Goal: Transaction & Acquisition: Purchase product/service

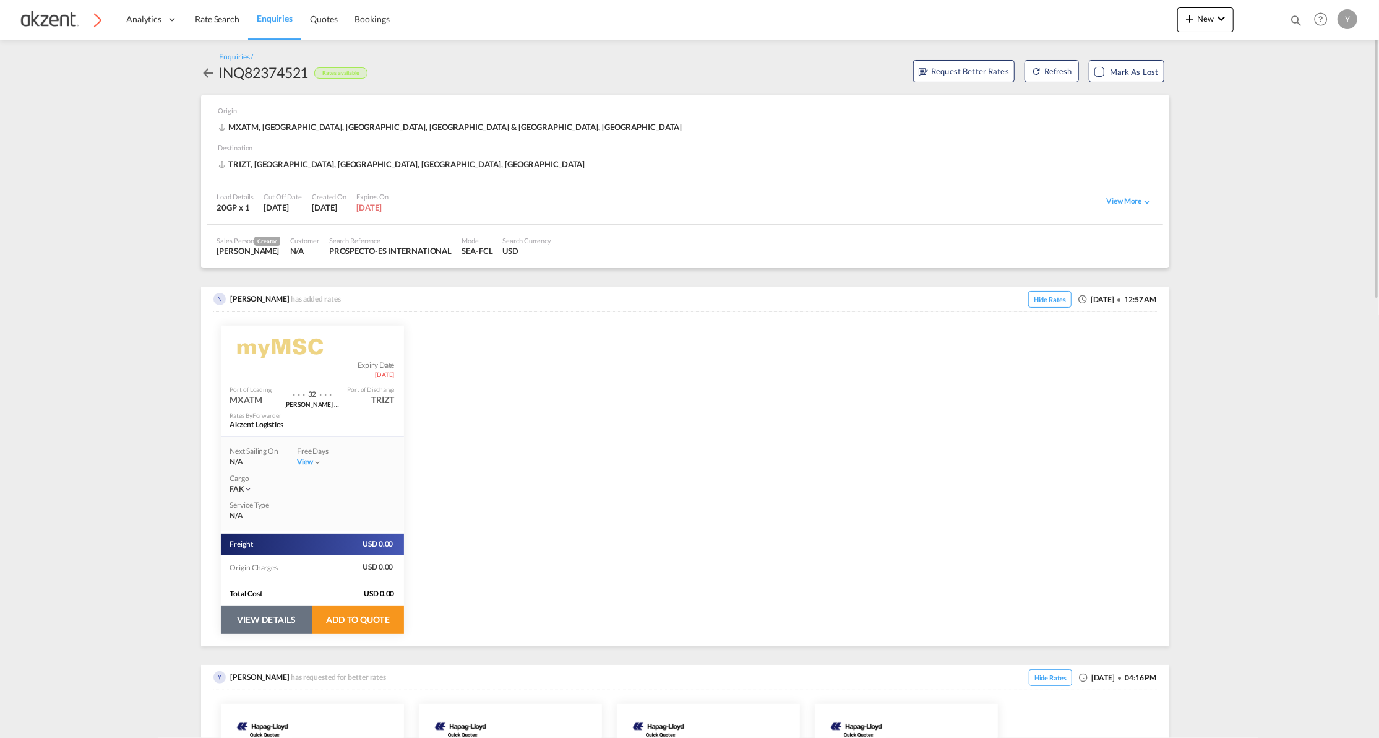
click at [259, 629] on button "VIEW DETAILS" at bounding box center [267, 619] width 92 height 28
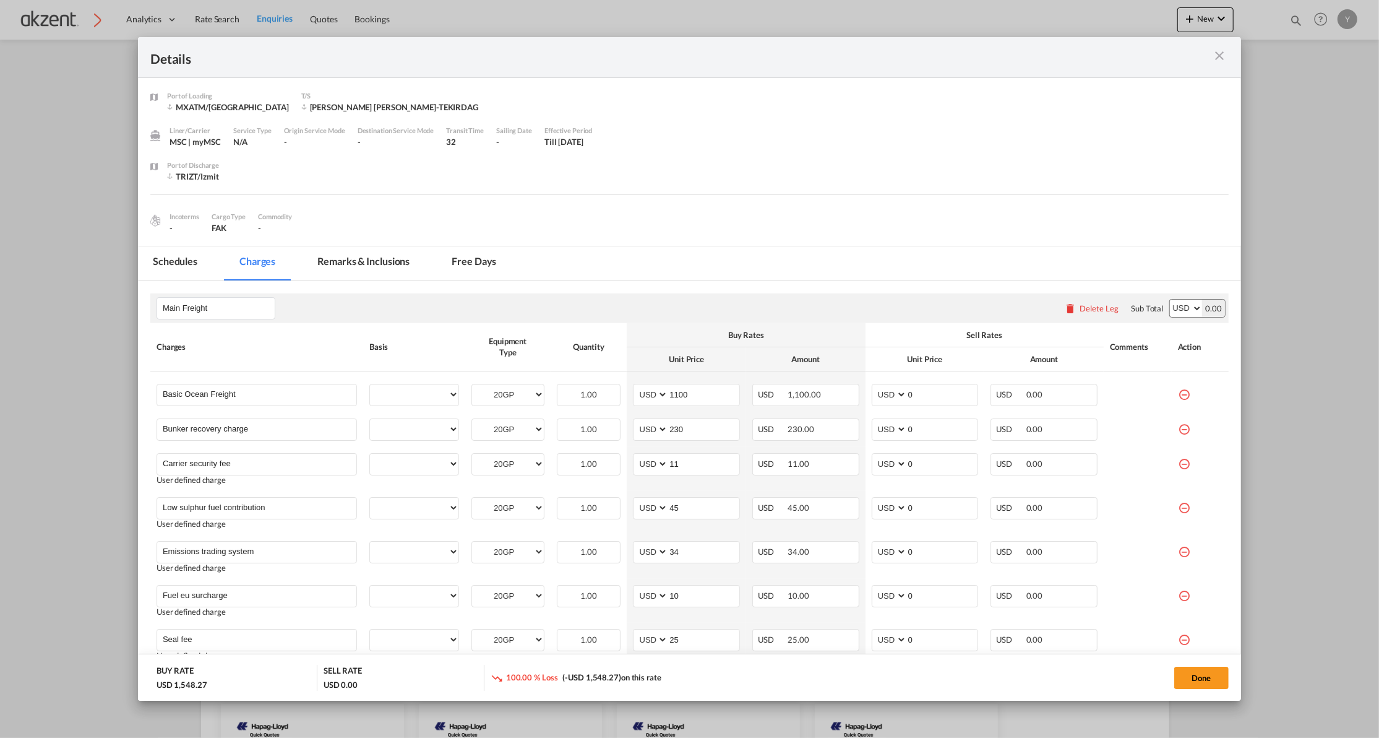
select select "per equipment"
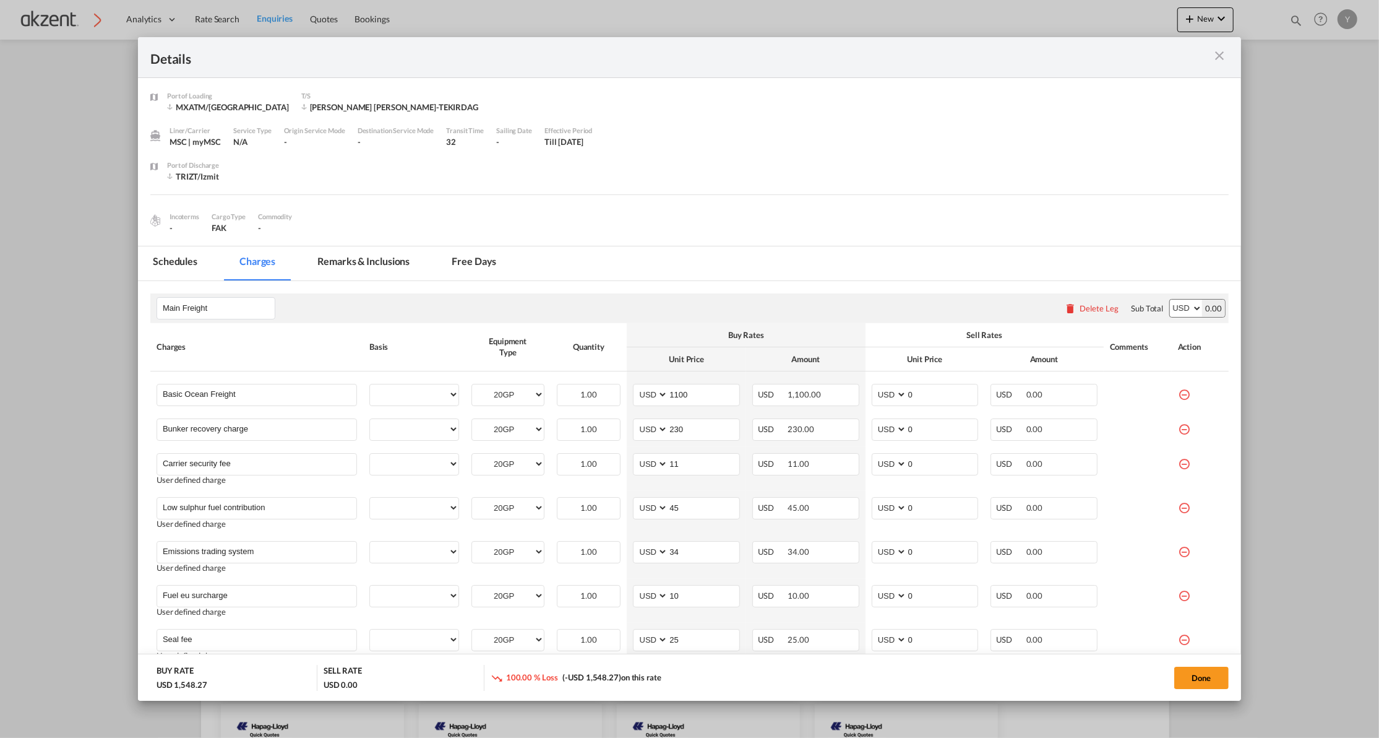
select select "per equipment"
select select "per B/L"
select select "per_hbl"
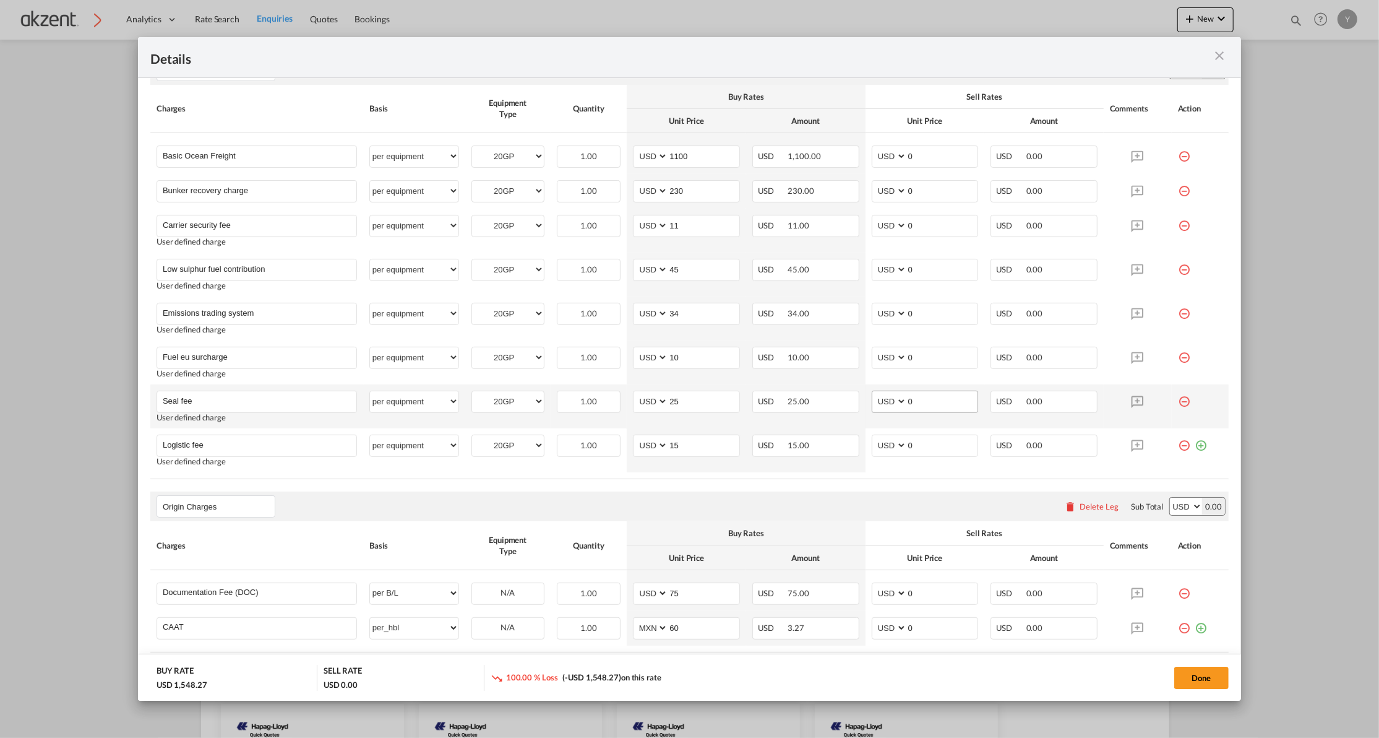
scroll to position [73, 0]
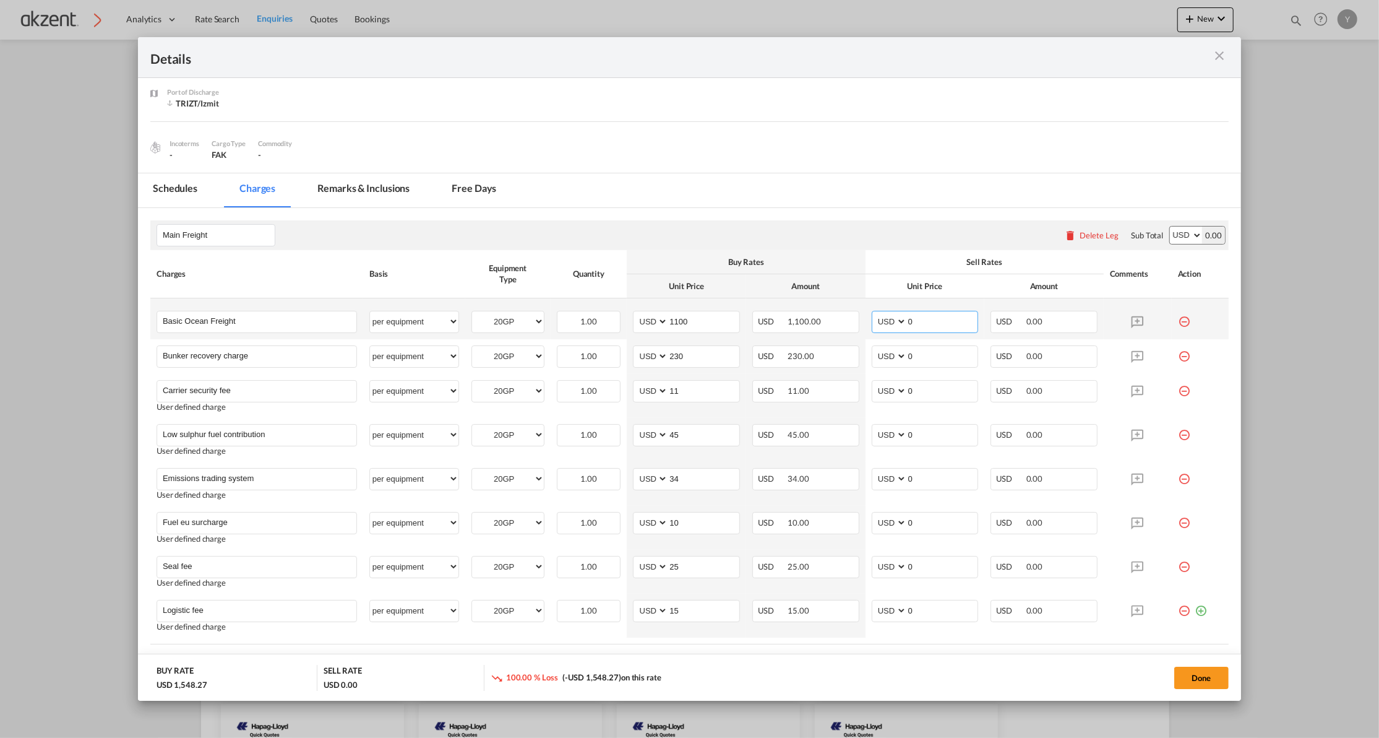
click at [921, 317] on input "0" at bounding box center [942, 320] width 71 height 19
type input "1100"
click at [936, 354] on input "0" at bounding box center [942, 355] width 71 height 19
type input "3"
type input "230"
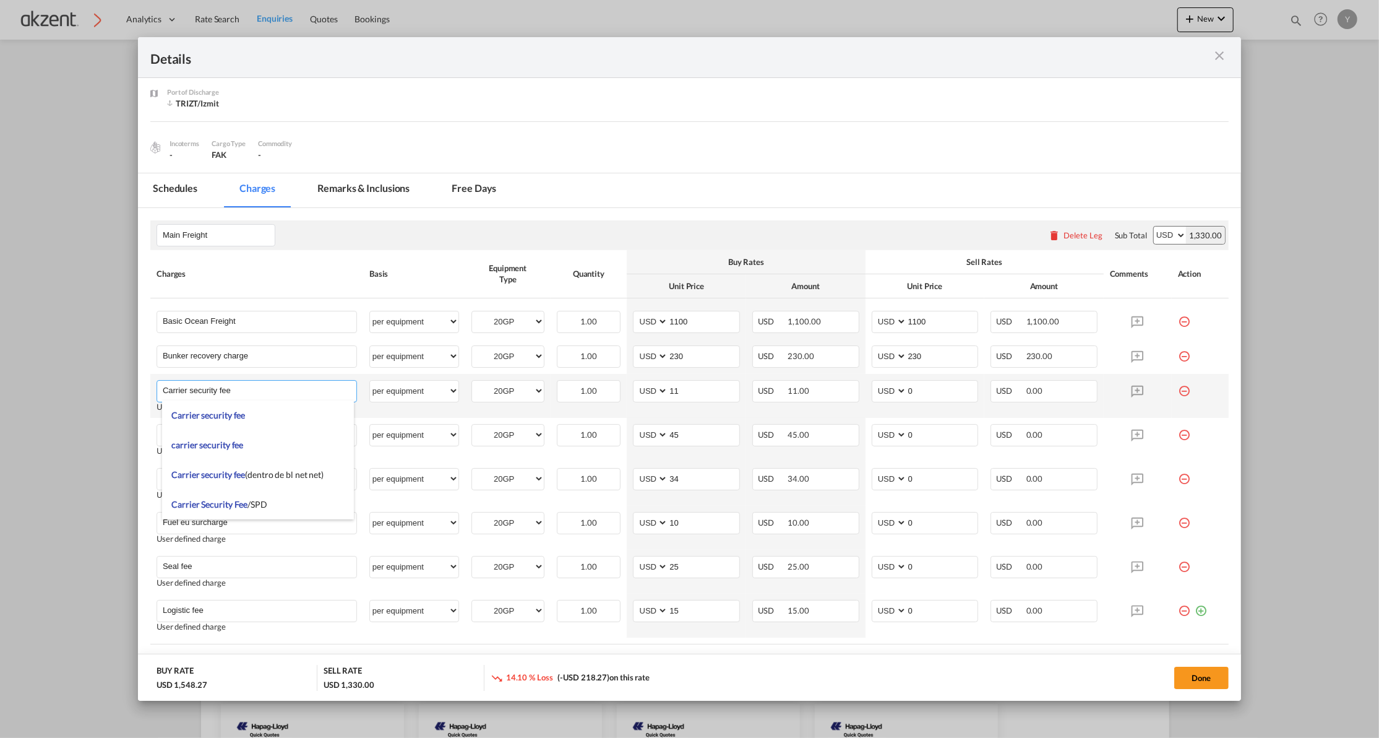
drag, startPoint x: 231, startPoint y: 390, endPoint x: 188, endPoint y: 392, distance: 42.7
click at [188, 392] on input "Carrier security fee" at bounding box center [260, 390] width 194 height 19
click at [205, 390] on input "Carrier security fee" at bounding box center [260, 390] width 194 height 19
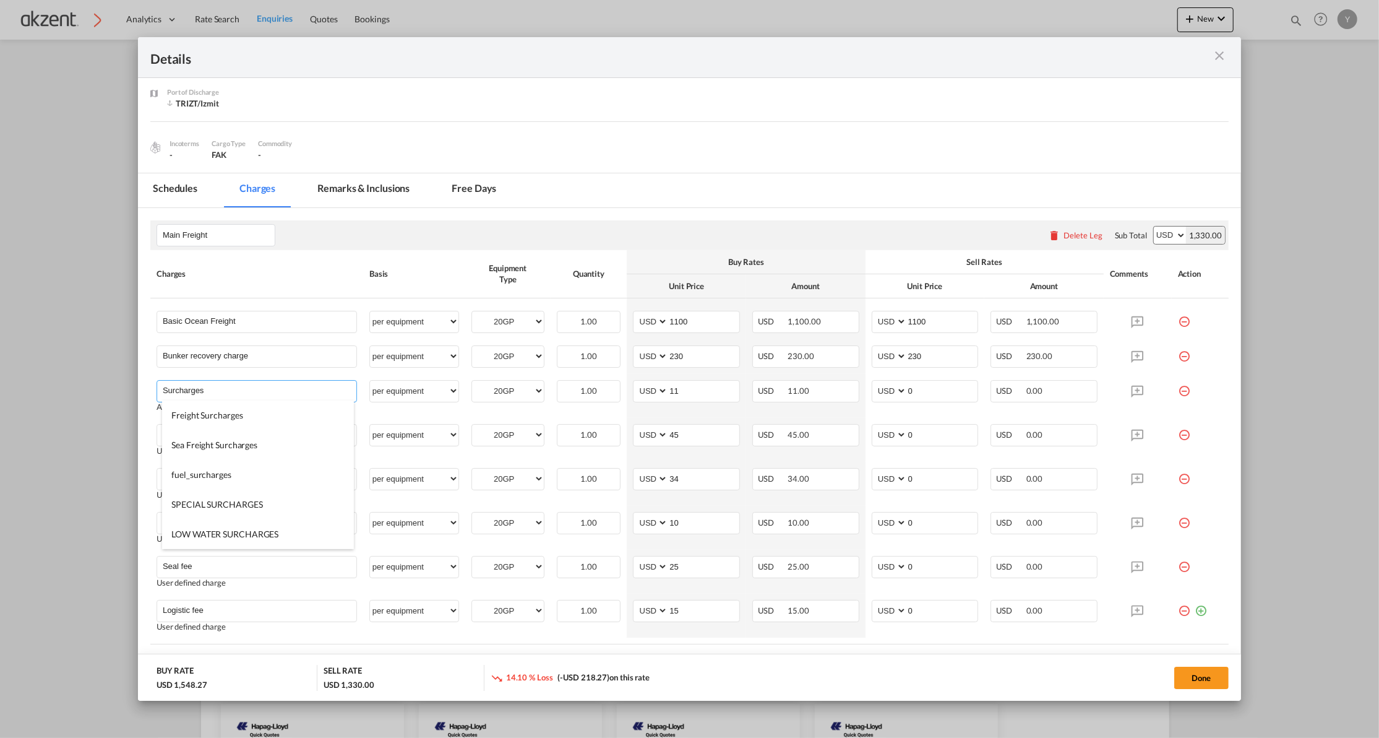
scroll to position [0, 0]
click at [226, 469] on span "Sea Freight Surcharges" at bounding box center [214, 474] width 86 height 11
type input "Sea Freight Surcharges"
type input "0"
select select "? string: ?"
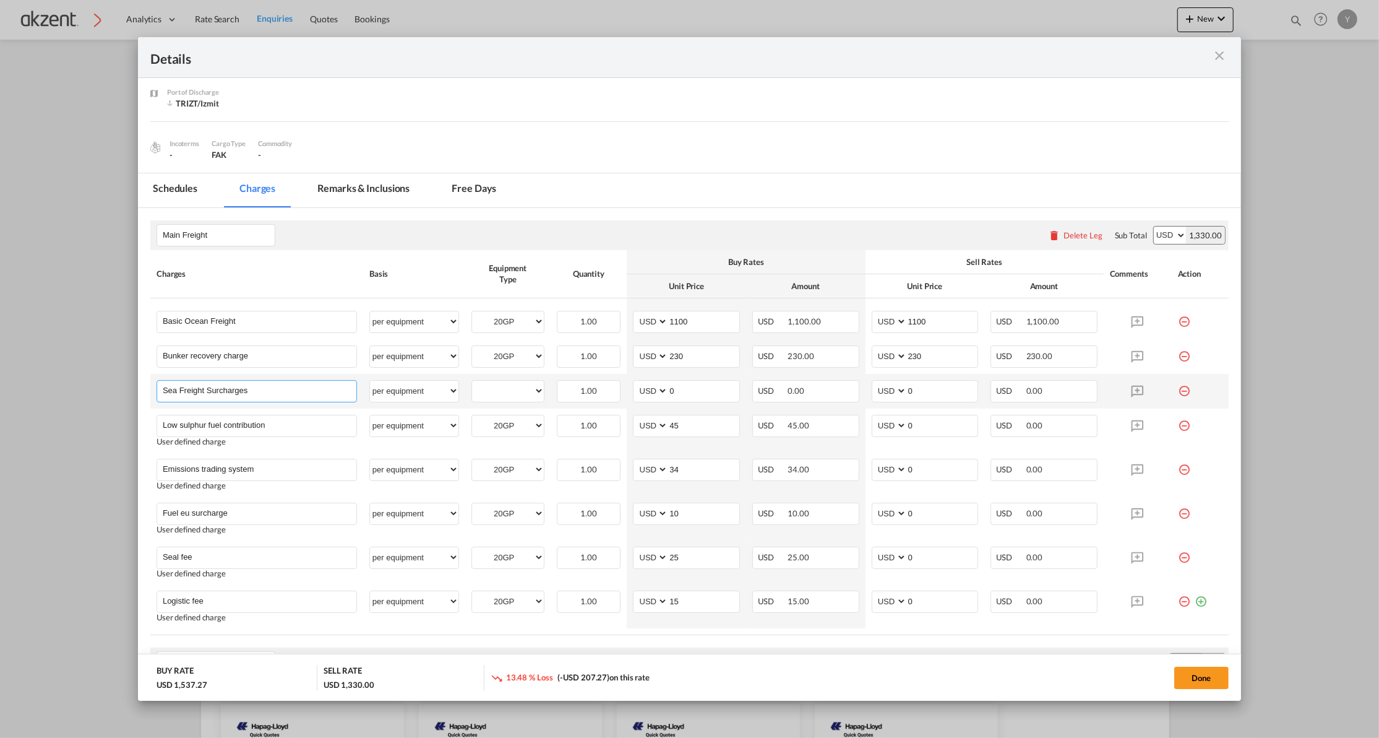
click at [271, 394] on input "Sea Freight Surcharges" at bounding box center [260, 390] width 194 height 19
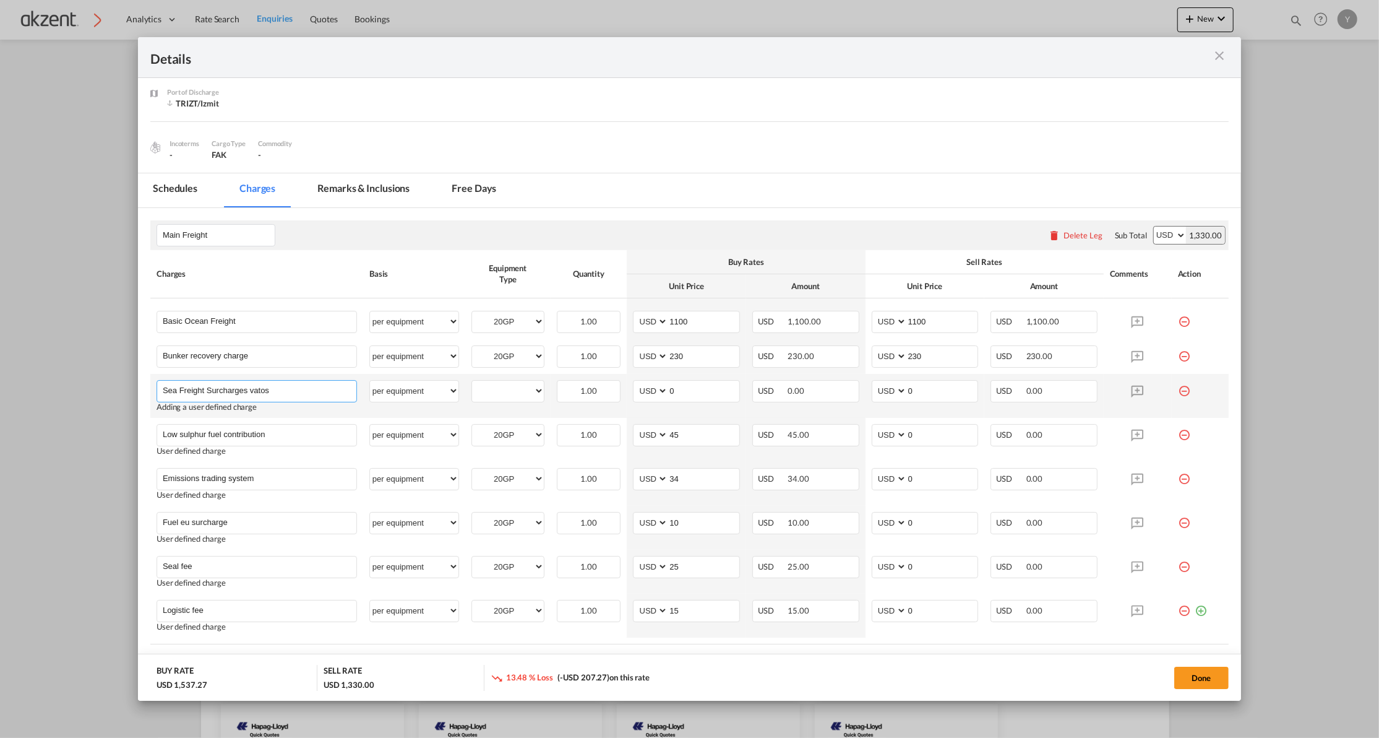
click at [249, 392] on input "Sea Freight Surcharges vatos" at bounding box center [260, 390] width 194 height 19
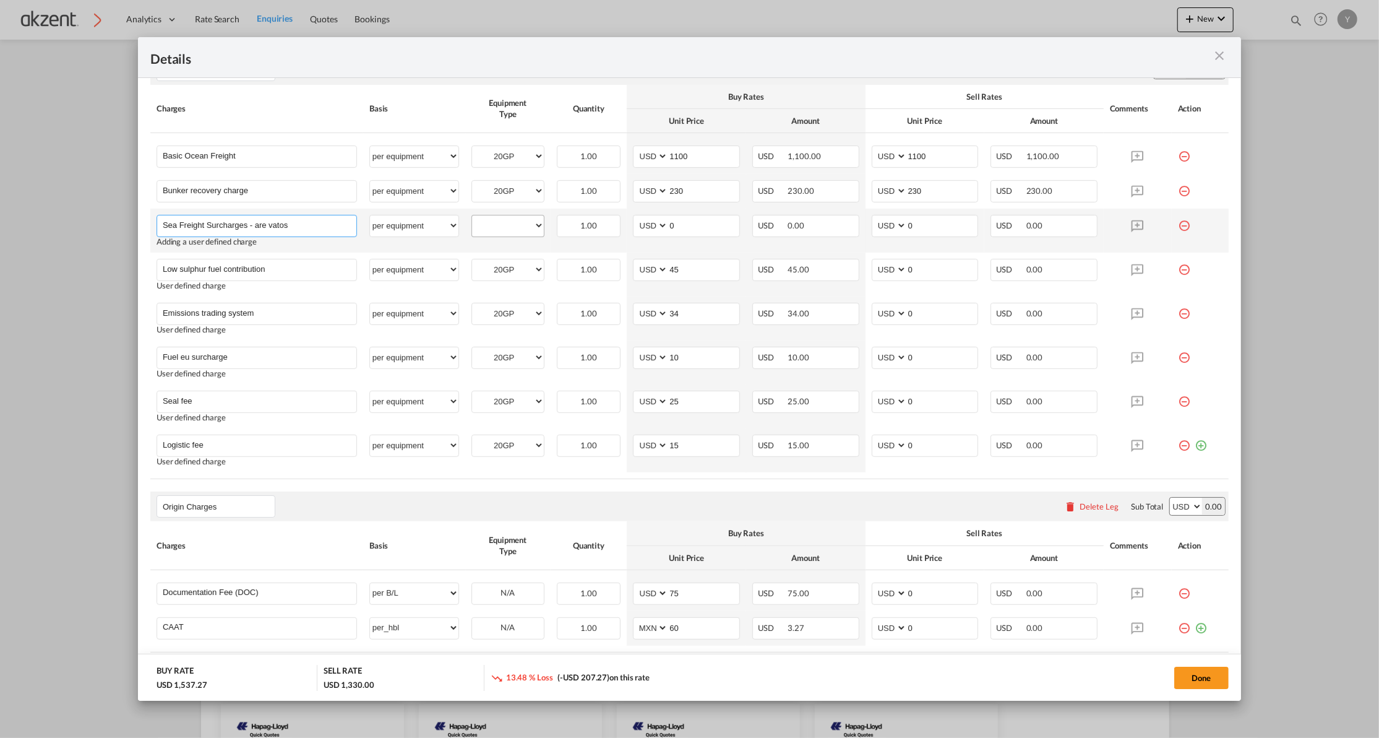
type input "Sea Freight Surcharges - are vatos"
click at [517, 228] on select "20GP" at bounding box center [508, 225] width 72 height 17
select select "20GP"
click at [472, 218] on select "20GP" at bounding box center [508, 225] width 72 height 17
click at [1216, 57] on md-icon "icon-close m-3 fg-AAA8AD cursor" at bounding box center [1219, 55] width 15 height 15
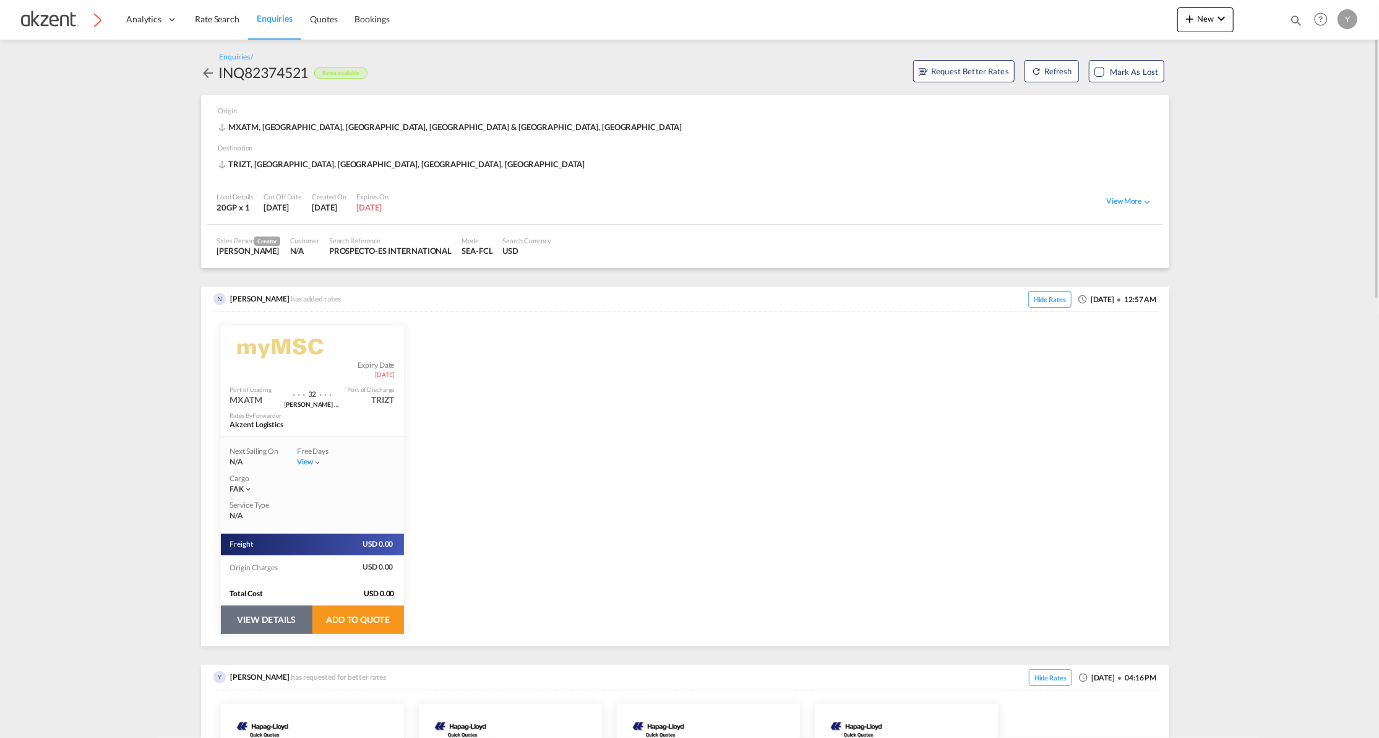
click at [265, 616] on button "VIEW DETAILS" at bounding box center [267, 619] width 92 height 28
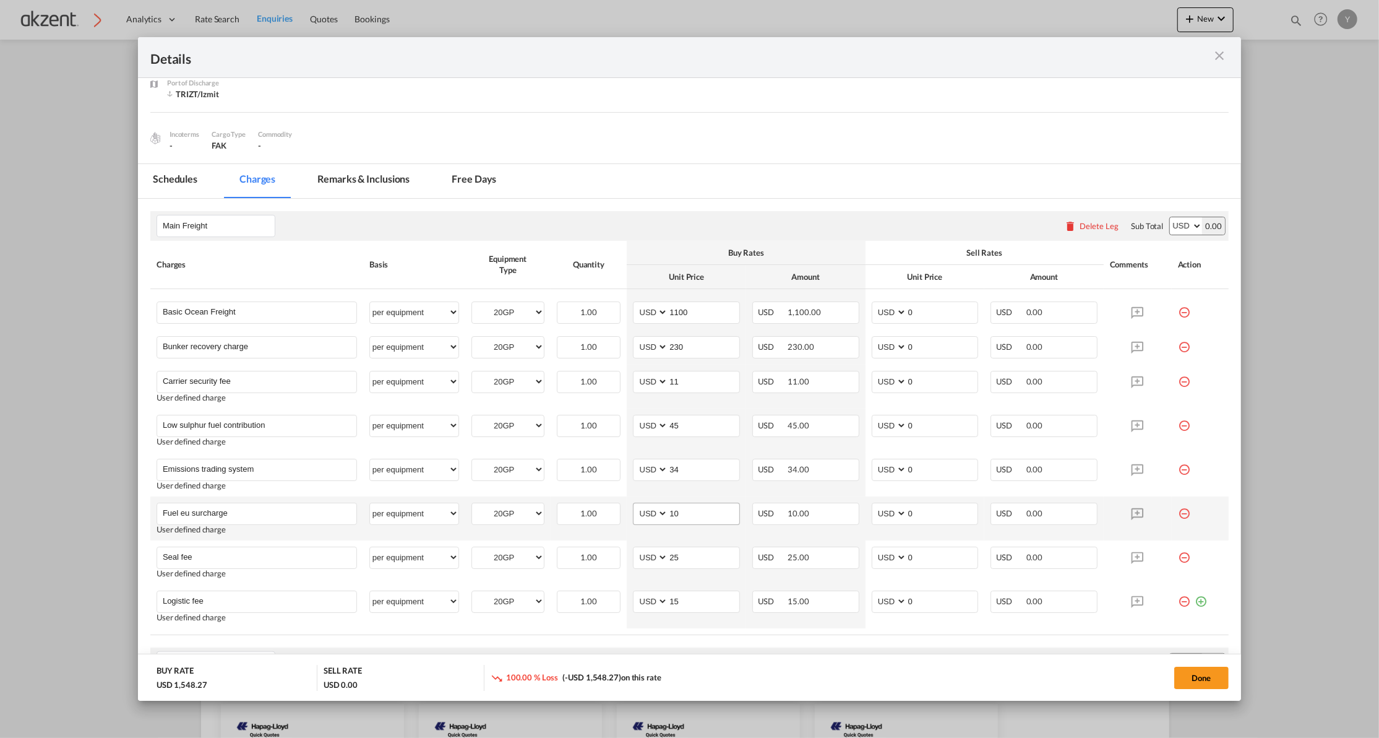
scroll to position [165, 0]
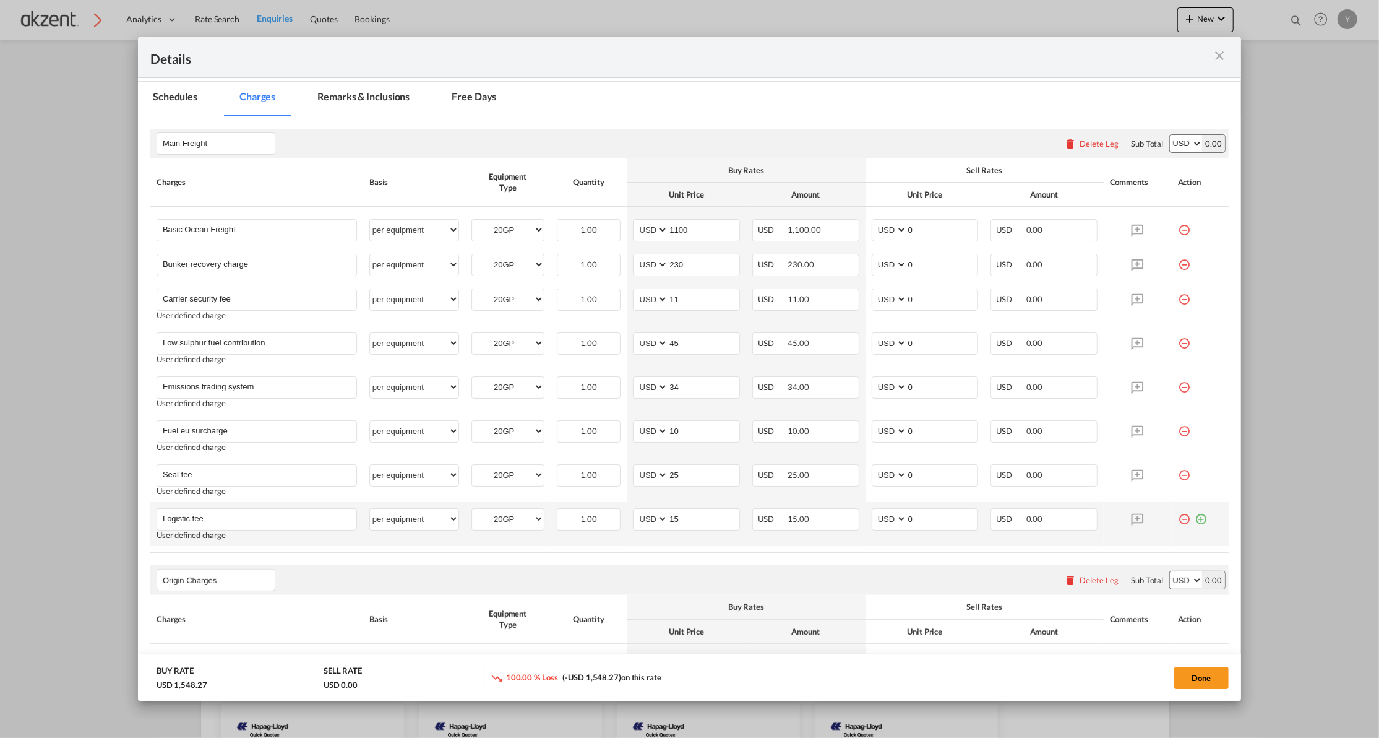
click at [1178, 520] on md-icon "icon-minus-circle-outline red-400-fg" at bounding box center [1184, 514] width 12 height 12
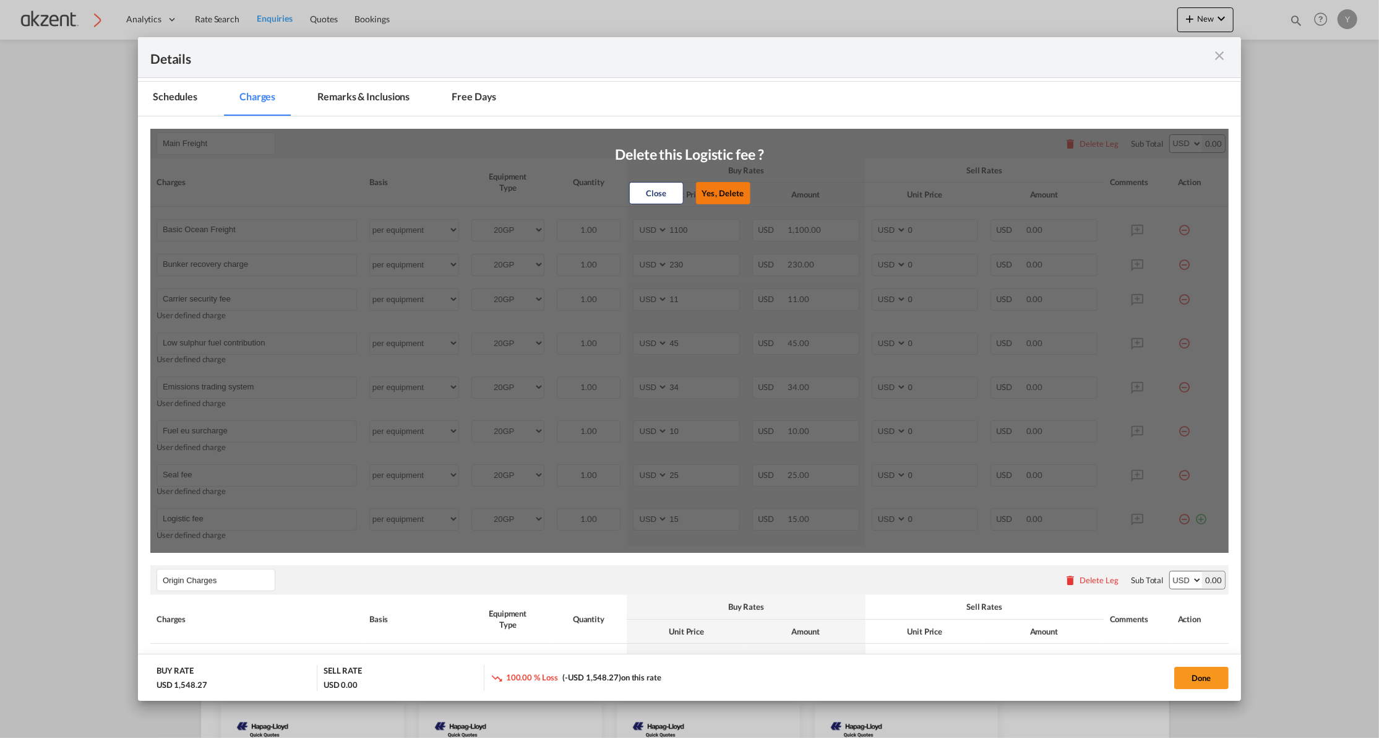
click at [708, 187] on button "Yes, Delete" at bounding box center [723, 193] width 54 height 22
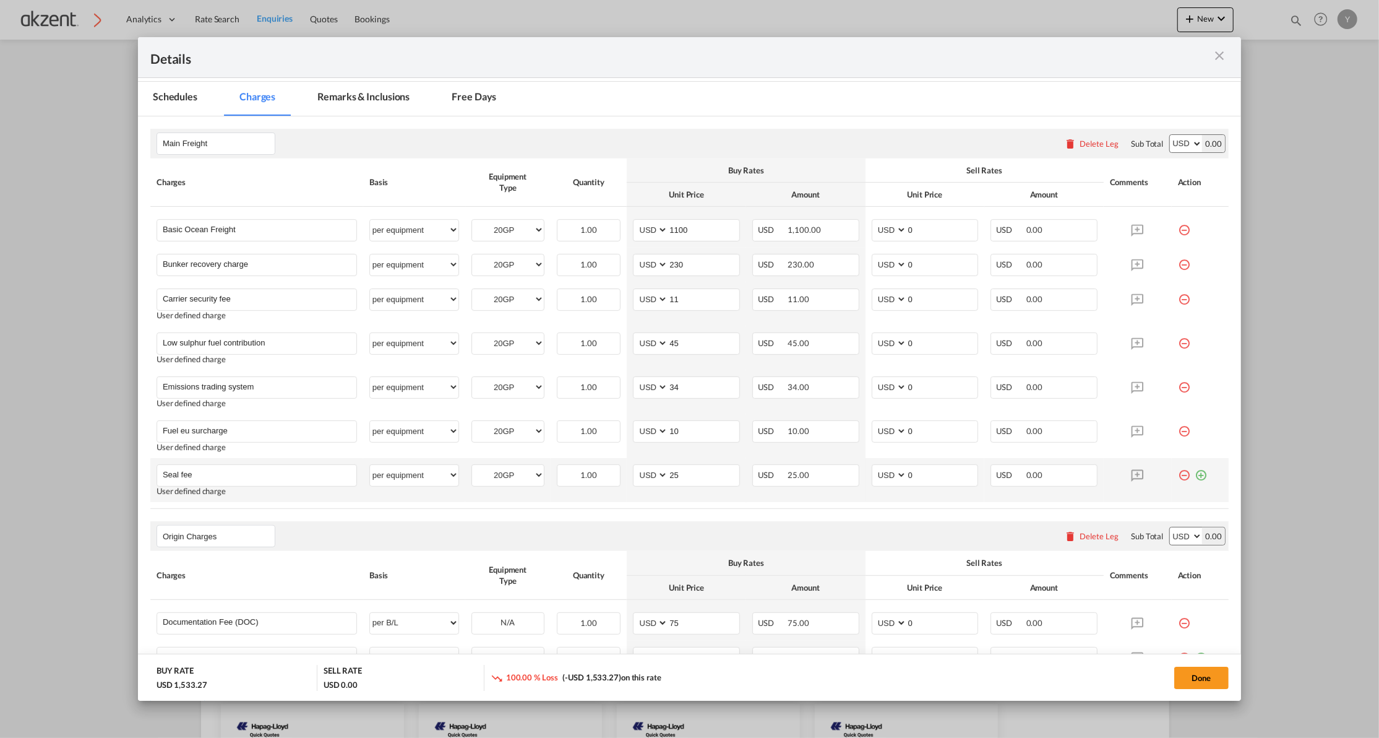
click at [1178, 476] on md-icon "icon-minus-circle-outline red-400-fg" at bounding box center [1184, 470] width 12 height 12
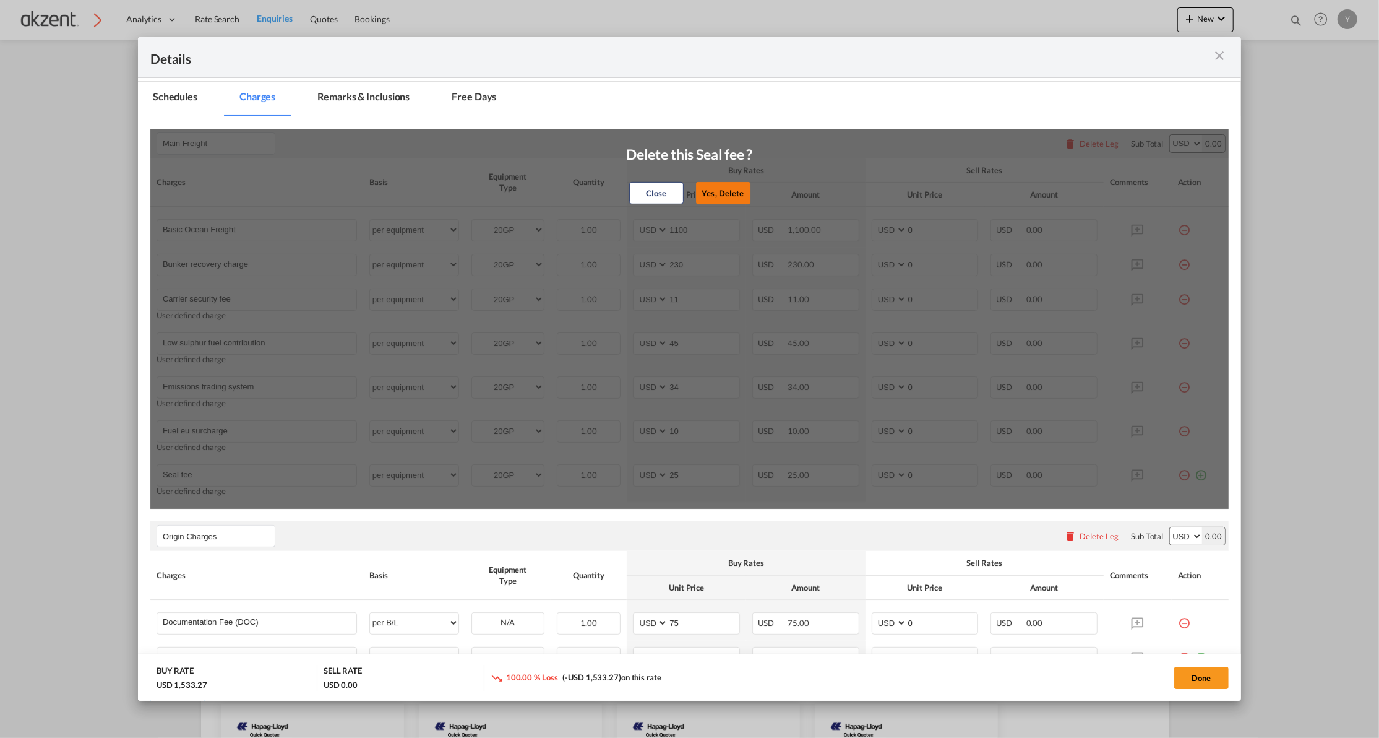
click at [741, 193] on button "Yes, Delete" at bounding box center [723, 193] width 54 height 22
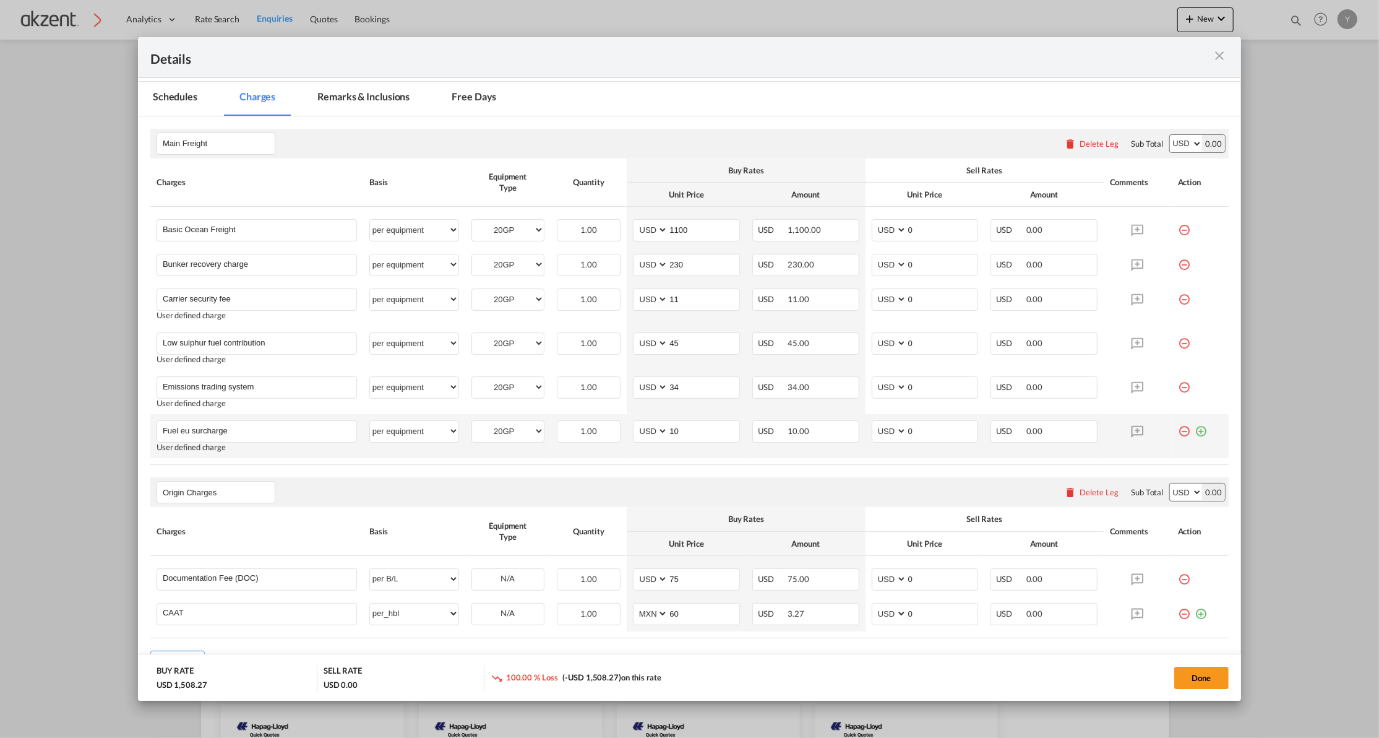
click at [1178, 431] on md-icon "icon-minus-circle-outline red-400-fg" at bounding box center [1184, 426] width 12 height 12
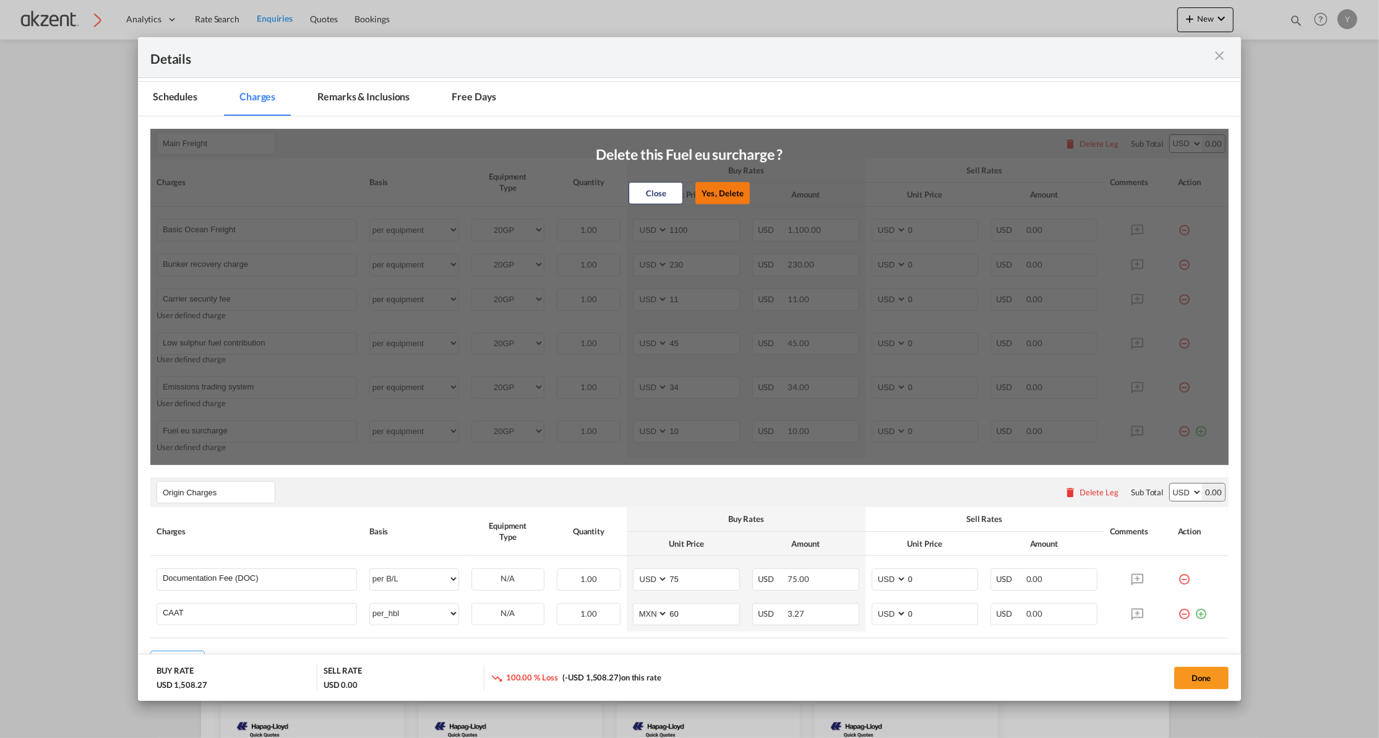
click at [699, 187] on button "Yes, Delete" at bounding box center [723, 193] width 54 height 22
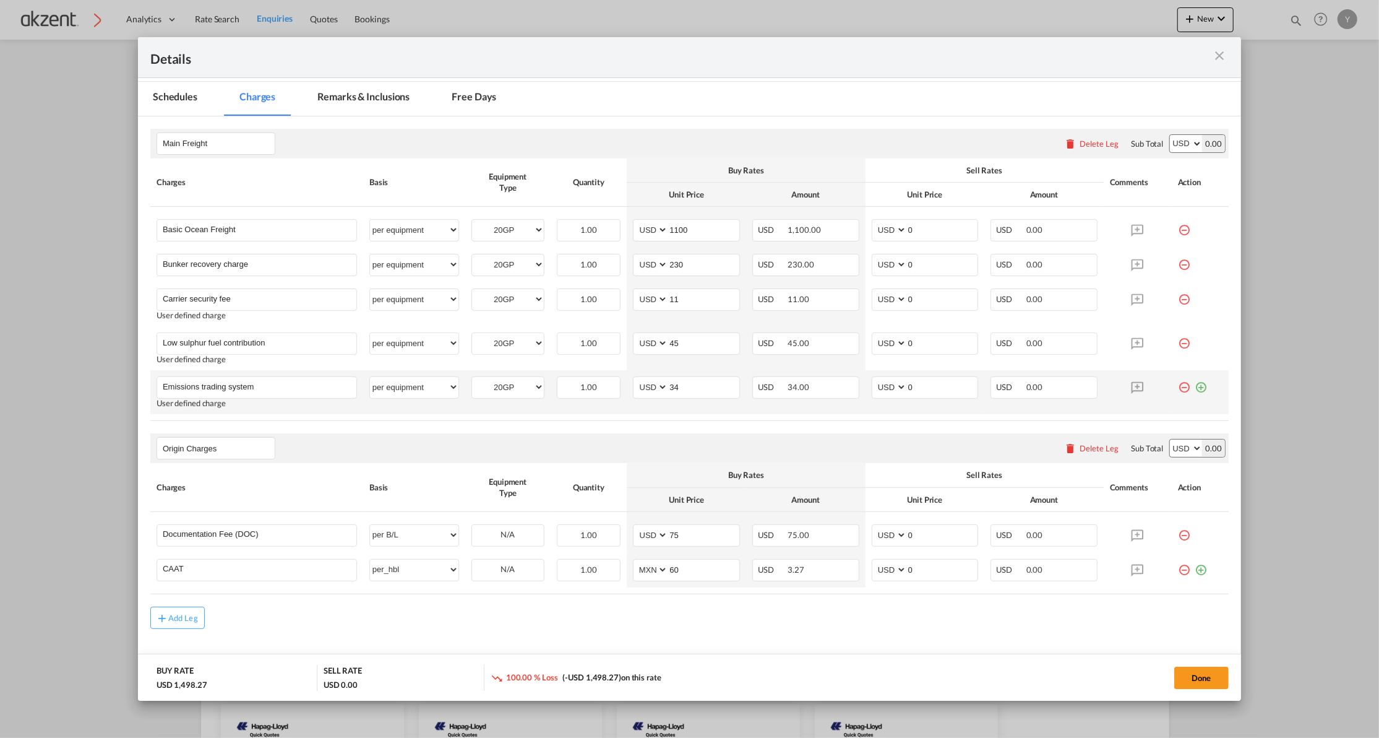
click at [1178, 389] on md-icon "icon-minus-circle-outline red-400-fg" at bounding box center [1184, 382] width 12 height 12
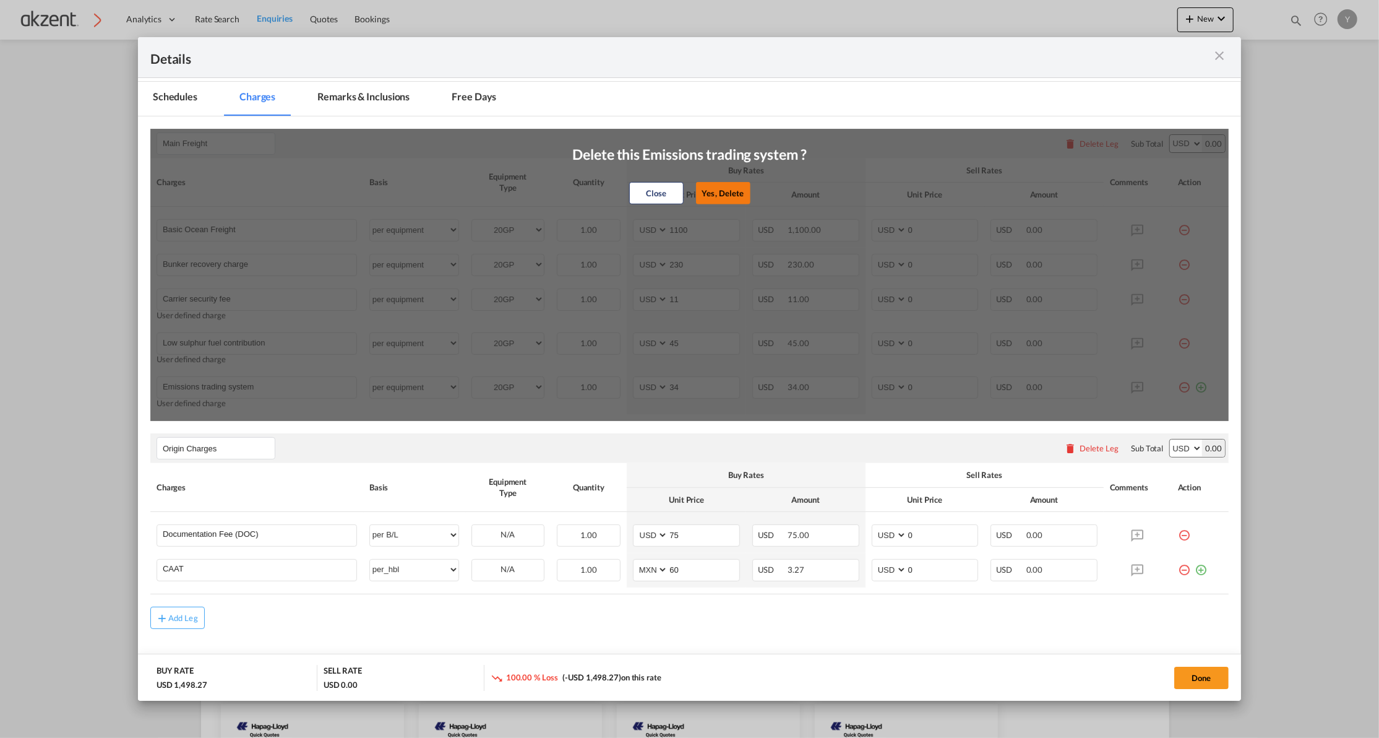
click at [711, 194] on button "Yes, Delete" at bounding box center [722, 193] width 54 height 22
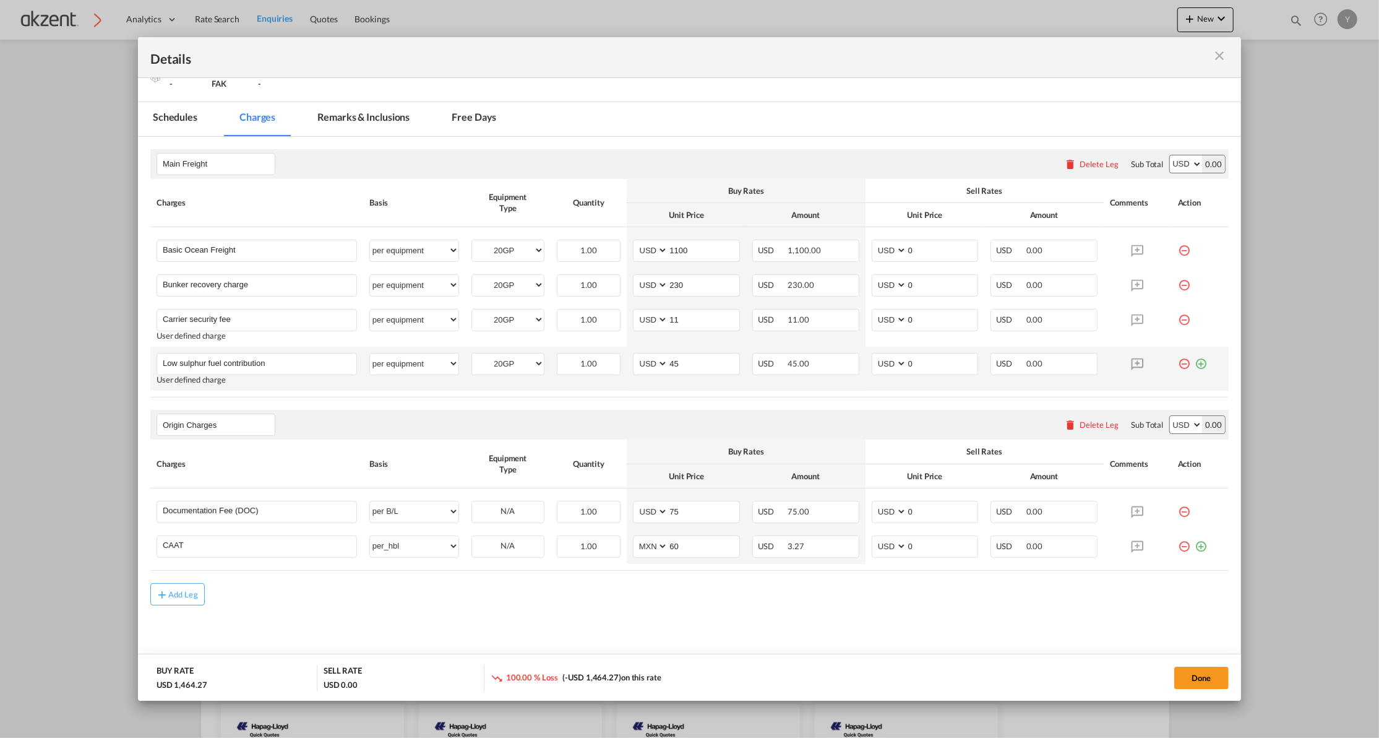
click at [1178, 359] on md-icon "icon-minus-circle-outline red-400-fg" at bounding box center [1184, 359] width 12 height 12
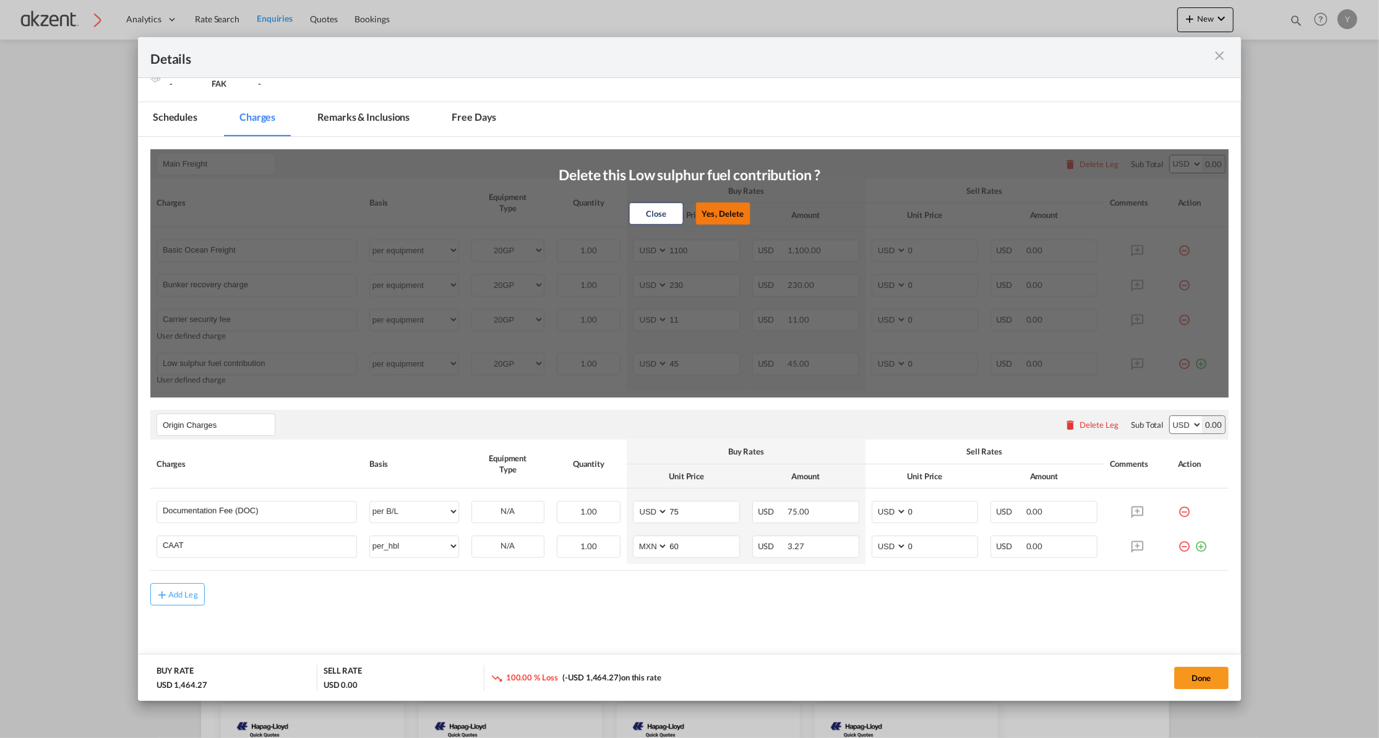
click at [735, 207] on button "Yes, Delete" at bounding box center [722, 213] width 54 height 22
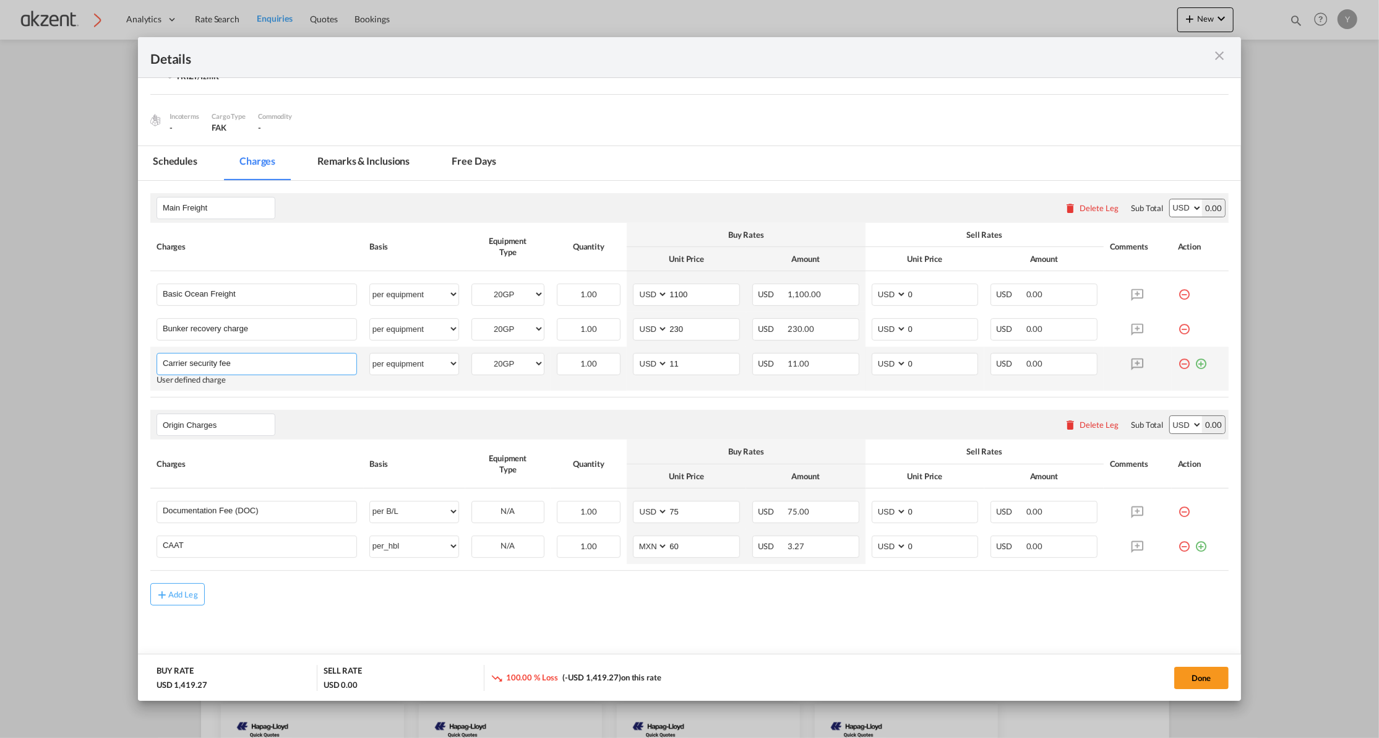
click at [307, 365] on input "Carrier security fee" at bounding box center [260, 362] width 194 height 19
type input "s"
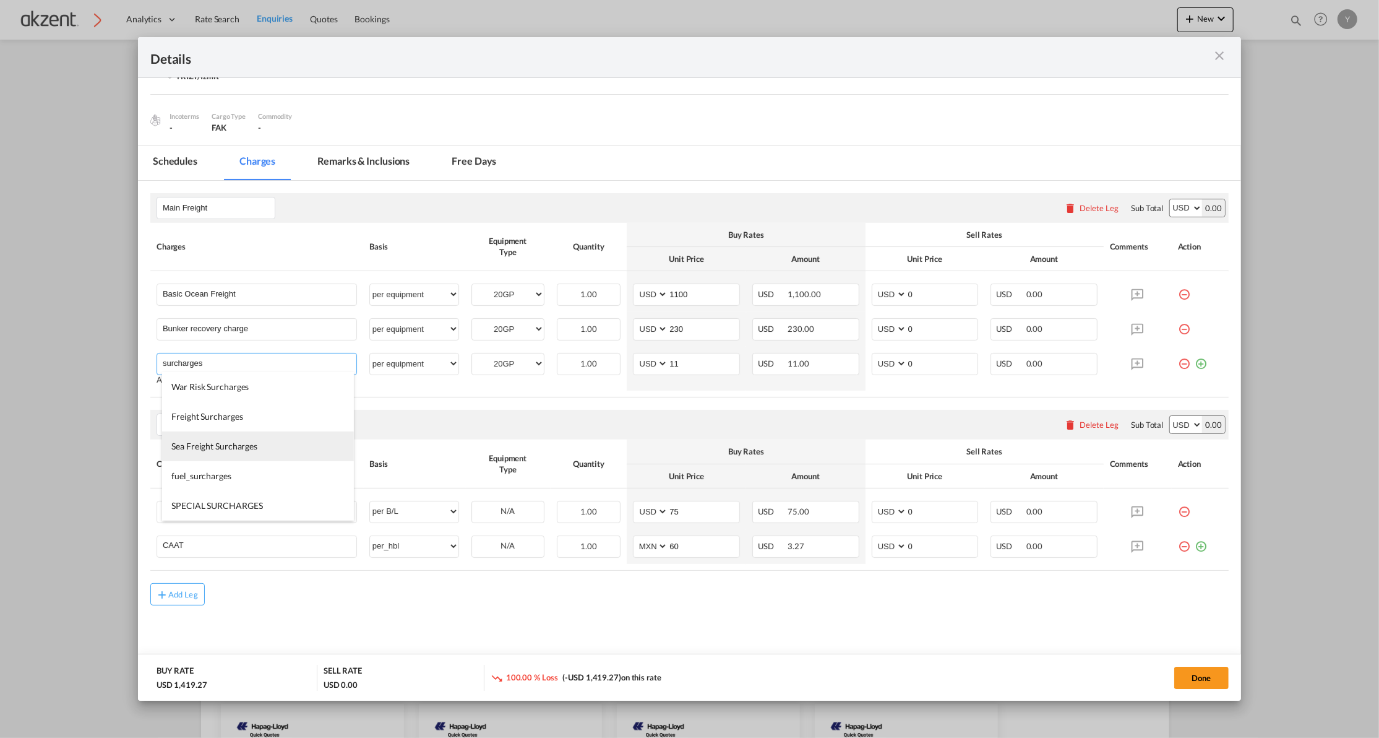
click at [251, 449] on span "Sea Freight Surcharges" at bounding box center [214, 446] width 86 height 11
type input "Sea Freight Surcharges"
type input "0"
select select "? string: ?"
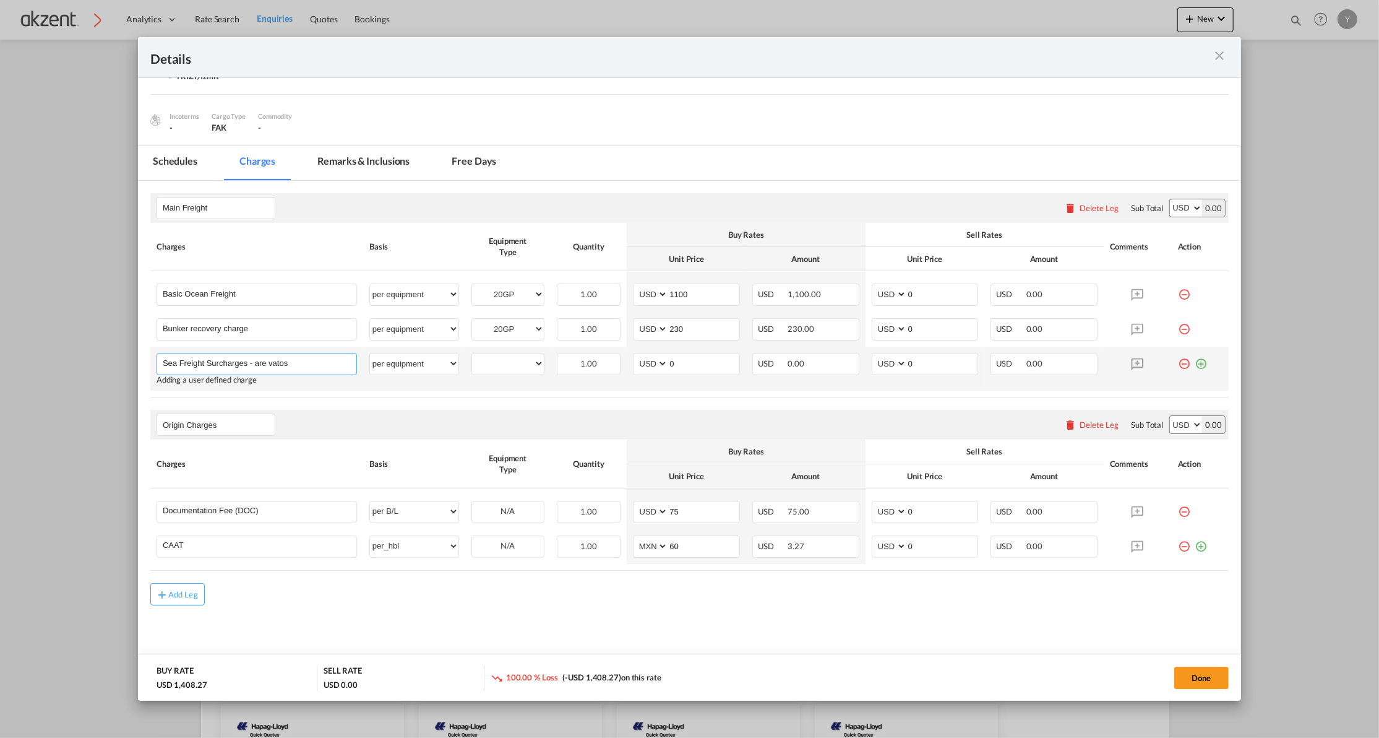
type input "Sea Freight Surcharges - are vatos"
click at [485, 365] on select "20GP" at bounding box center [508, 363] width 72 height 17
select select "20GP"
click at [472, 355] on select "20GP" at bounding box center [508, 363] width 72 height 17
click at [677, 362] on input "0" at bounding box center [703, 362] width 71 height 19
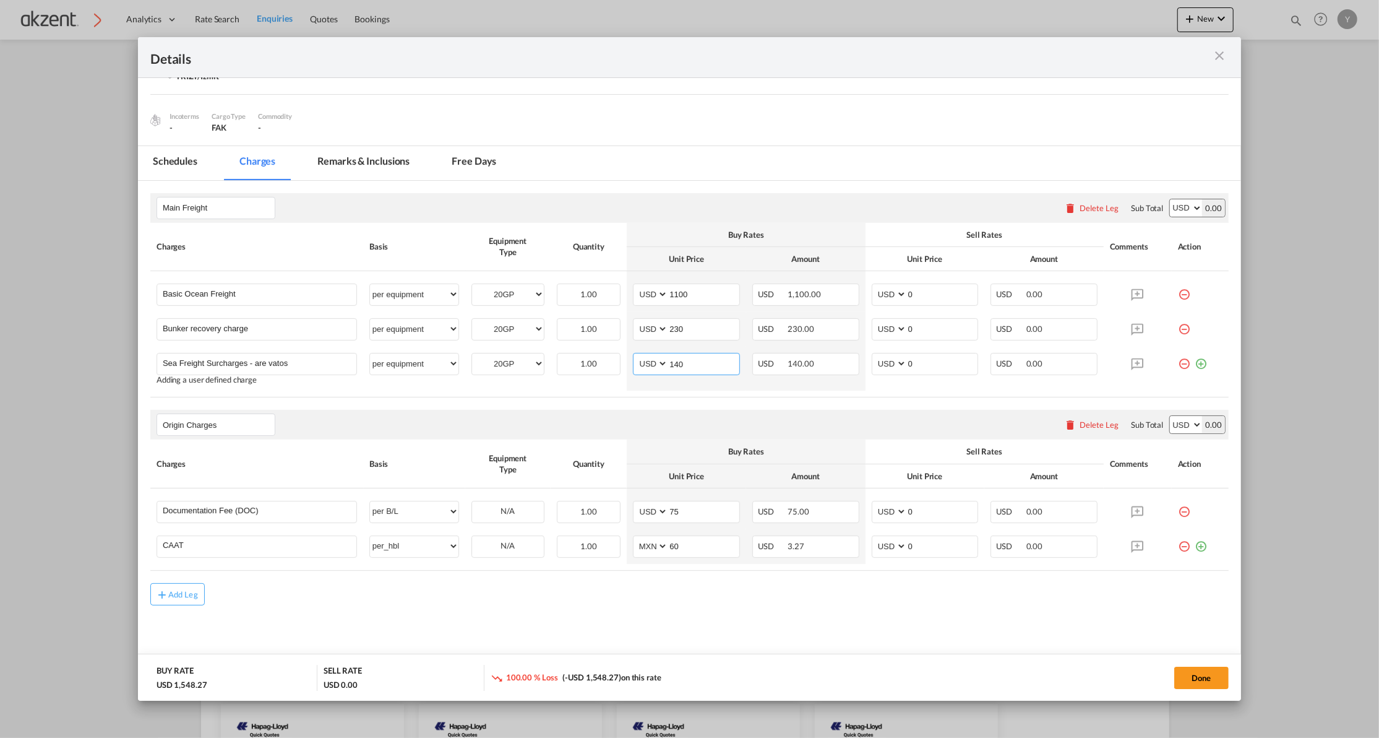
type input "140"
click at [785, 226] on th "Buy Rates" at bounding box center [746, 235] width 238 height 24
click at [924, 283] on md-input-container "AED AFN ALL AMD ANG AOA ARS AUD AWG AZN BAM BBD BDT BGN BHD BIF BMD BND [PERSON…" at bounding box center [925, 294] width 107 height 22
click at [922, 297] on input "0" at bounding box center [942, 293] width 71 height 19
type input "1100"
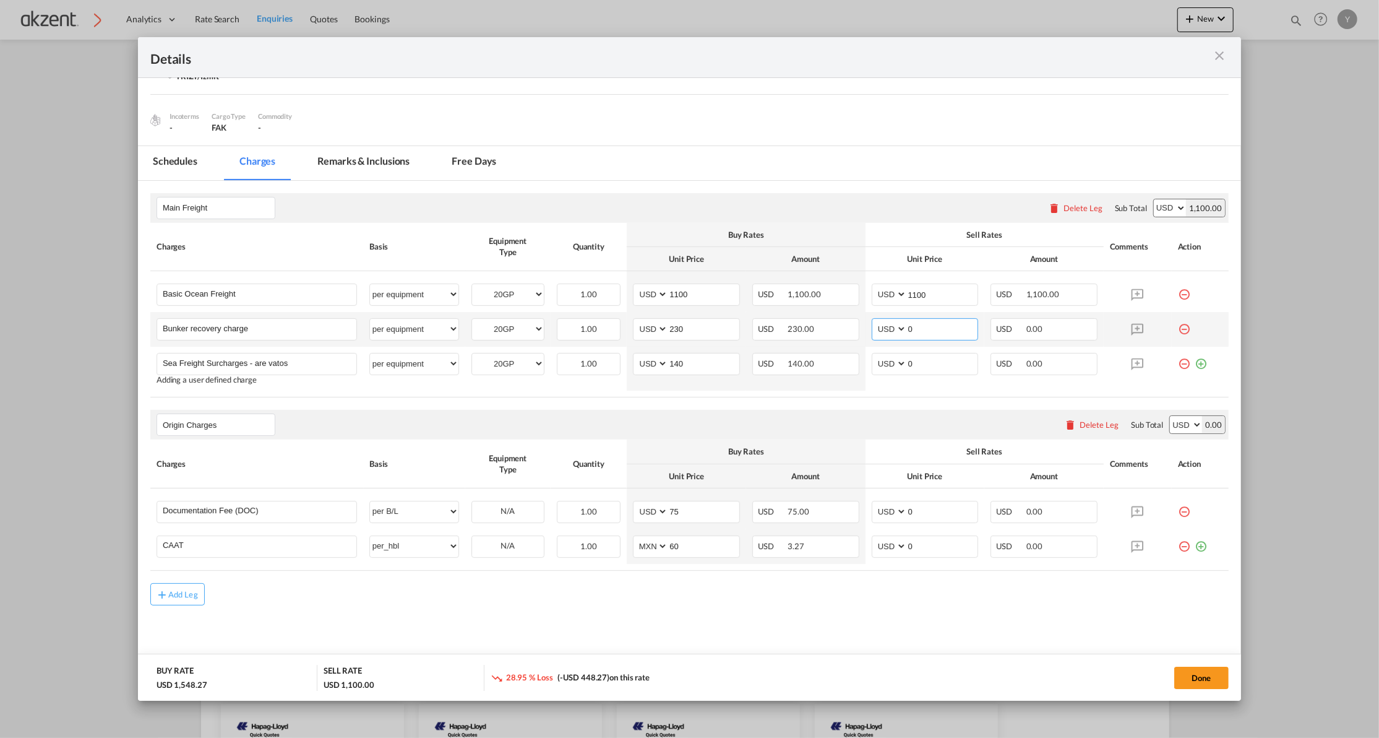
click at [919, 327] on input "0" at bounding box center [942, 328] width 71 height 19
type input "230"
click at [916, 359] on input "0" at bounding box center [942, 362] width 71 height 19
type input "140"
click at [882, 392] on table "Charges Basis Equipment Type Quantity Buy Rates Sell Rates Comments Action Unit…" at bounding box center [689, 310] width 1078 height 174
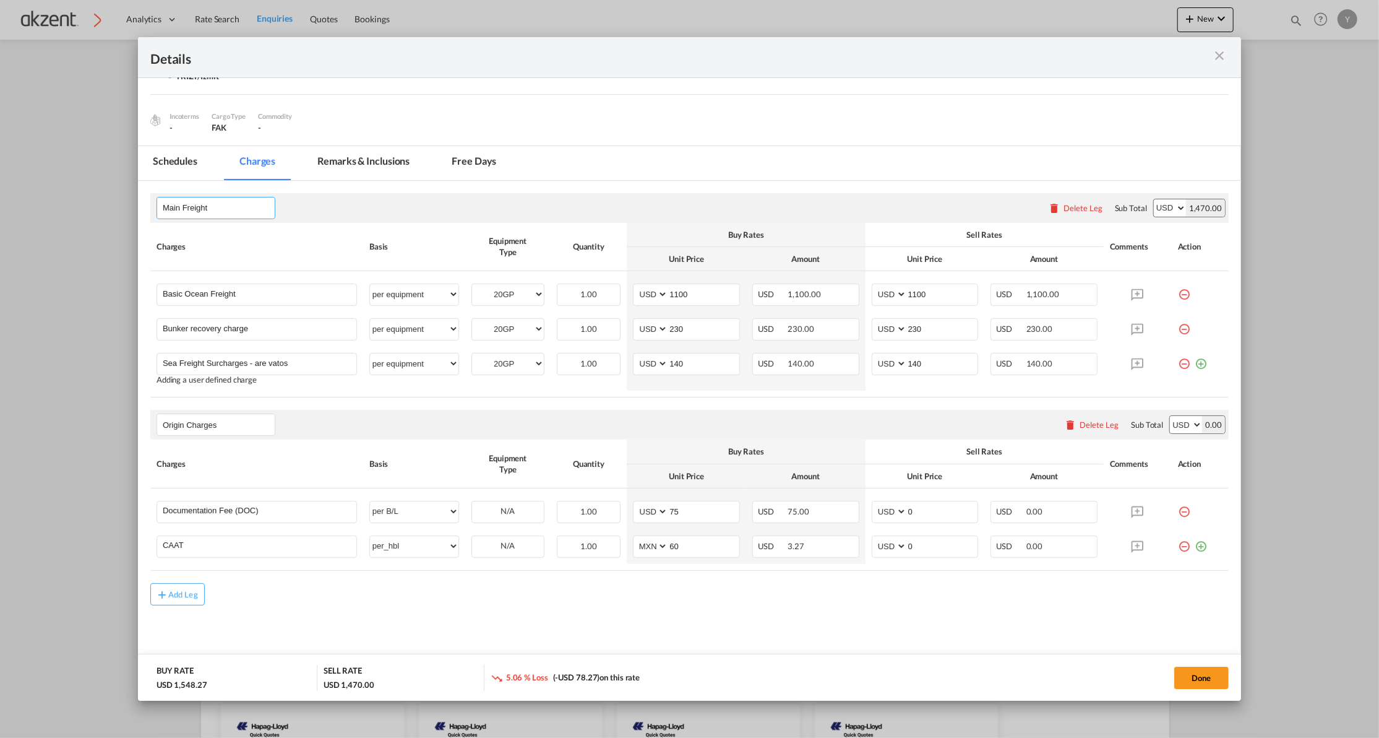
click at [223, 208] on input "Main Freight" at bounding box center [219, 208] width 112 height 19
type input "Main Freight COLLECT"
click at [448, 205] on div "Main Freight COLLECT Please enter leg name Leg Name Already Exists Delete Leg S…" at bounding box center [689, 208] width 1078 height 30
click at [917, 511] on input "0" at bounding box center [942, 510] width 71 height 19
type input "75"
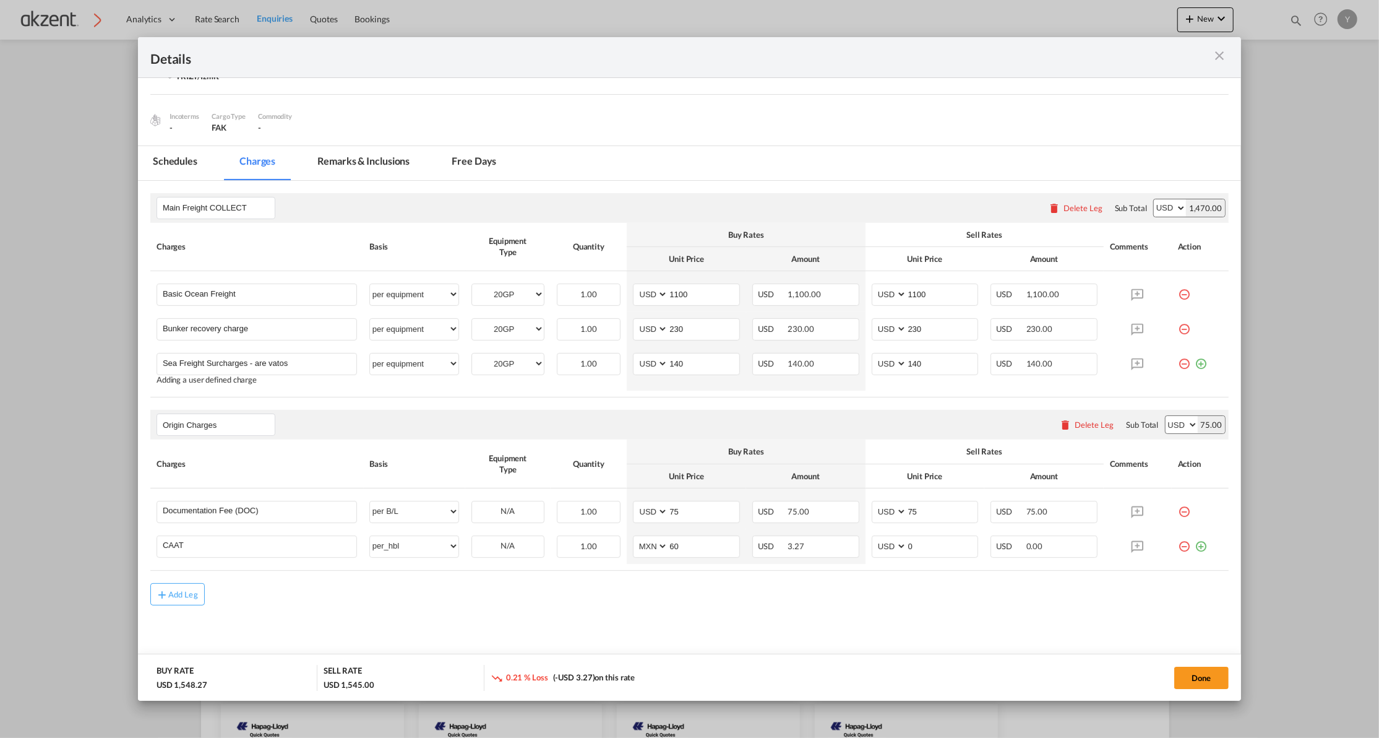
click at [903, 577] on rate-modification "Main Freight COLLECT Please enter leg name Leg Name Already Exists Delete Leg S…" at bounding box center [689, 393] width 1078 height 424
click at [921, 543] on input "0" at bounding box center [942, 545] width 71 height 19
type input "35"
click at [879, 580] on rate-modification "Main Freight COLLECT Please enter leg name Leg Name Already Exists Delete Leg S…" at bounding box center [689, 393] width 1078 height 424
click at [1195, 363] on md-icon "icon-plus-circle-outline green-400-fg" at bounding box center [1201, 359] width 12 height 12
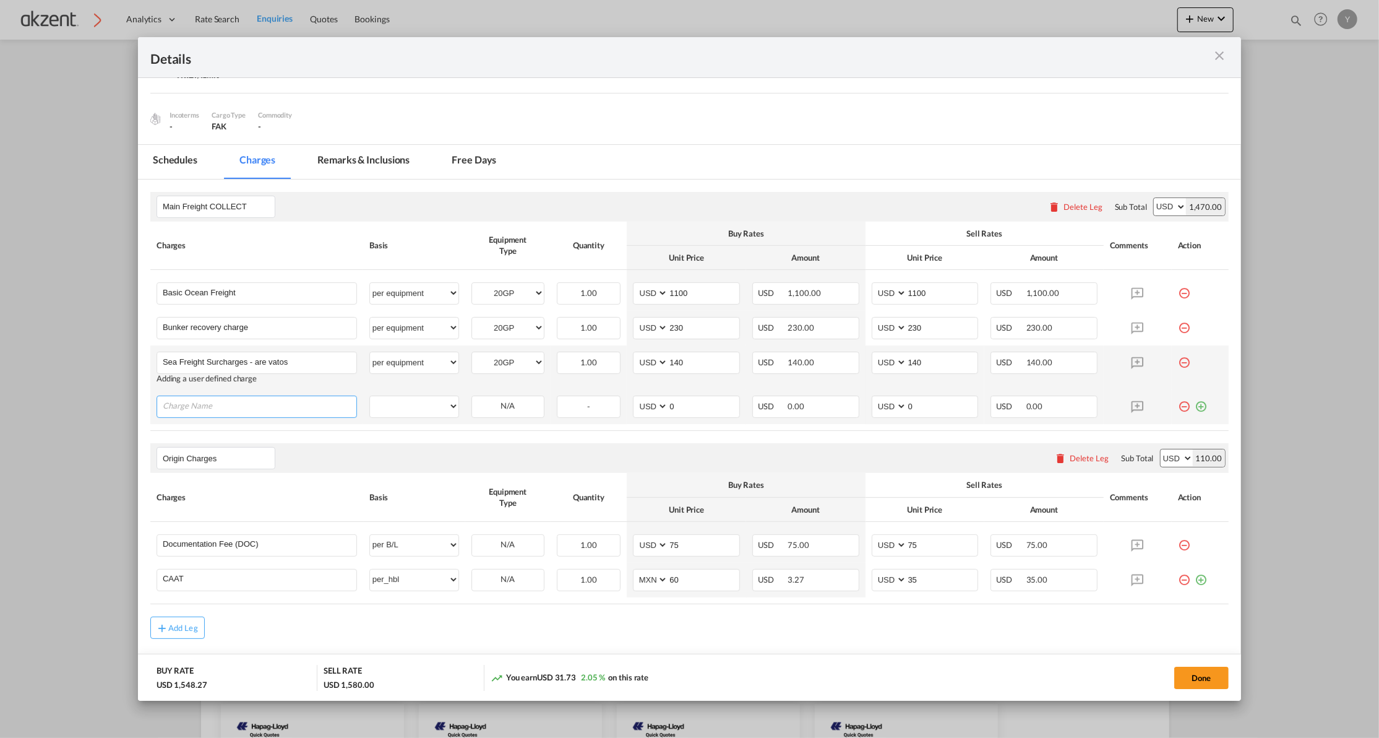
click at [225, 407] on input "Charge Name" at bounding box center [260, 405] width 194 height 19
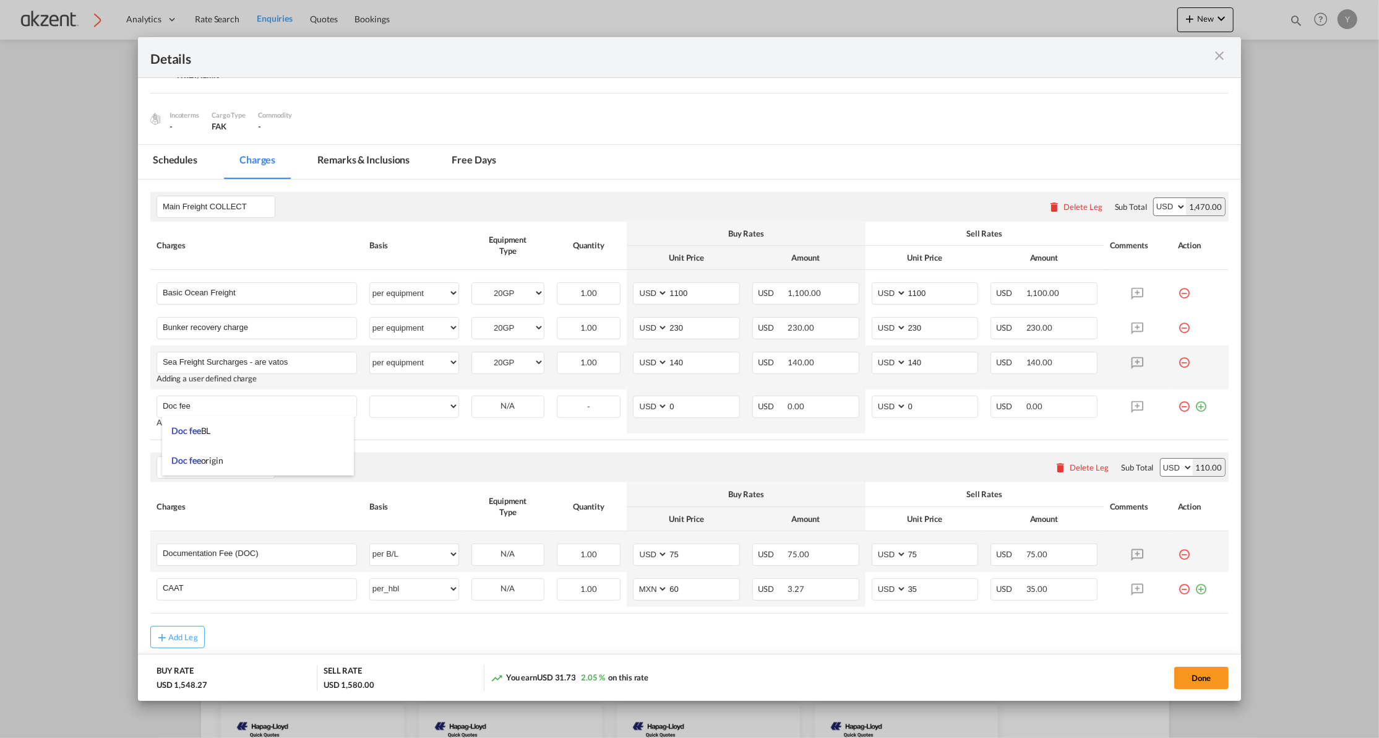
click at [236, 567] on td "Documentation Fee (DOC) Please Enter User Defined Charges Cannot Be Published" at bounding box center [256, 551] width 213 height 41
click at [235, 553] on input "Documentation Fee (DOC)" at bounding box center [260, 553] width 194 height 19
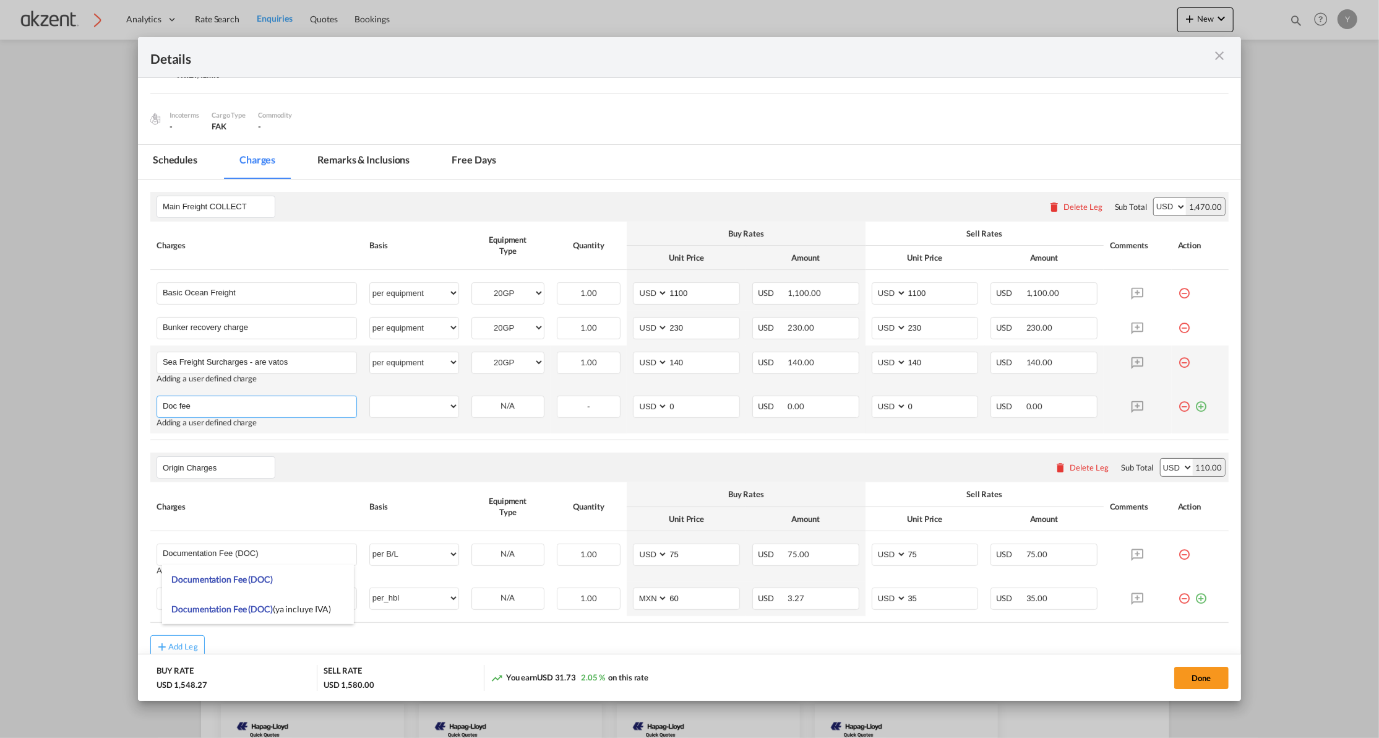
click at [191, 408] on input "Doc fee" at bounding box center [260, 405] width 194 height 19
paste input "umentation Fee (DOC)"
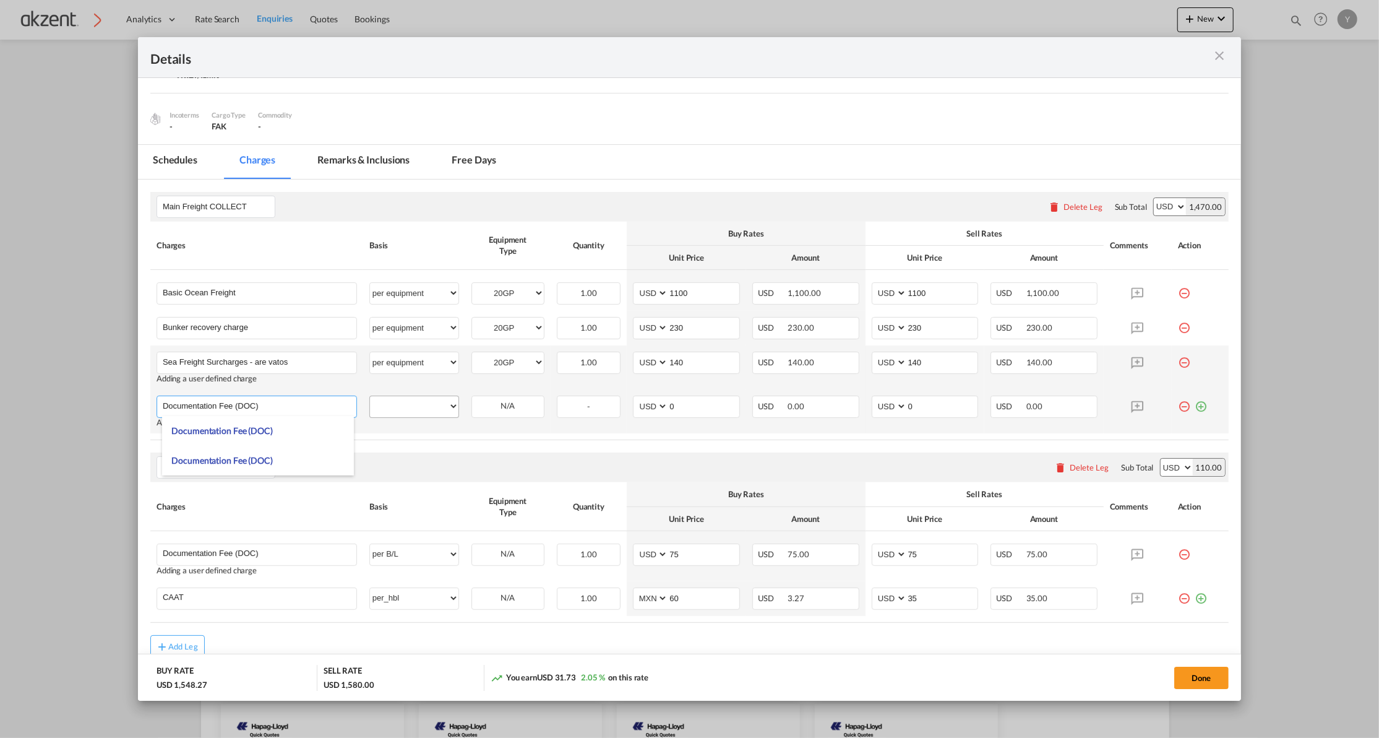
type input "Documentation Fee (DOC)"
click at [407, 400] on select "per equipment per container per B/L per shipping bill per shipment % on freight…" at bounding box center [414, 406] width 88 height 20
select select "per B/L"
click at [370, 397] on select "per equipment per container per B/L per shipping bill per shipment % on freight…" at bounding box center [414, 406] width 88 height 20
click at [682, 407] on input "0" at bounding box center [703, 405] width 71 height 19
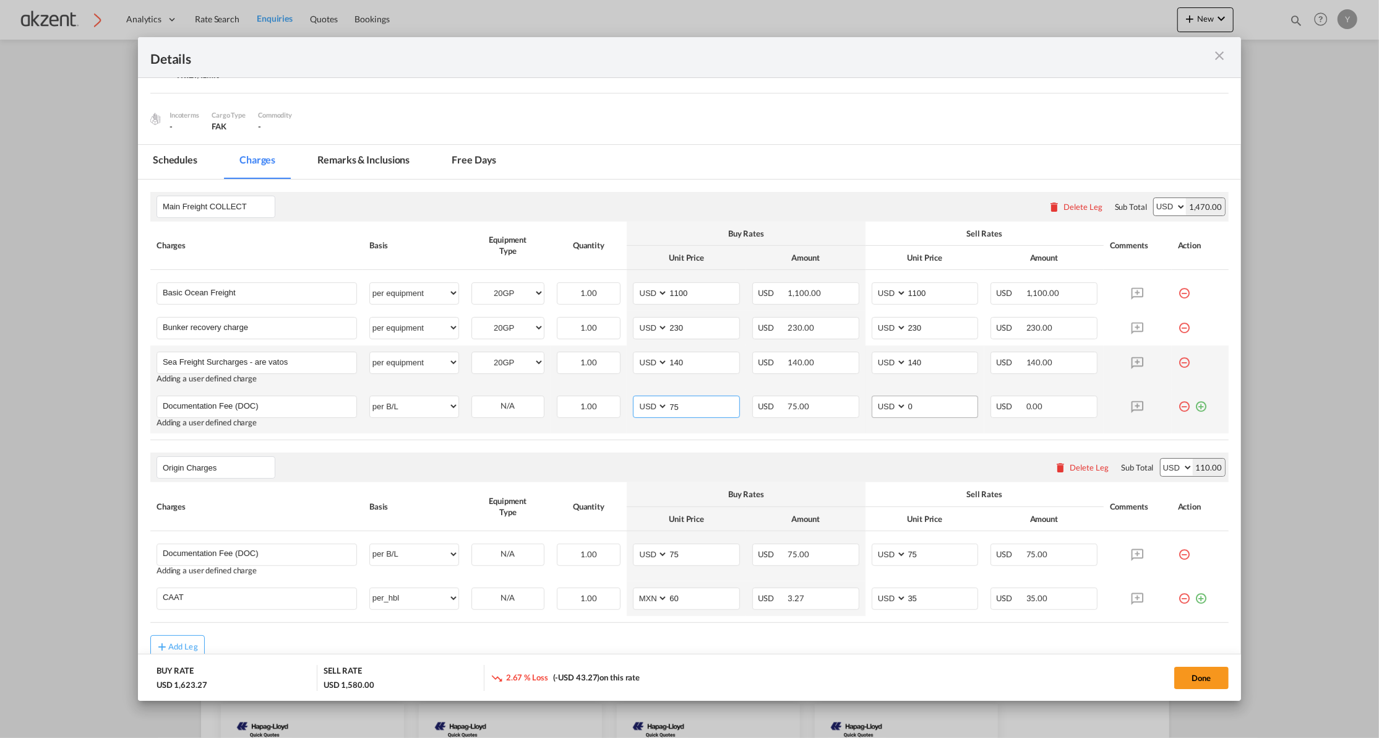
type input "75"
click at [928, 398] on input "0" at bounding box center [942, 405] width 71 height 19
type input "75"
click at [931, 444] on rate-modification "Main Freight COLLECT Please enter leg name Leg Name Already Exists Delete Leg S…" at bounding box center [689, 418] width 1078 height 478
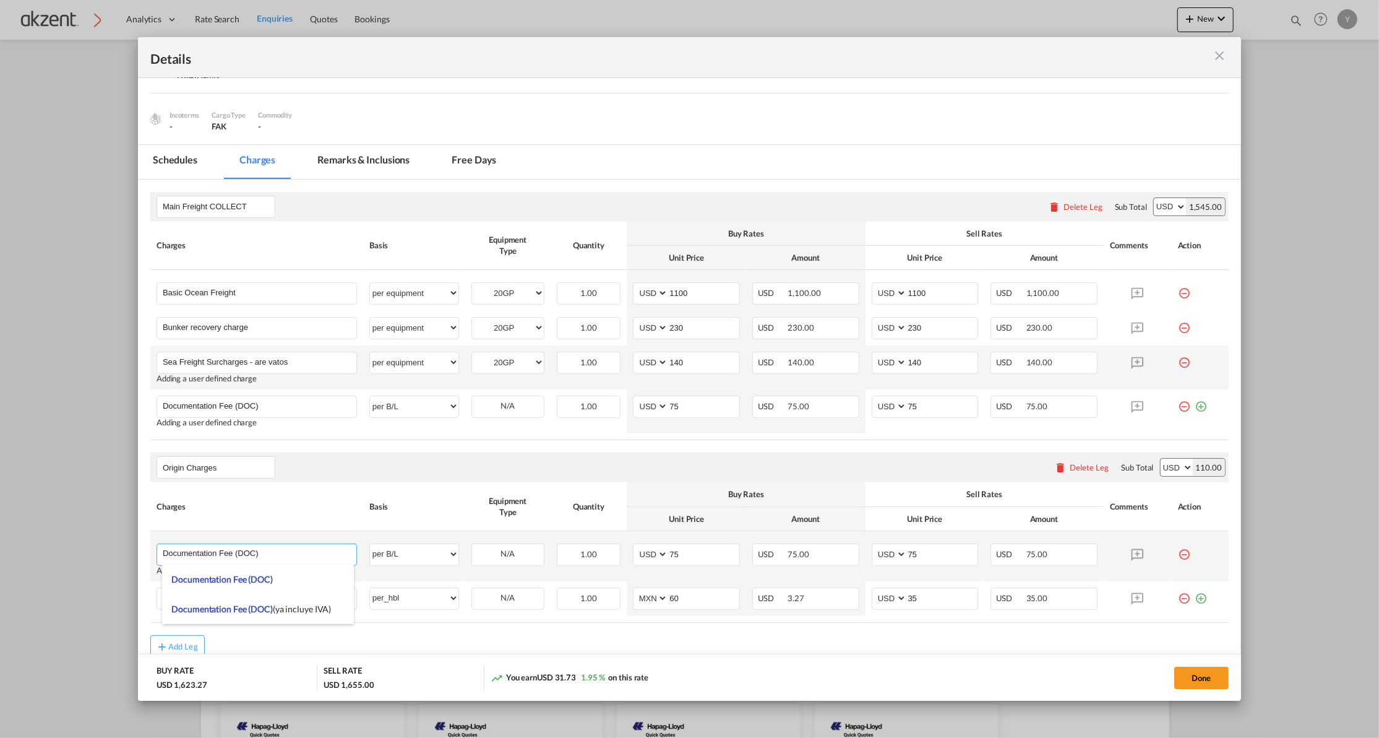
click at [258, 553] on input "Documentation Fee (DOC)" at bounding box center [260, 553] width 194 height 19
click at [187, 556] on input "doc f" at bounding box center [260, 553] width 194 height 19
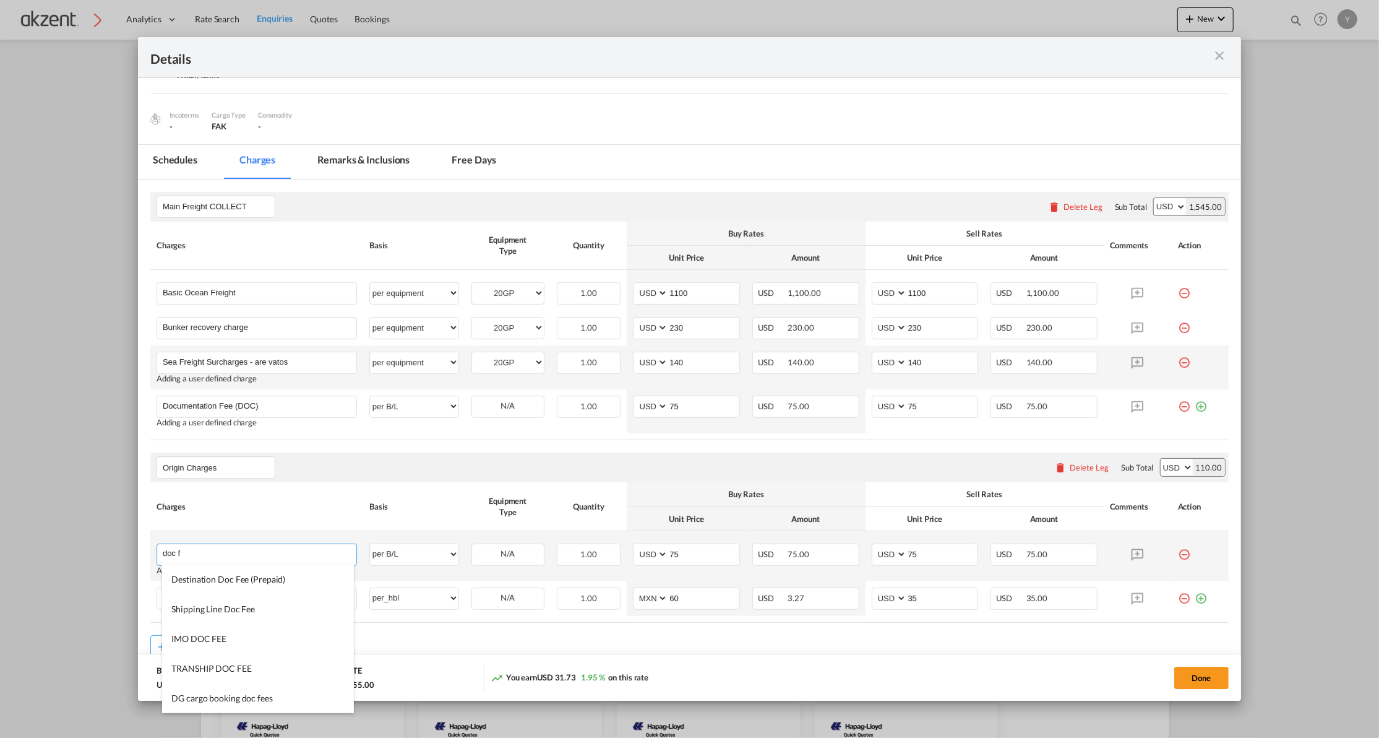
click at [187, 556] on input "doc f" at bounding box center [260, 553] width 194 height 19
click at [277, 635] on li "HBL telex release fee" at bounding box center [257, 639] width 191 height 30
type input "HBL telex release fee"
type input "0"
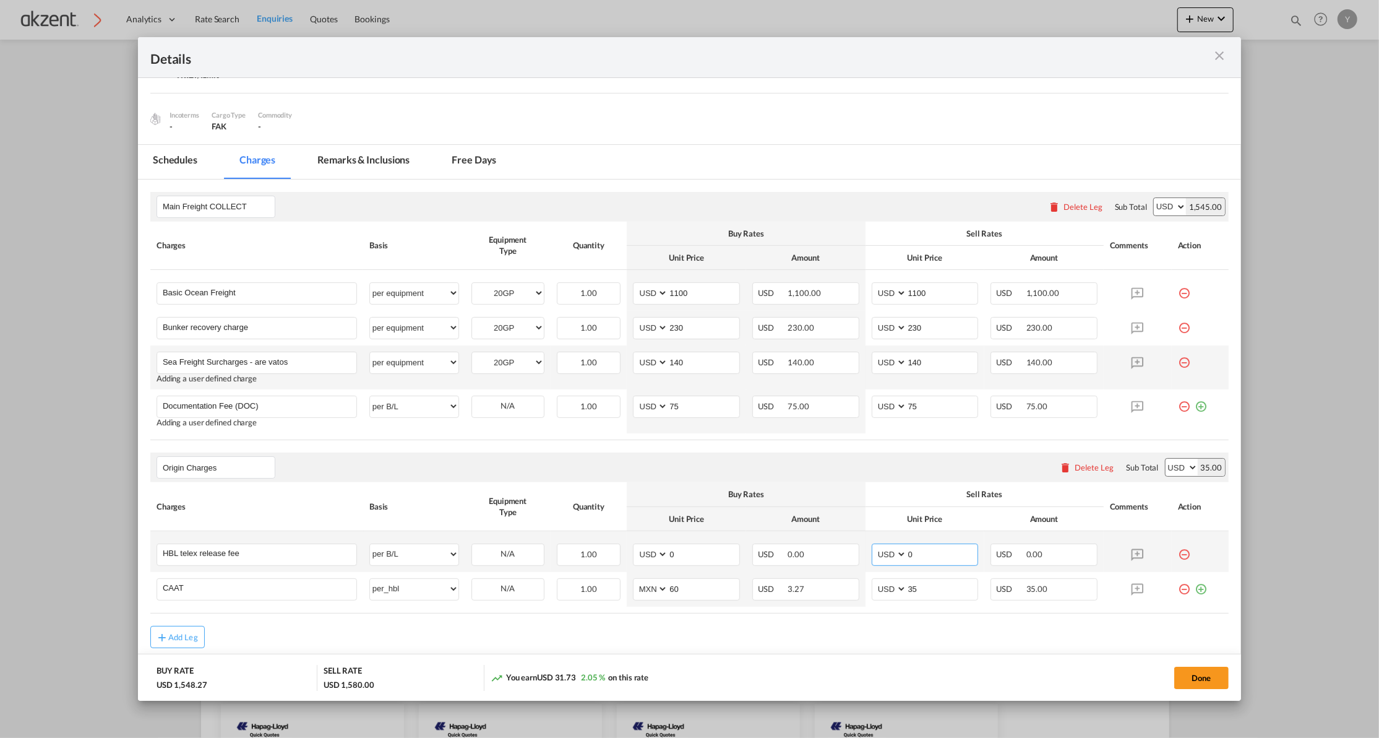
click at [919, 548] on input "0" at bounding box center [942, 553] width 71 height 19
type input "5"
type input "65"
click at [909, 471] on div "Origin Charges Please enter leg name Leg Name Already Exists Delete Leg Sub Tot…" at bounding box center [689, 467] width 1078 height 30
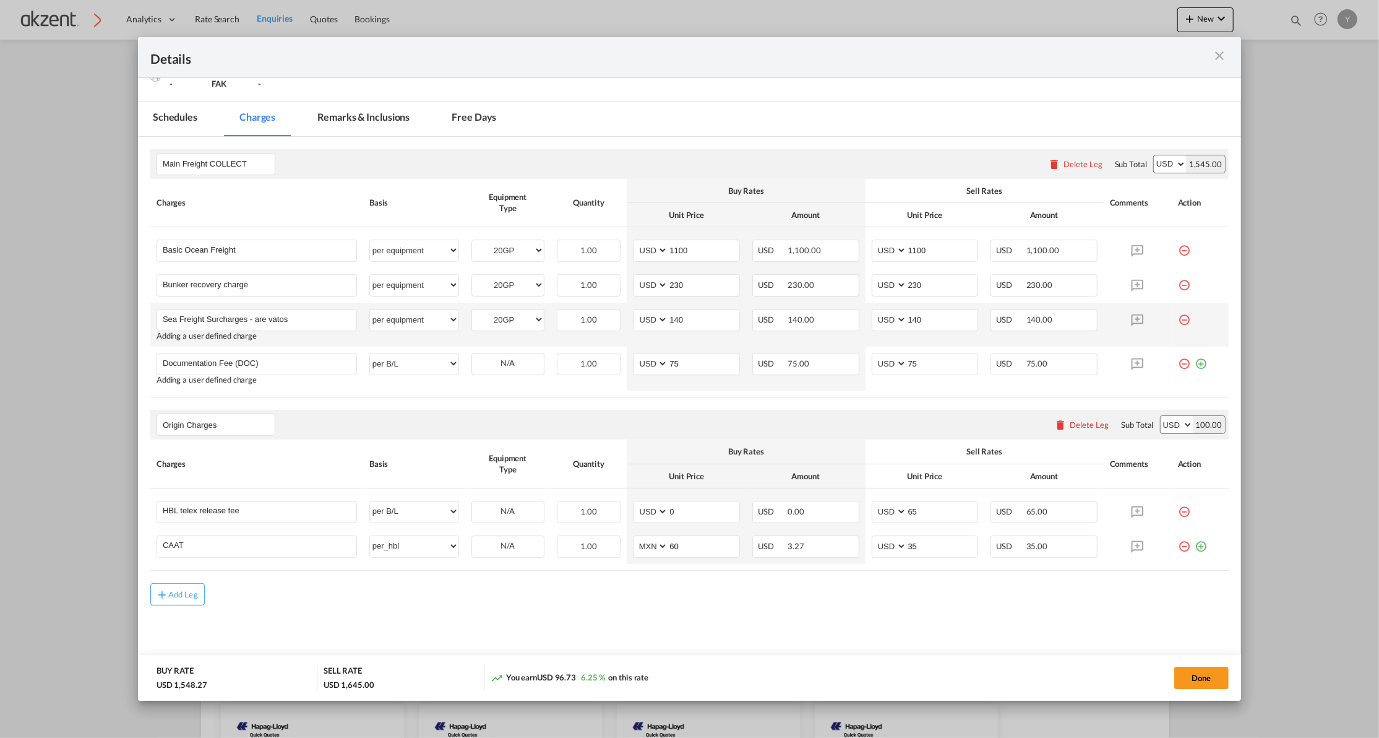
click at [905, 589] on div "Add Leg" at bounding box center [689, 594] width 1078 height 22
click at [182, 427] on input "Origin Charges" at bounding box center [219, 424] width 112 height 19
click at [171, 424] on input "Origin Charges" at bounding box center [219, 424] width 112 height 19
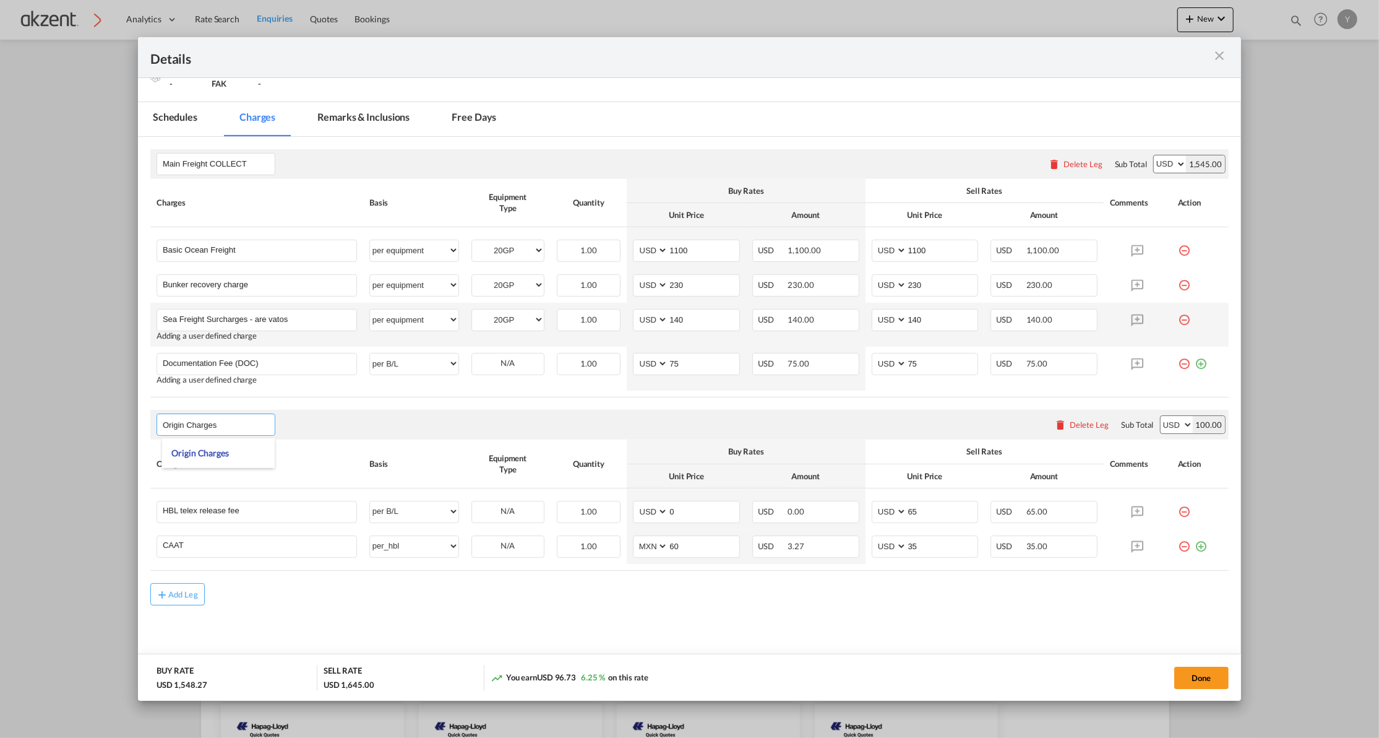
select select "per B/L"
select select "per_hbl"
type input "Akzent Charges"
click at [1178, 545] on md-icon "icon-minus-circle-outline red-400-fg" at bounding box center [1184, 541] width 12 height 12
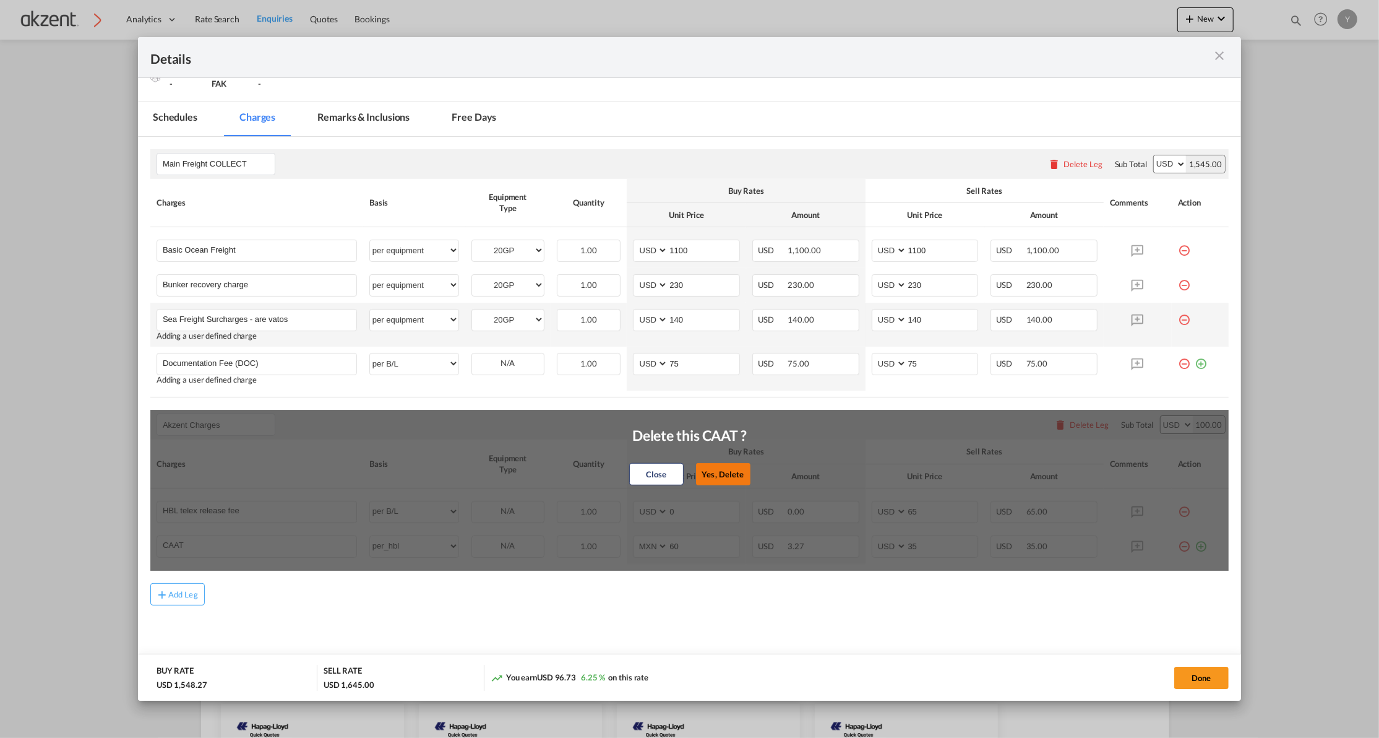
click at [700, 471] on button "Yes, Delete" at bounding box center [723, 474] width 54 height 22
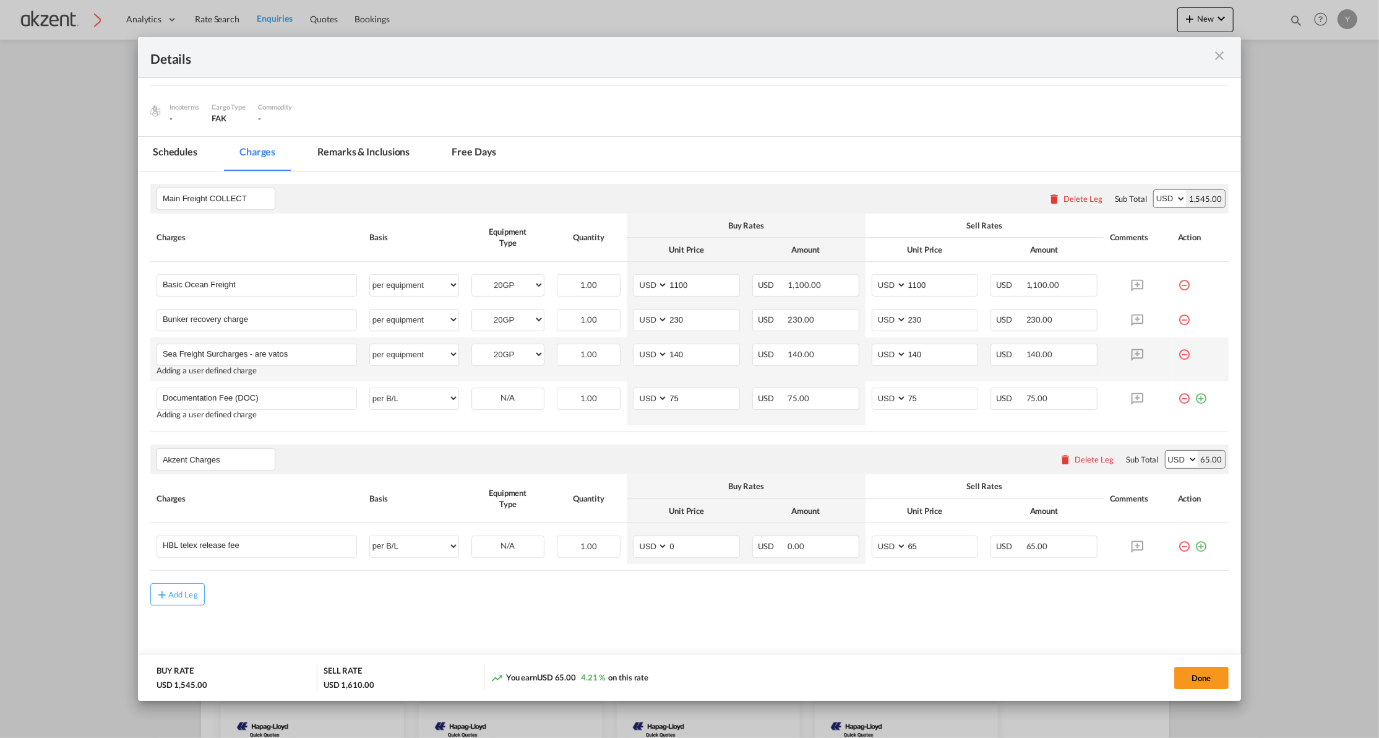
scroll to position [110, 0]
click at [191, 548] on input "HBL telex release fee" at bounding box center [260, 545] width 194 height 19
paste input "Profit Share MIN"
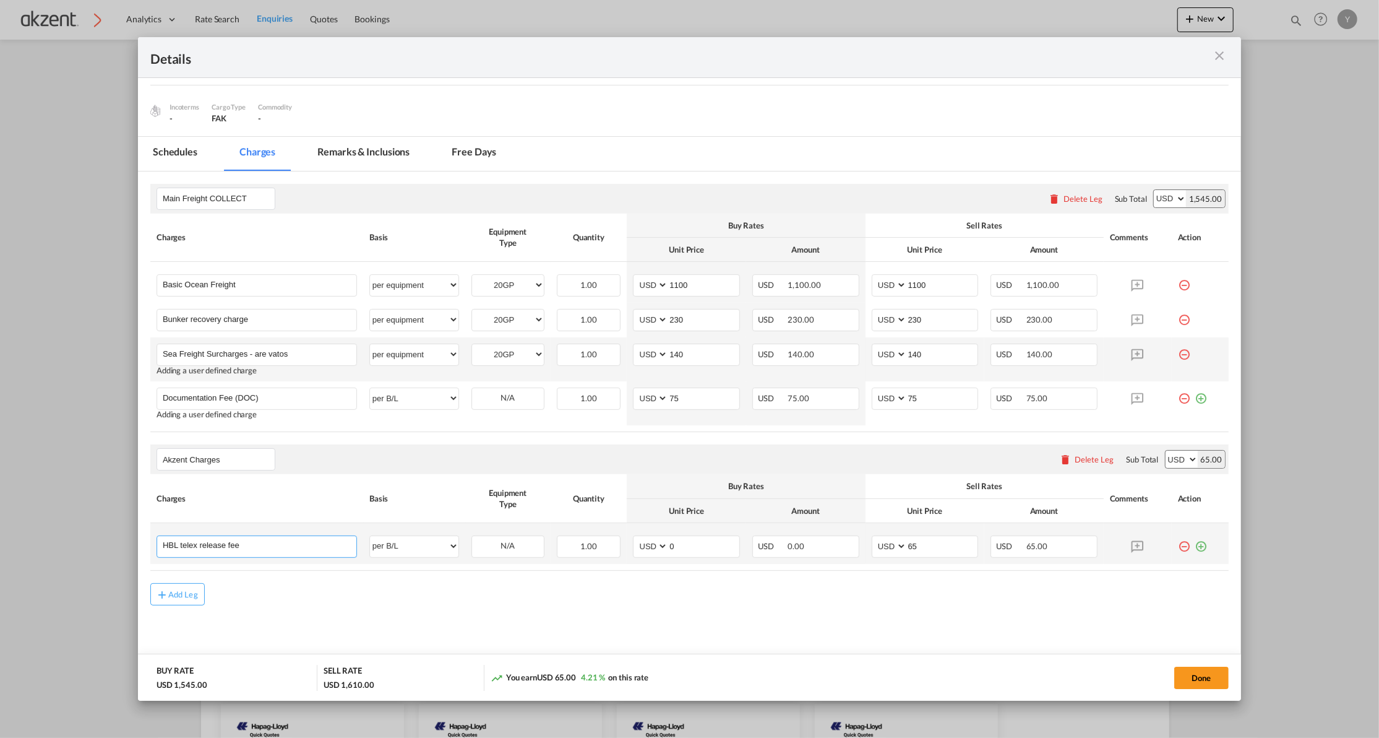
type input "Profit Share MIN"
type input "65"
type input "Profit Share MIN"
click at [256, 562] on li "Profit Share MIN" at bounding box center [257, 570] width 191 height 30
select select "per container"
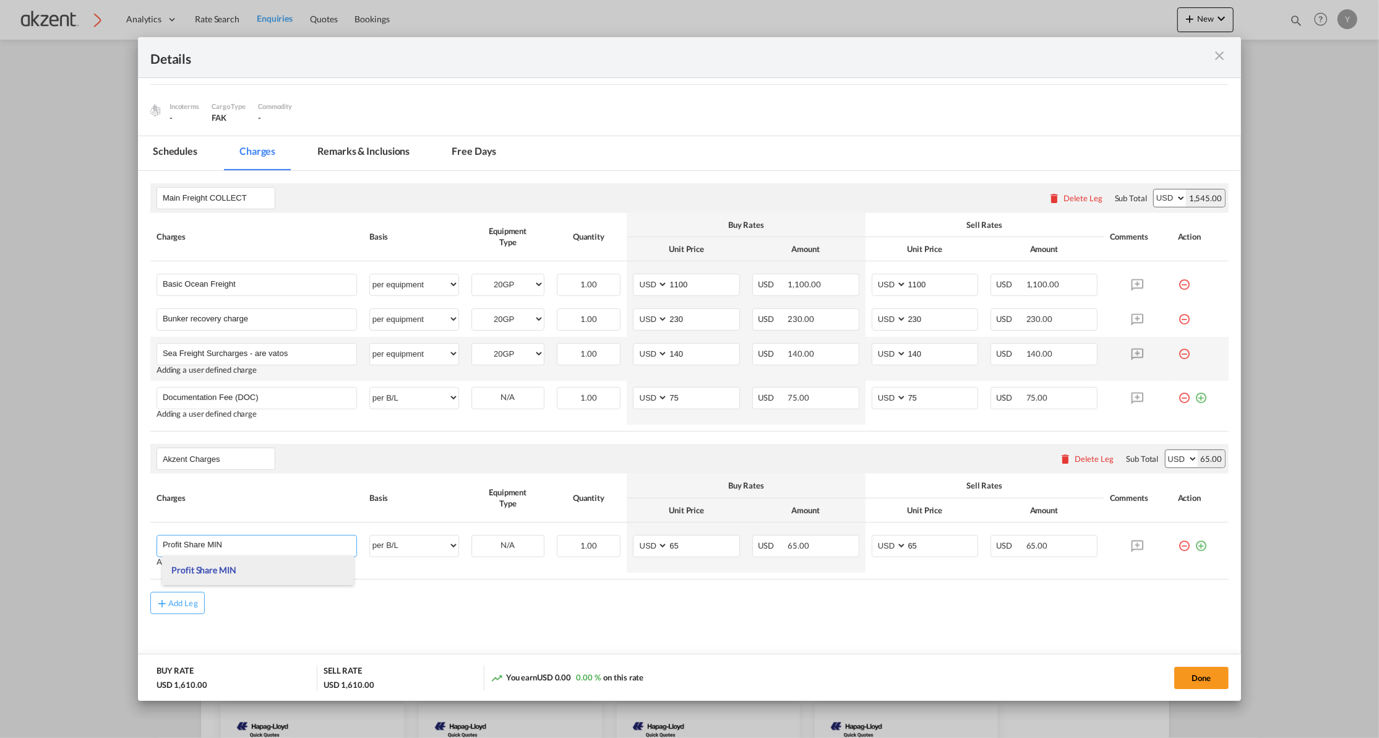
type input "0"
click at [943, 553] on input "0" at bounding box center [942, 545] width 71 height 19
type input "75"
click at [939, 590] on div "Add Leg" at bounding box center [689, 594] width 1078 height 22
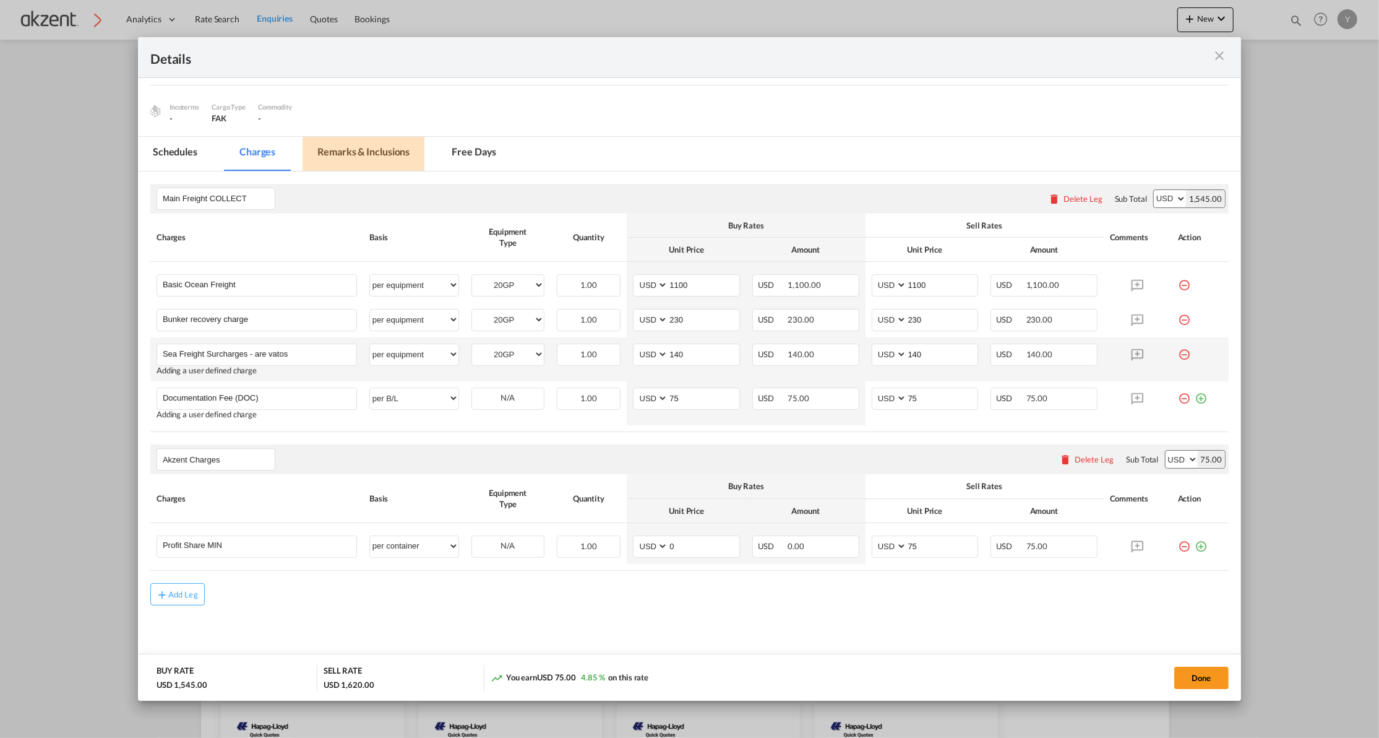
click at [350, 152] on md-tab-item "Remarks & Inclusions" at bounding box center [364, 154] width 122 height 34
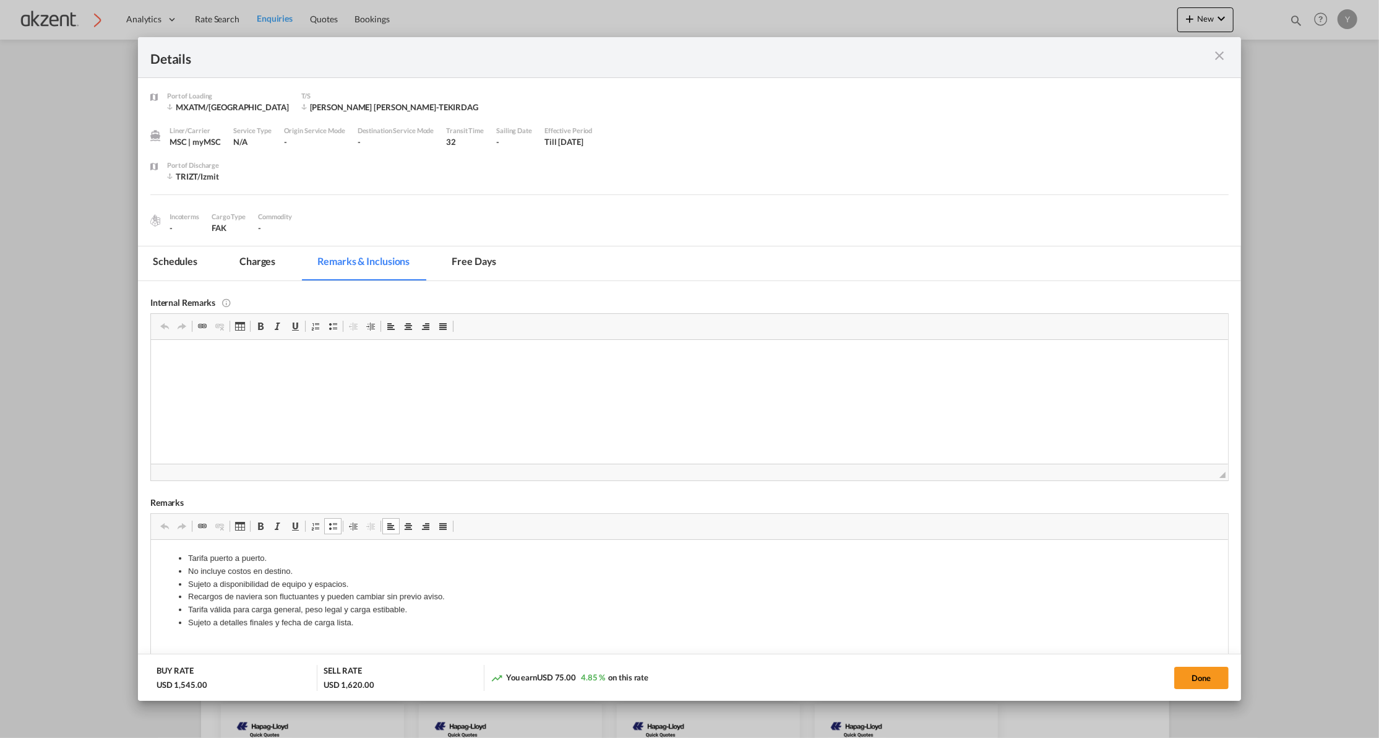
scroll to position [82, 0]
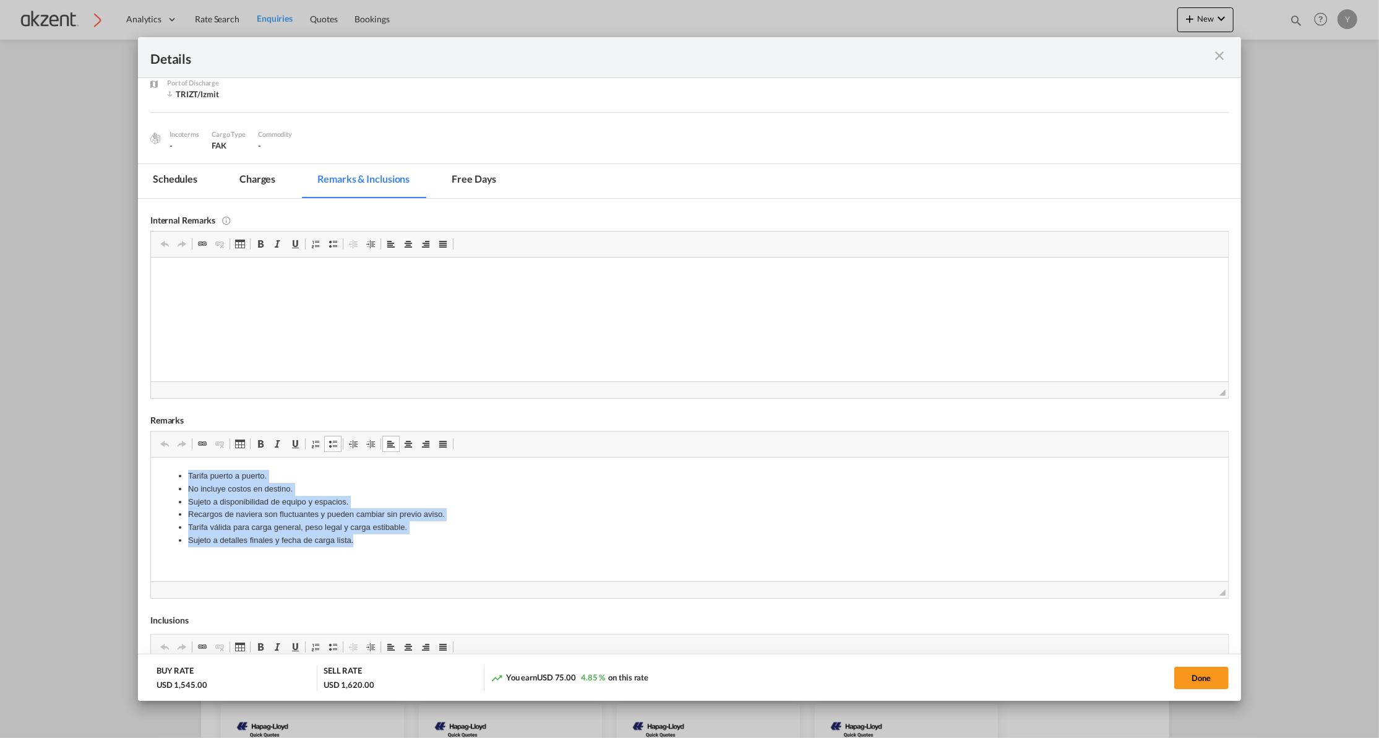
drag, startPoint x: 397, startPoint y: 558, endPoint x: 171, endPoint y: 465, distance: 244.2
click at [171, 465] on html "Tarifa puerto a puerto. No incluye costos en destino. Sujeto a disponibilidad d…" at bounding box center [688, 508] width 1077 height 102
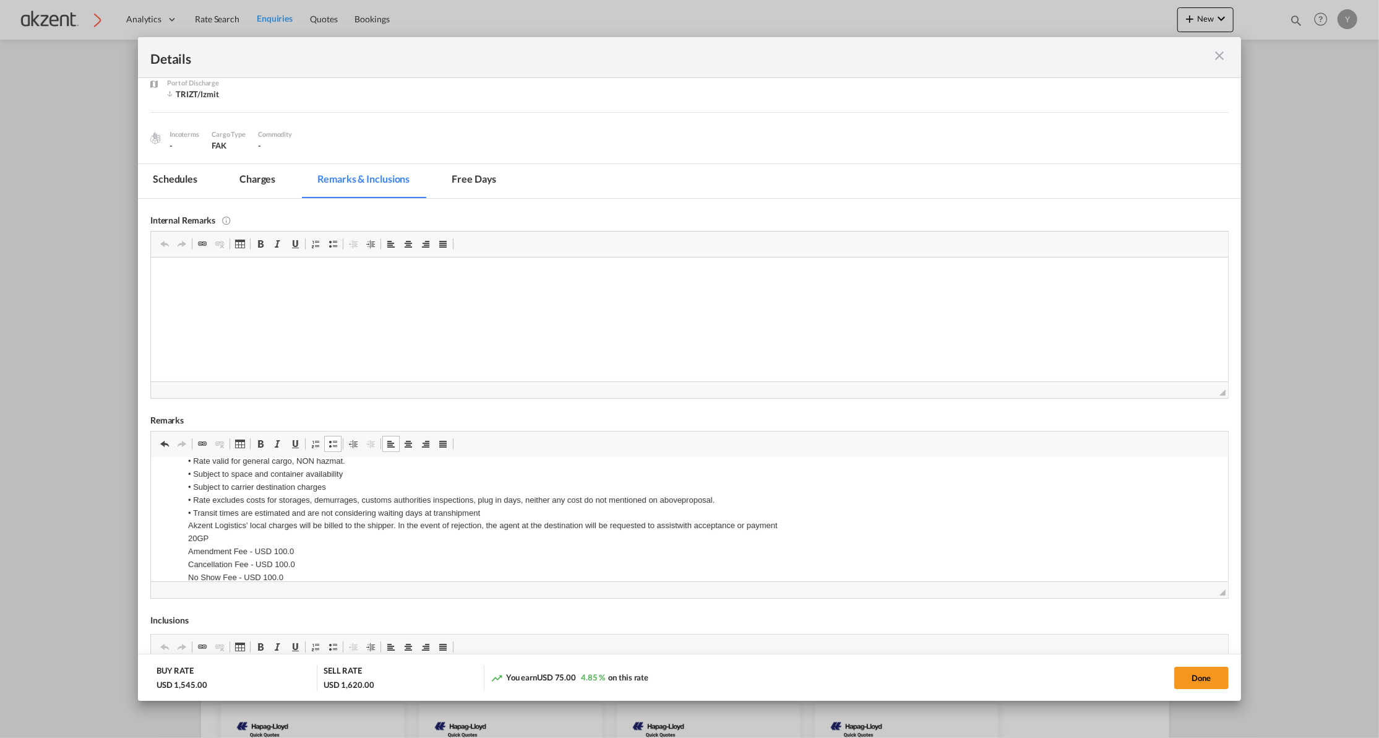
scroll to position [0, 0]
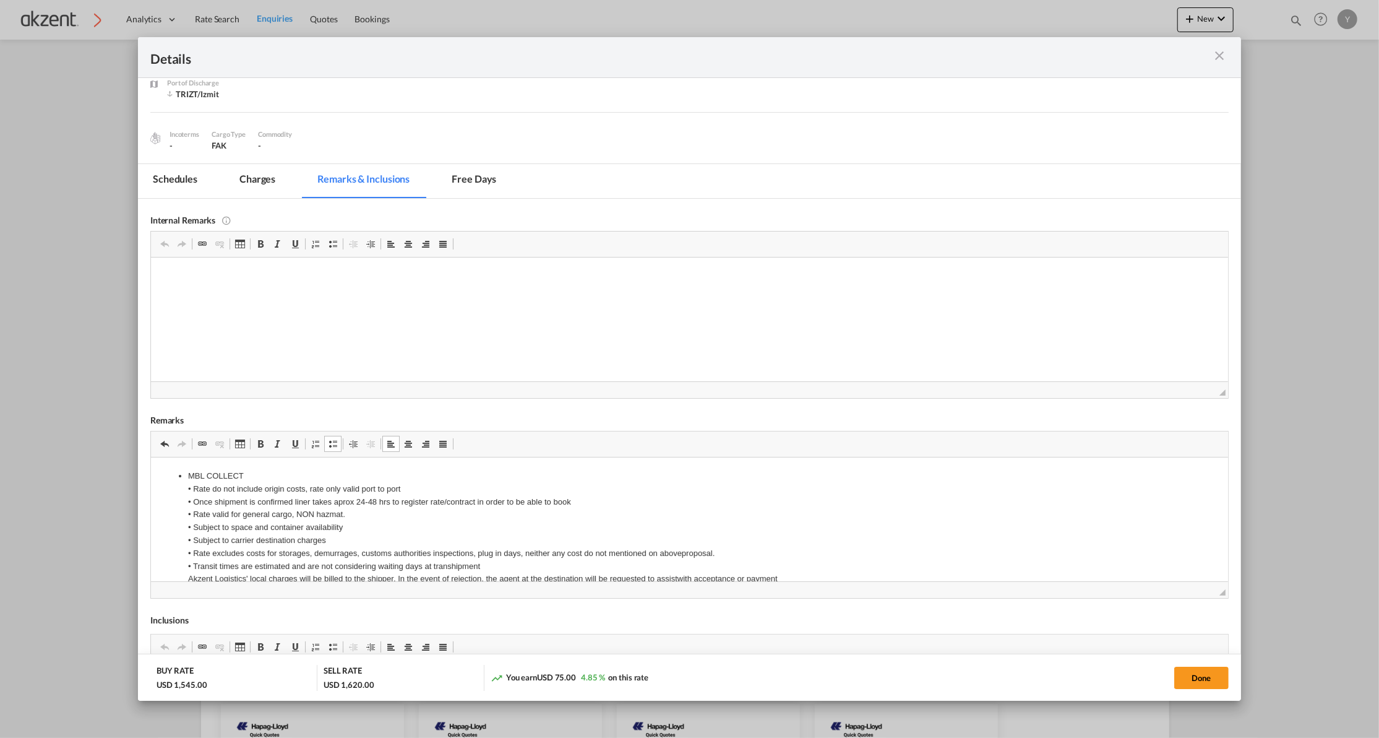
click at [359, 551] on li "MBL COLLECT • Rate do not include origin costs, rate only valid port to port • …" at bounding box center [688, 552] width 1003 height 167
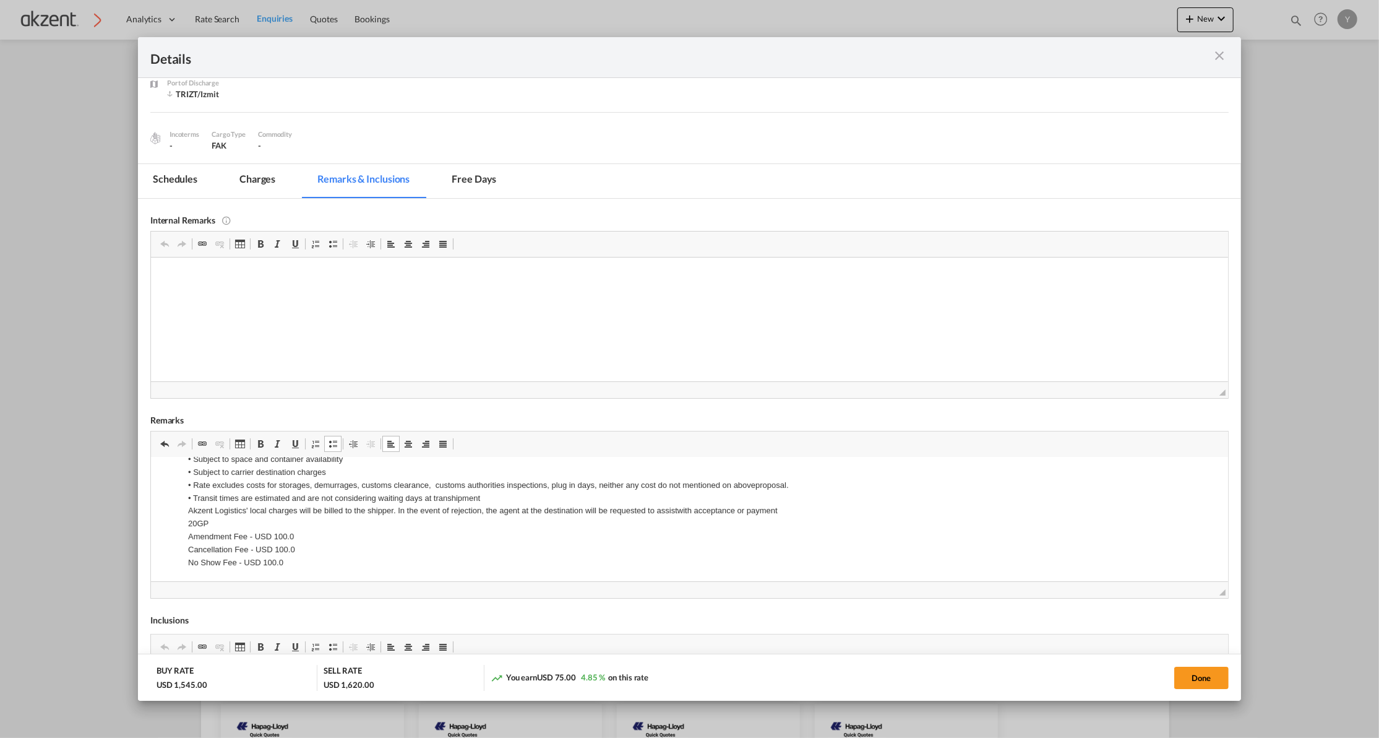
click at [186, 512] on ul "MBL COLLECT • Rate do not include origin costs, rate only valid port to port • …" at bounding box center [689, 484] width 1052 height 167
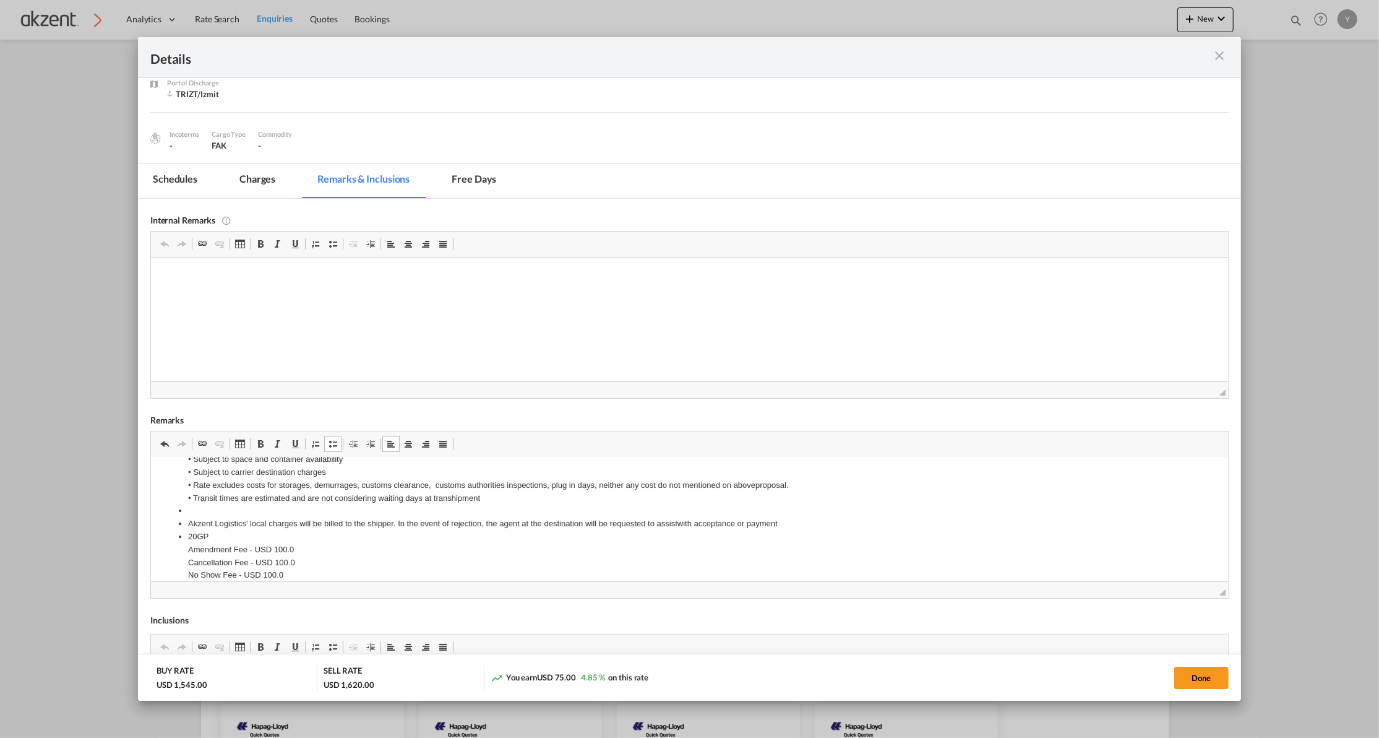
click at [208, 511] on li "Editor de Texto Enriquecido, editor4" at bounding box center [688, 510] width 1003 height 13
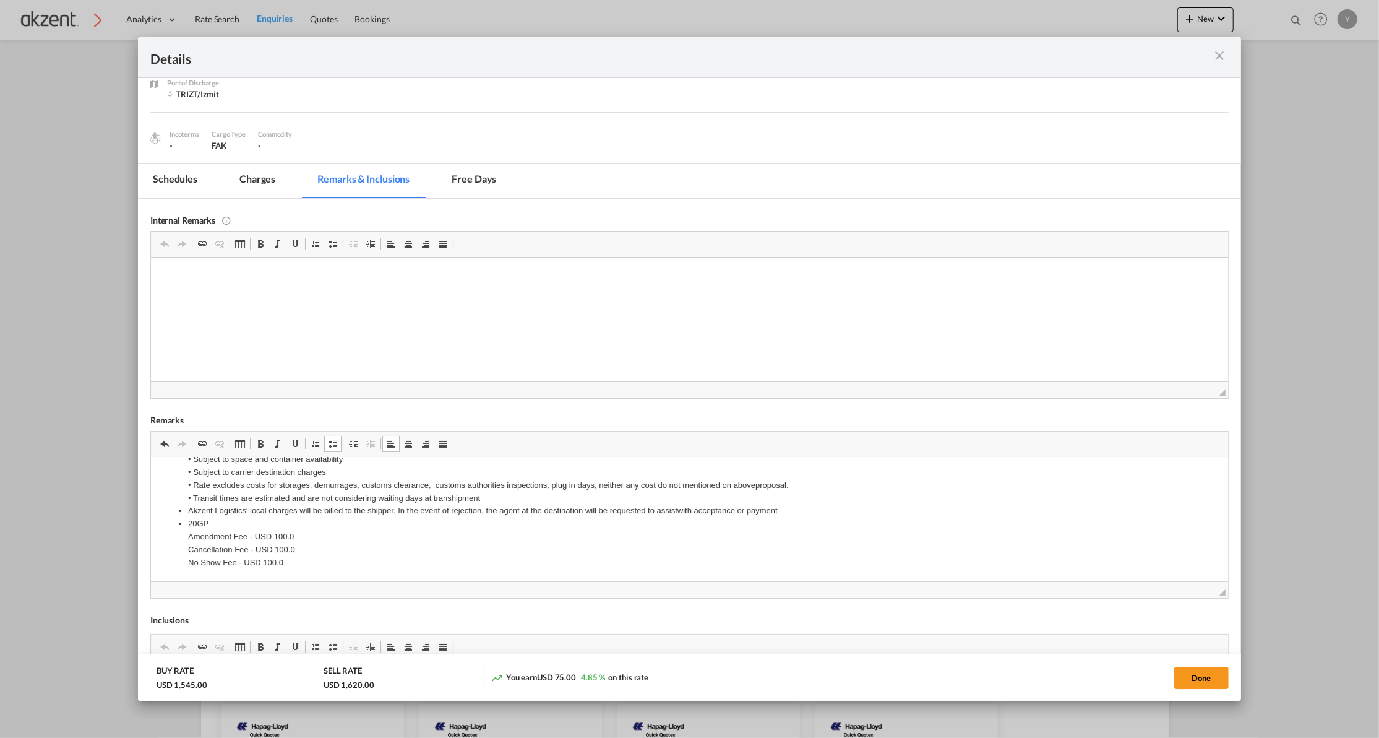
click at [186, 507] on ul "MBL COLLECT • Rate do not include origin costs, rate only valid port to port • …" at bounding box center [689, 484] width 1052 height 167
click at [181, 523] on ul "MBL COLLECT • Rate do not include origin costs, rate only valid port to port • …" at bounding box center [689, 484] width 1052 height 167
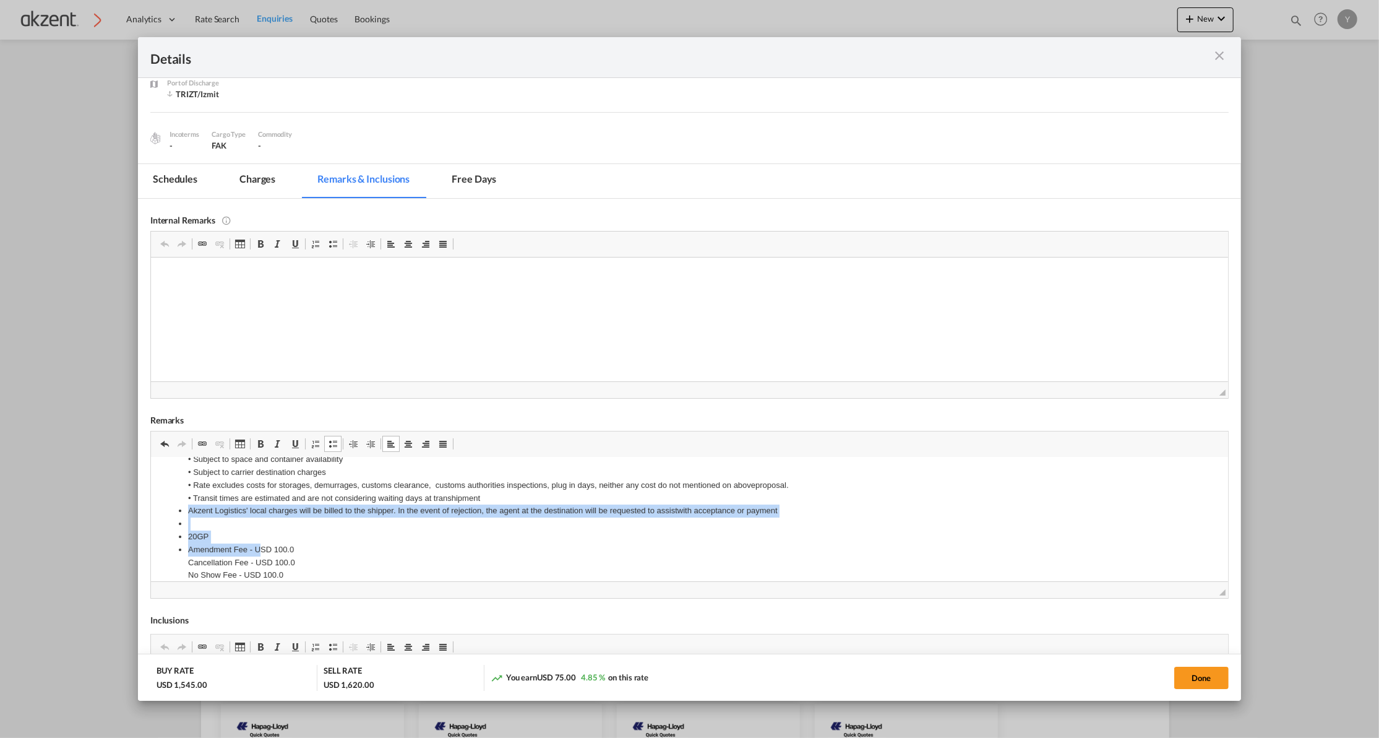
drag, startPoint x: 258, startPoint y: 549, endPoint x: 173, endPoint y: 515, distance: 91.3
click at [173, 515] on ul "MBL COLLECT • Rate do not include origin costs, rate only valid port to port • …" at bounding box center [689, 491] width 1052 height 180
click at [335, 449] on span "Port of ..." at bounding box center [333, 444] width 10 height 10
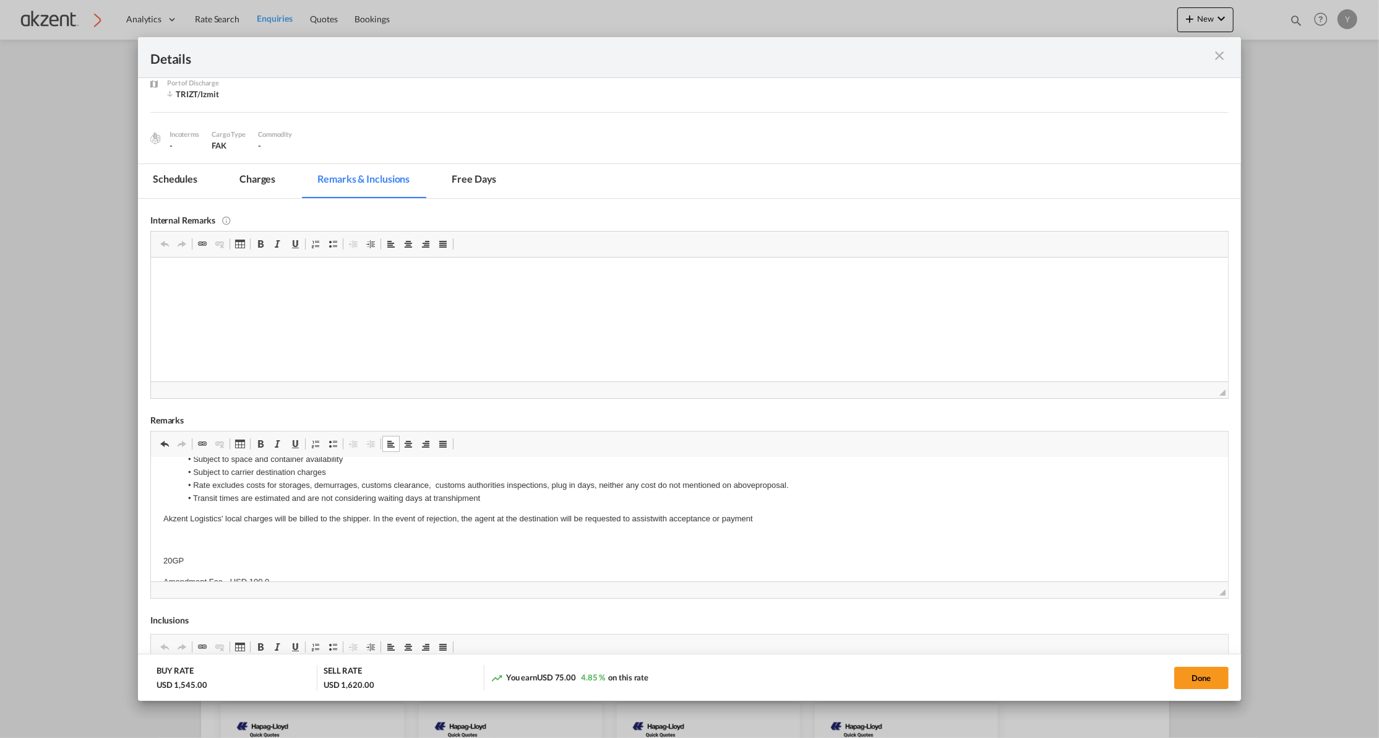
click at [250, 540] on p "Editor de Texto Enriquecido, editor4" at bounding box center [689, 539] width 1052 height 13
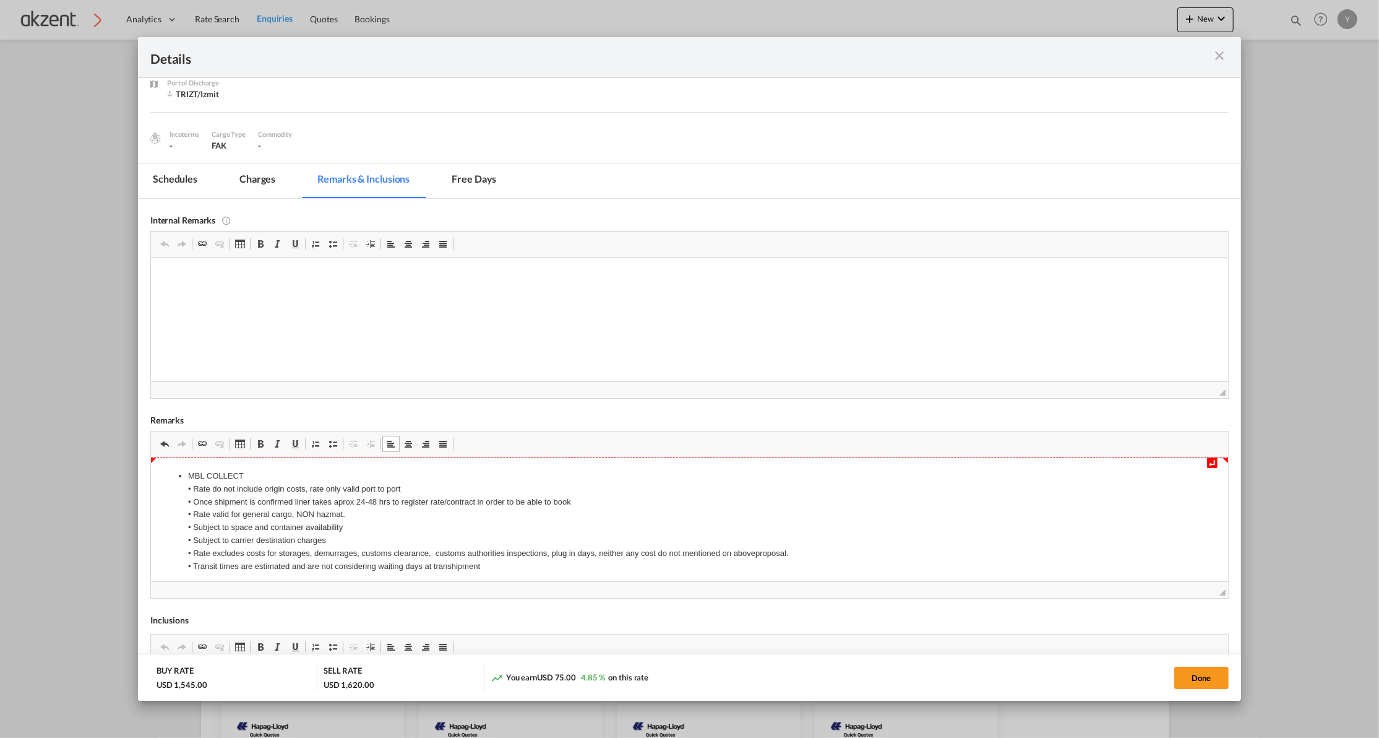
click at [187, 473] on li "MBL COLLECT • Rate do not include origin costs, rate only valid port to port • …" at bounding box center [688, 520] width 1003 height 103
click at [334, 443] on span "Port of ..." at bounding box center [333, 444] width 10 height 10
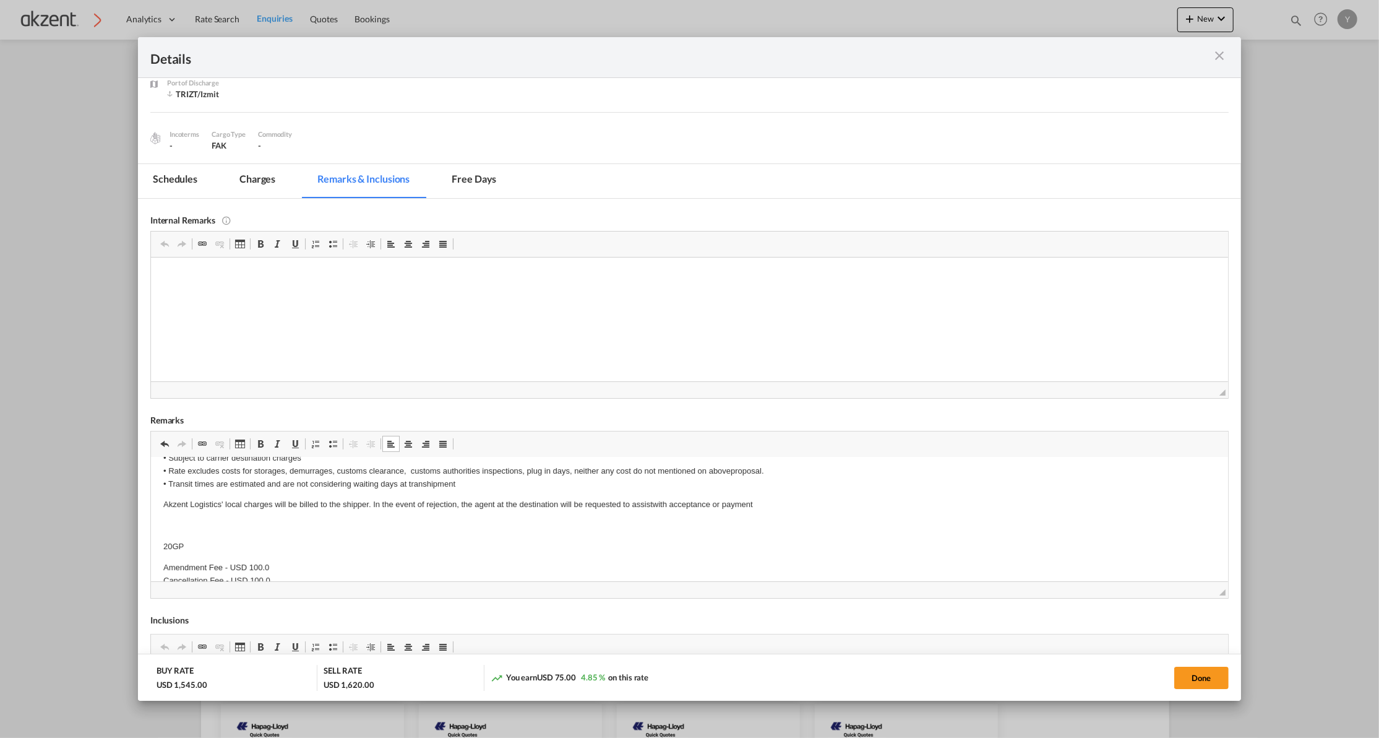
click at [193, 528] on p "Editor de Texto Enriquecido, editor4" at bounding box center [689, 525] width 1052 height 13
click at [290, 505] on p "Akzent Logistics' local charges will be billed to the shipper. In the event of …" at bounding box center [689, 503] width 1052 height 13
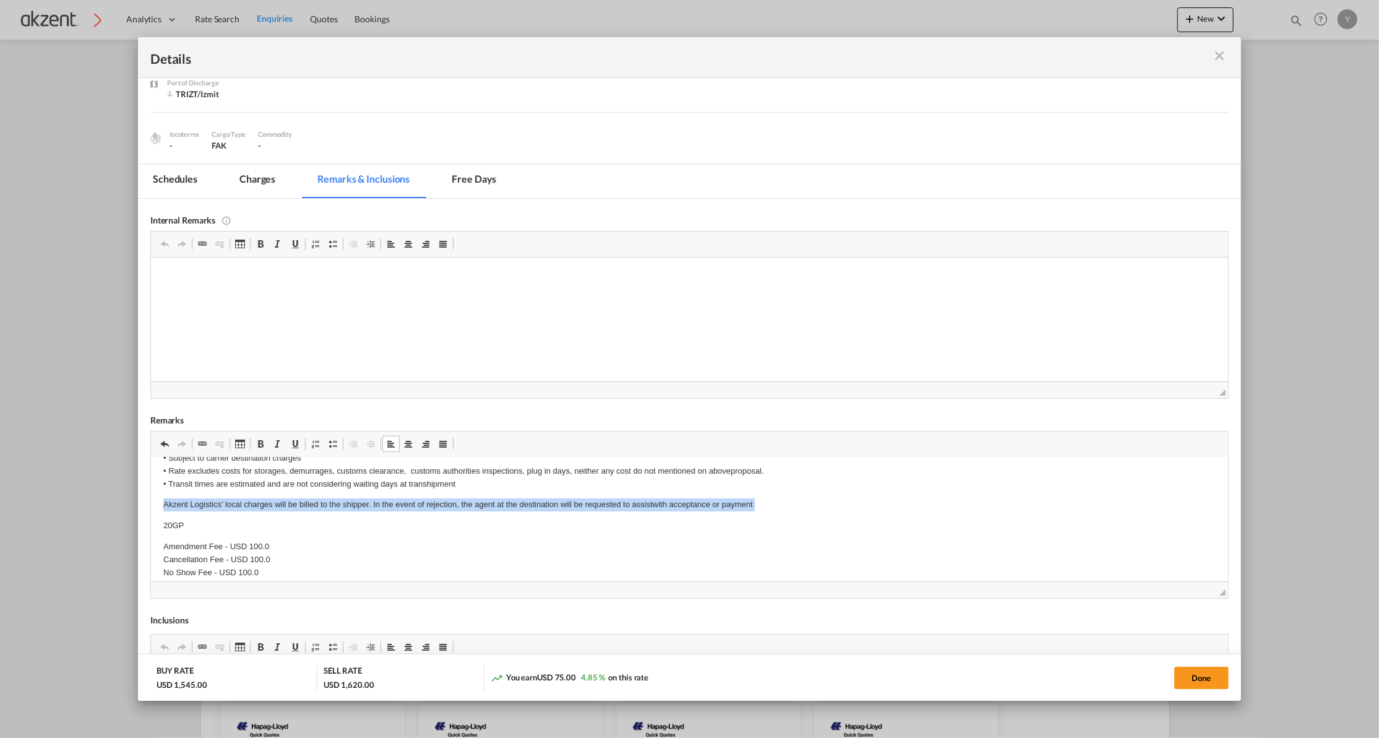
click at [290, 505] on p "Akzent Logistics' local charges will be billed to the shipper. In the event of …" at bounding box center [689, 503] width 1052 height 13
click at [295, 444] on span "Port of ..." at bounding box center [295, 444] width 10 height 10
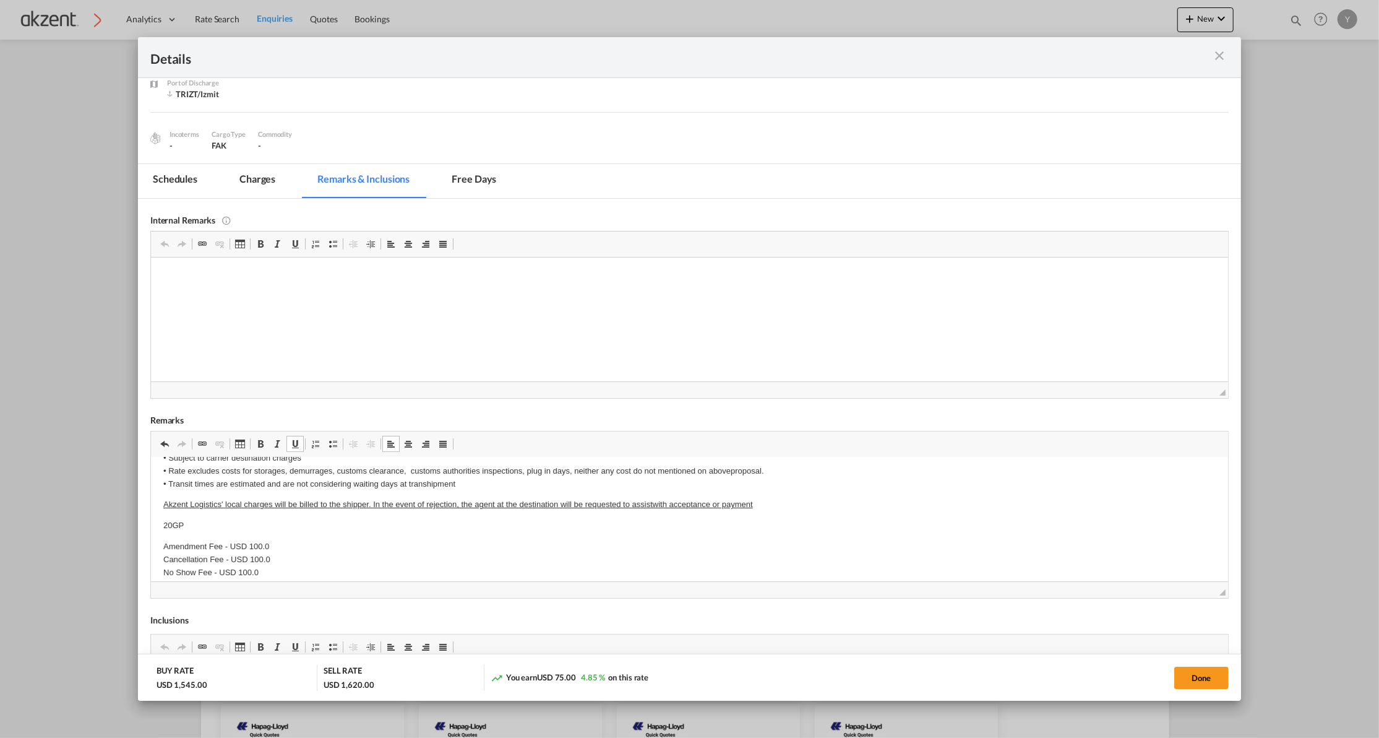
click at [291, 531] on p "20GP" at bounding box center [689, 525] width 1052 height 13
click at [223, 499] on u "Akzent Logistics' local charges will be billed to the shipper. In the event of …" at bounding box center [458, 503] width 590 height 9
click at [651, 495] on body "MBL COLLECT • Rate do not include origin costs, rate only valid port to port • …" at bounding box center [689, 482] width 1052 height 191
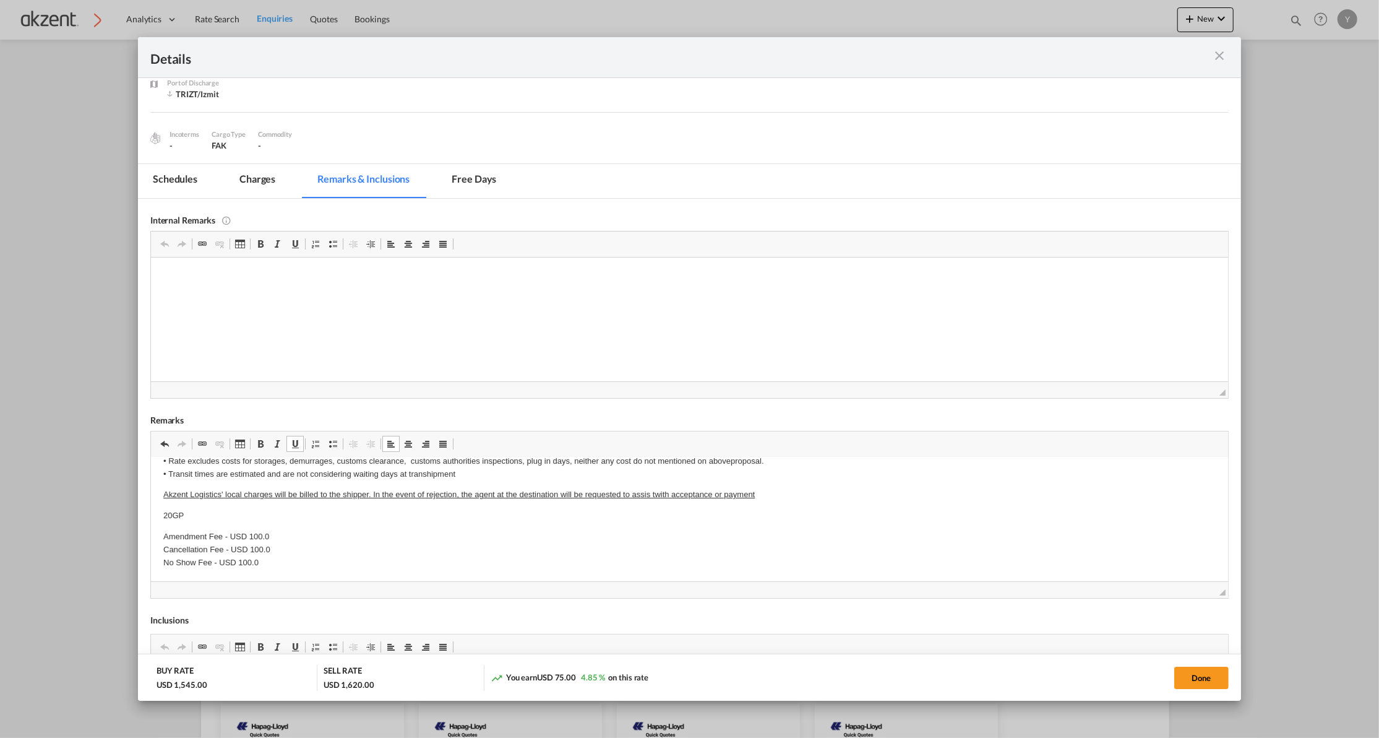
click at [273, 542] on p "Amendment Fee - U SD 100.0 Cancellation Fee - USD 100.0 No Show Fee - USD 100.0" at bounding box center [689, 549] width 1052 height 38
drag, startPoint x: 265, startPoint y: 554, endPoint x: 176, endPoint y: 521, distance: 94.6
click at [176, 521] on body "MBL COLLECT • Rate do not include origin costs, rate only valid port to port • …" at bounding box center [689, 472] width 1052 height 191
drag, startPoint x: 165, startPoint y: 515, endPoint x: 290, endPoint y: 566, distance: 135.7
click at [290, 566] on body "MBL COLLECT • Rate do not include origin costs, rate only valid port to port • …" at bounding box center [689, 472] width 1052 height 191
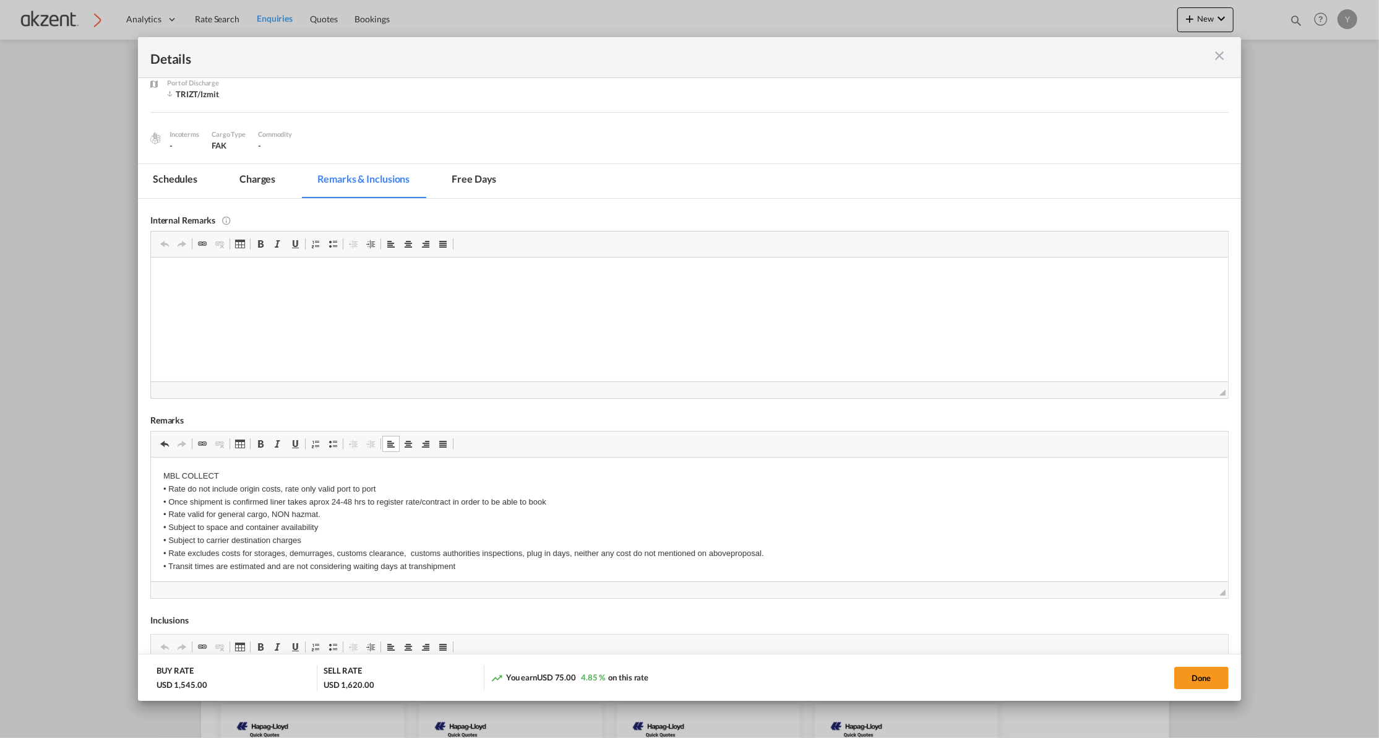
scroll to position [45, 0]
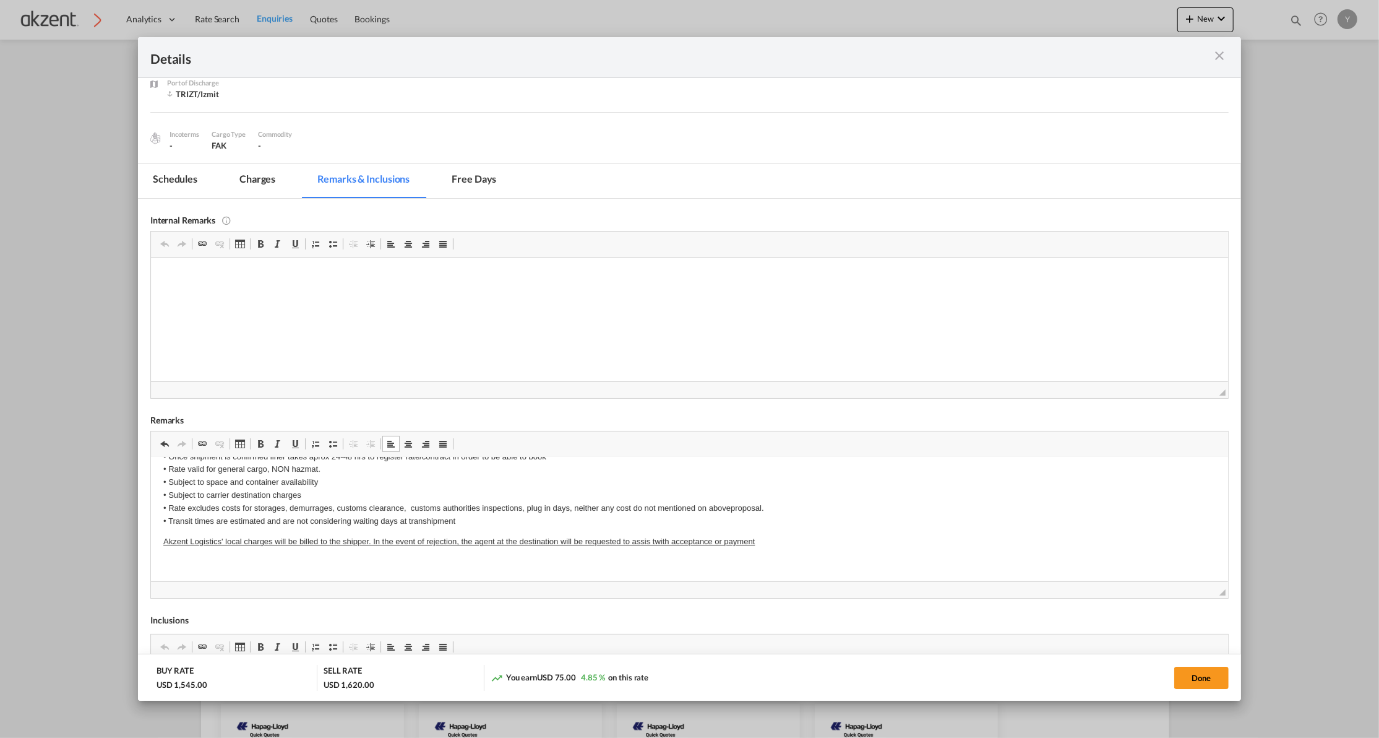
click at [161, 546] on html "MBL COLLECT • Rate do not include origin costs, rate only valid port to port • …" at bounding box center [688, 496] width 1077 height 170
paste body "Editor de Texto Enriquecido, editor4"
click at [325, 541] on u "Fob service subject to origin charges by Akzent: Akzent Logistics' local charge…" at bounding box center [544, 540] width 762 height 9
click at [423, 574] on html "MBL COLLECT • Rate do not include origin costs, rate only valid port to port • …" at bounding box center [688, 496] width 1077 height 170
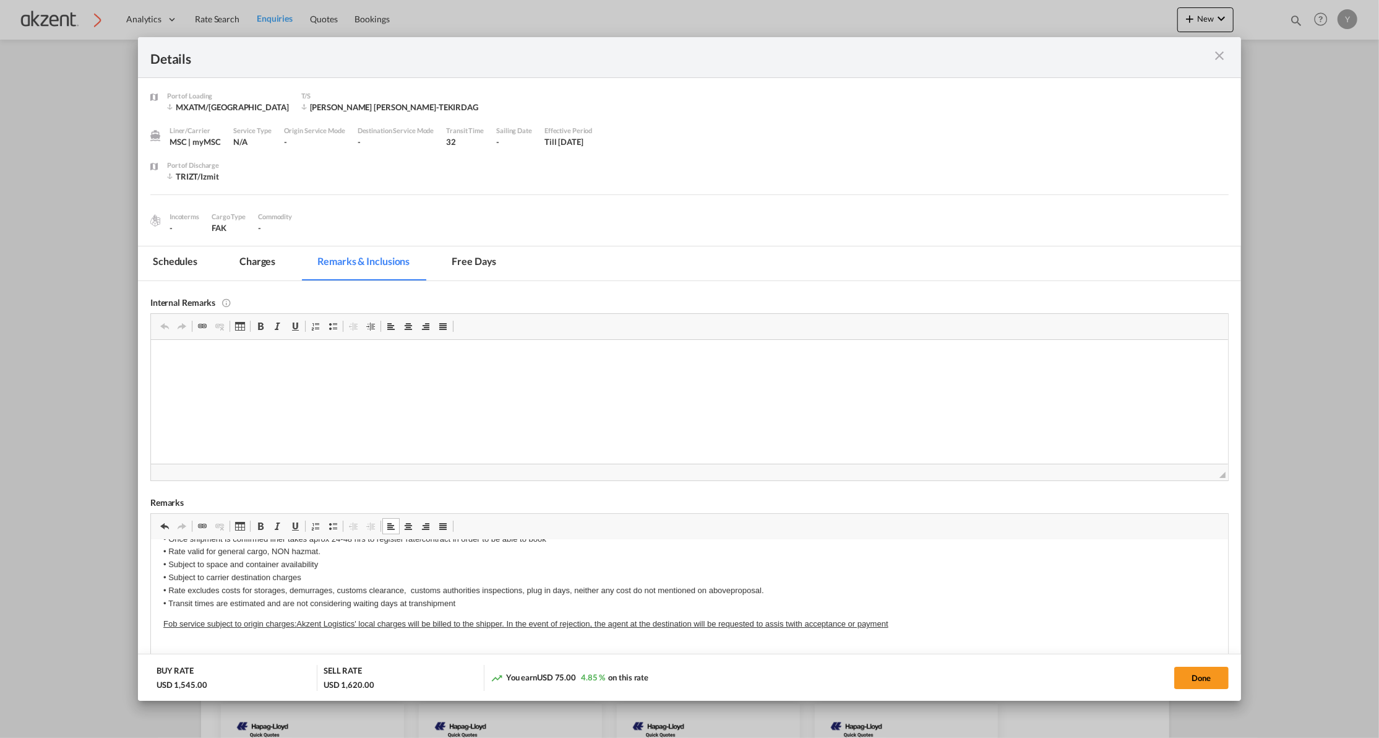
scroll to position [0, 0]
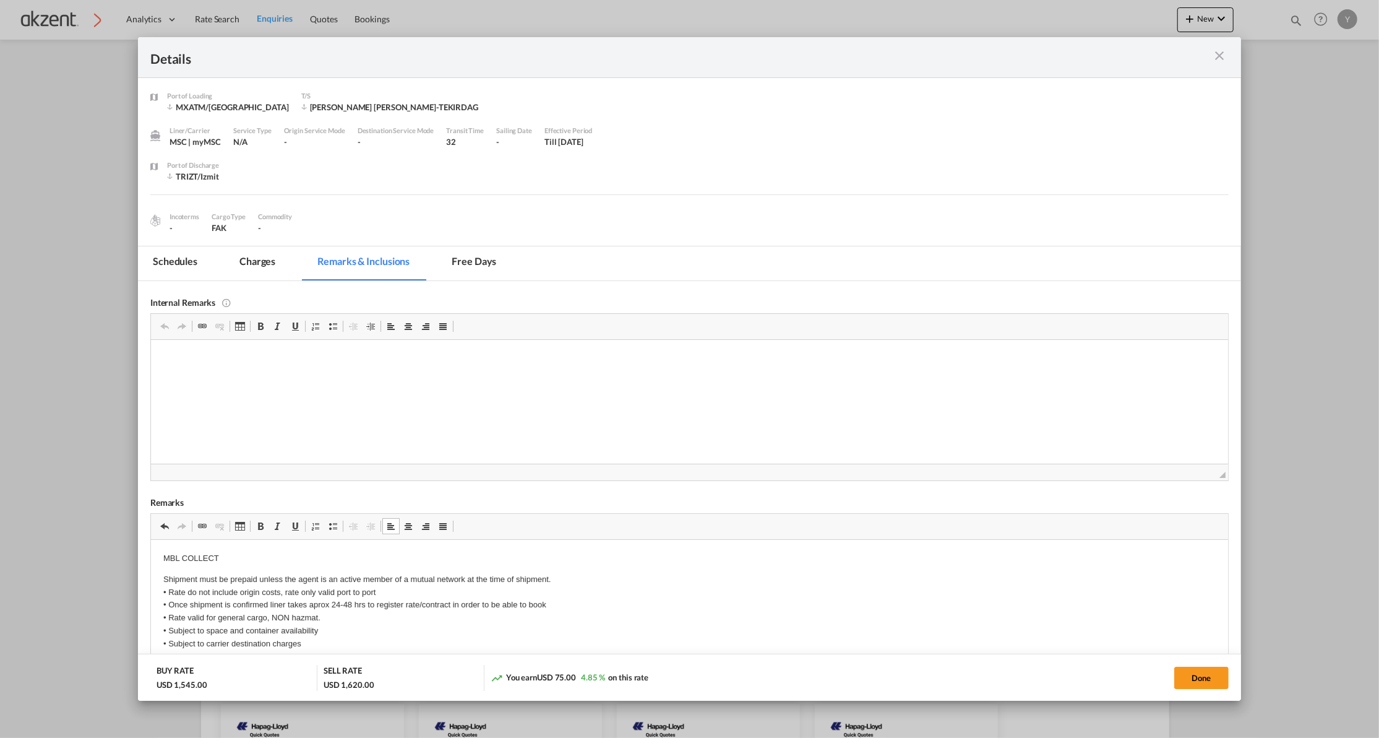
click at [252, 593] on p "Shipment must be prepaid unless the agent is an active member of a mutual netwo…" at bounding box center [689, 623] width 1052 height 103
click at [577, 579] on p "* Shipment must be prepaid unless the agent is an active member of a mutual net…" at bounding box center [689, 623] width 1052 height 103
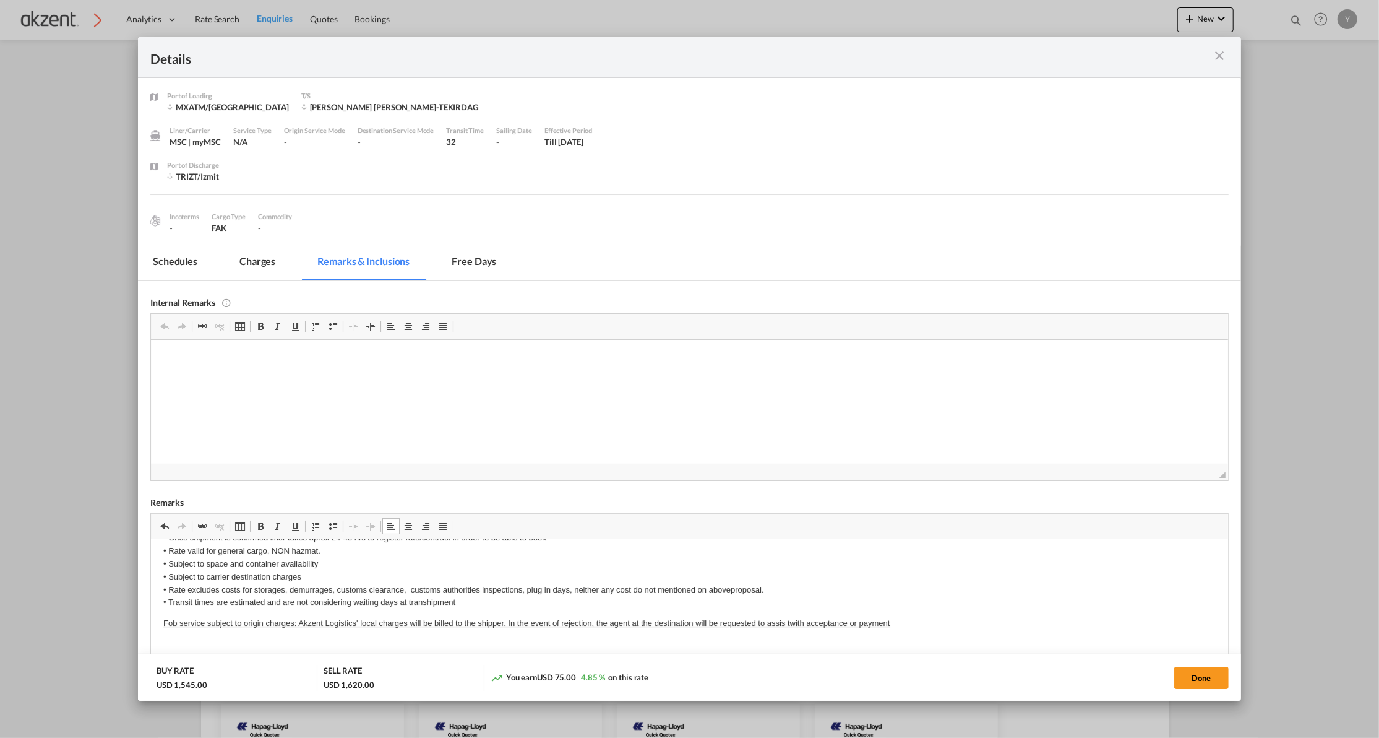
click at [327, 579] on p "* Shipment must be prepaid unless the agent is an active member of a mutual net…" at bounding box center [689, 557] width 1052 height 103
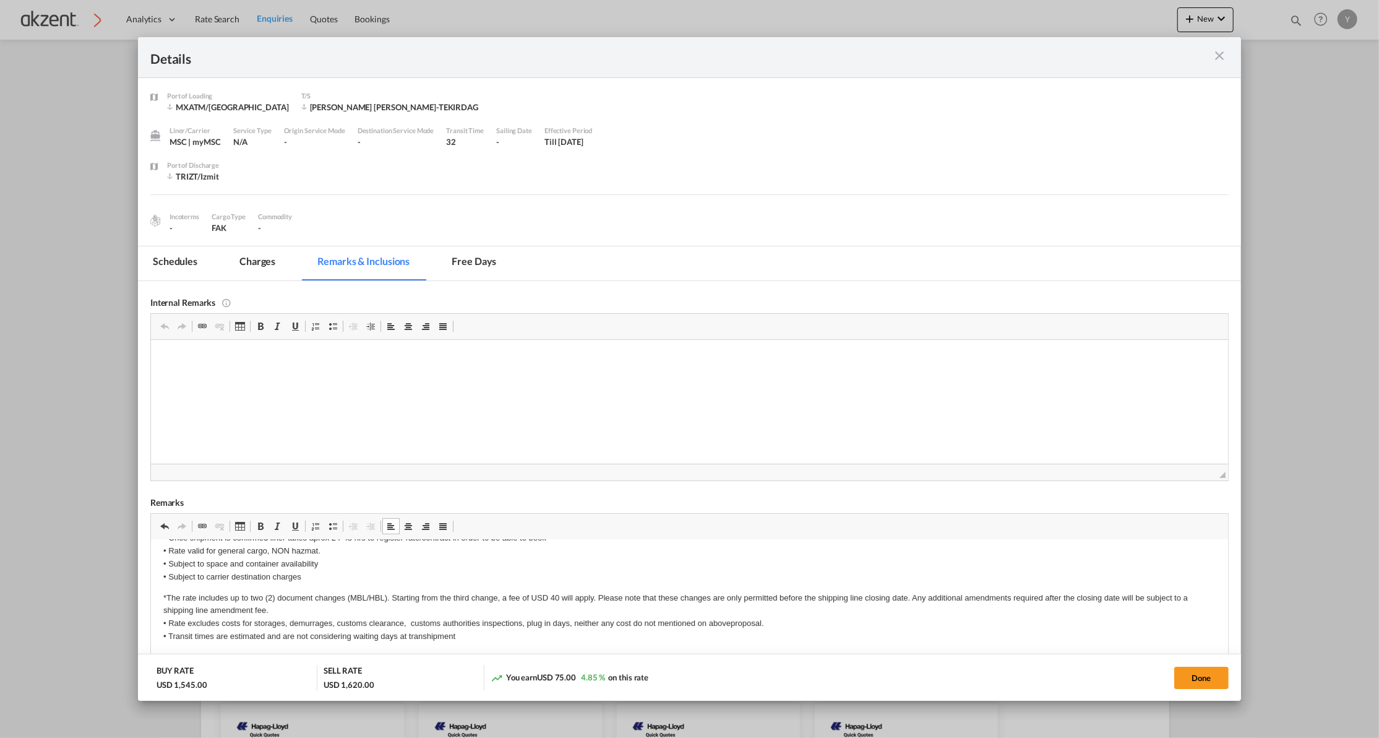
click at [778, 597] on p "*The rate includes up to two (2) document changes (MBL/HBL). Starting from the …" at bounding box center [689, 616] width 1052 height 51
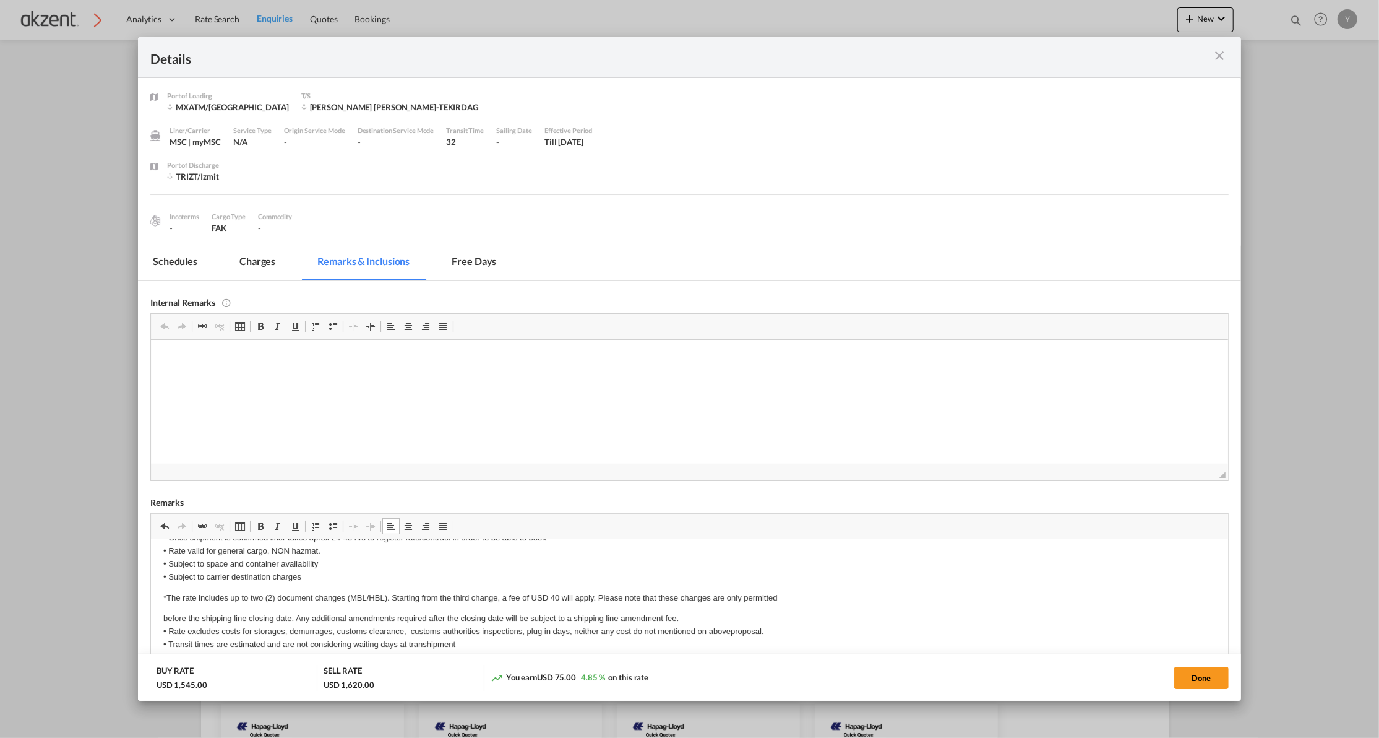
click at [760, 616] on p "before the shipping line closing date. Any additional amendments required after…" at bounding box center [689, 630] width 1052 height 38
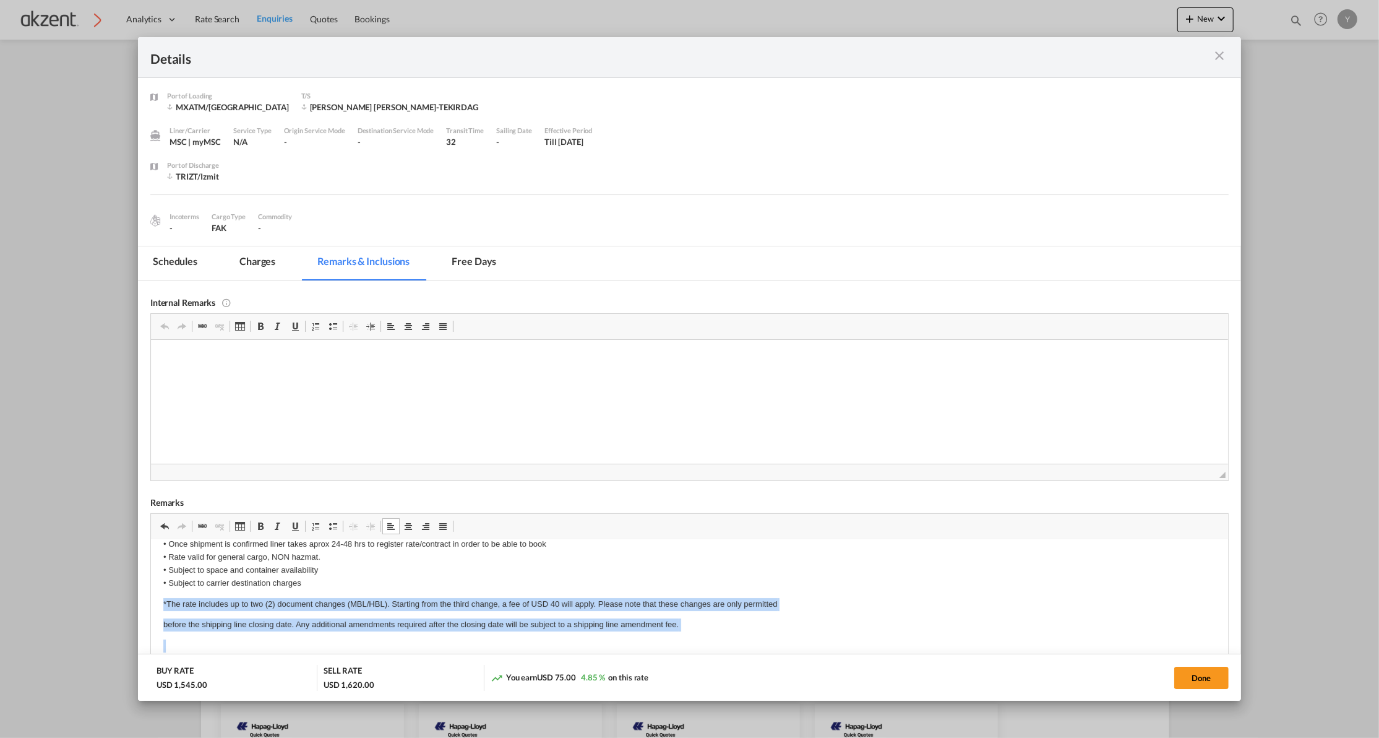
drag, startPoint x: 176, startPoint y: 569, endPoint x: 153, endPoint y: 598, distance: 37.5
click at [153, 598] on html "MBL COLLECT * Shipment must be prepaid unless the agent is an active member of …" at bounding box center [688, 604] width 1077 height 253
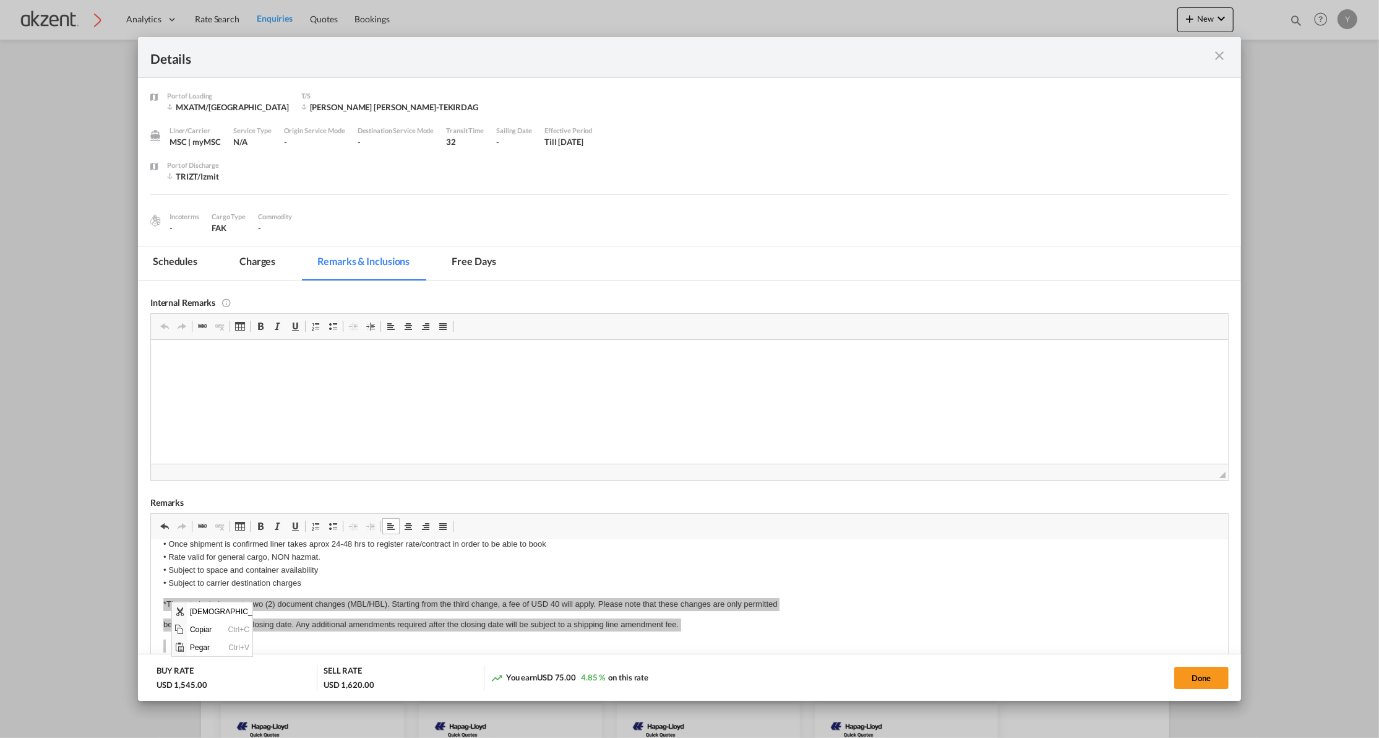
scroll to position [0, 0]
click at [187, 608] on span "[DEMOGRAPHIC_DATA]" at bounding box center [231, 610] width 89 height 18
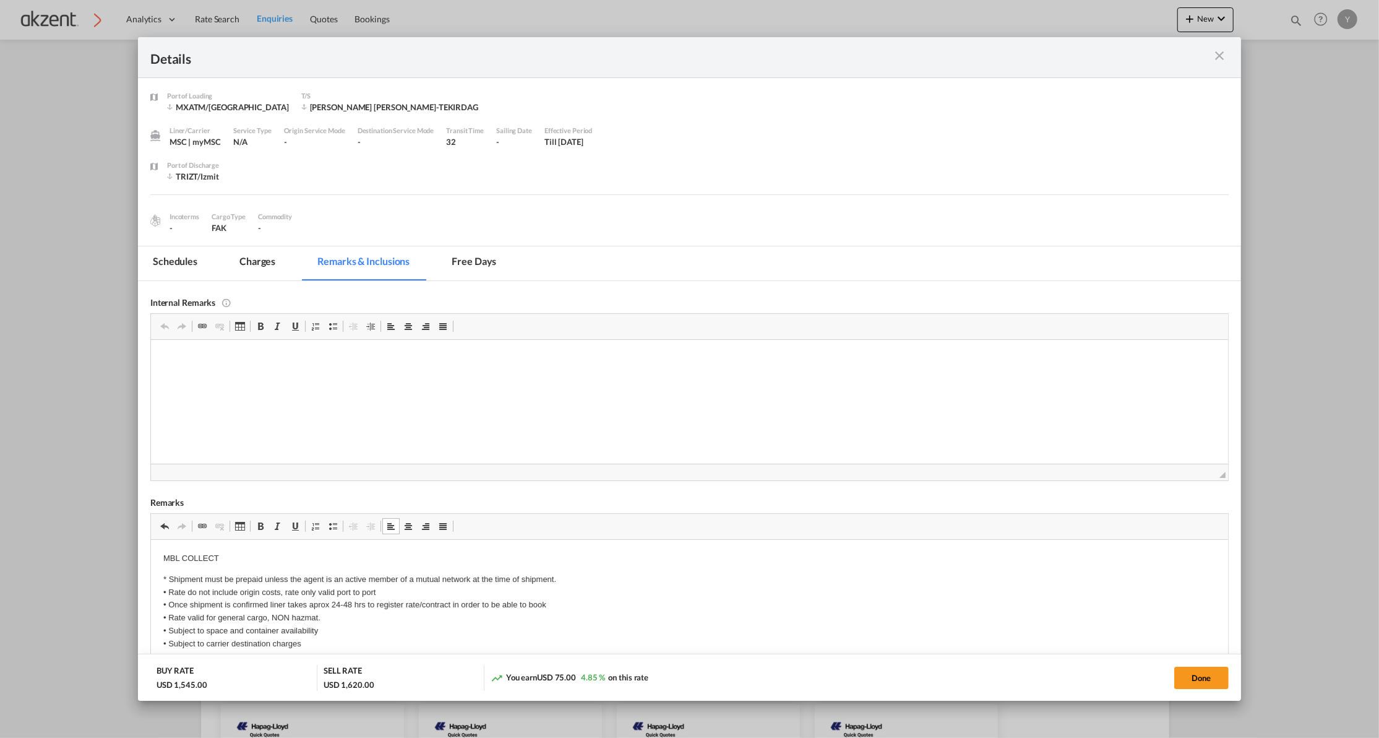
scroll to position [79, 0]
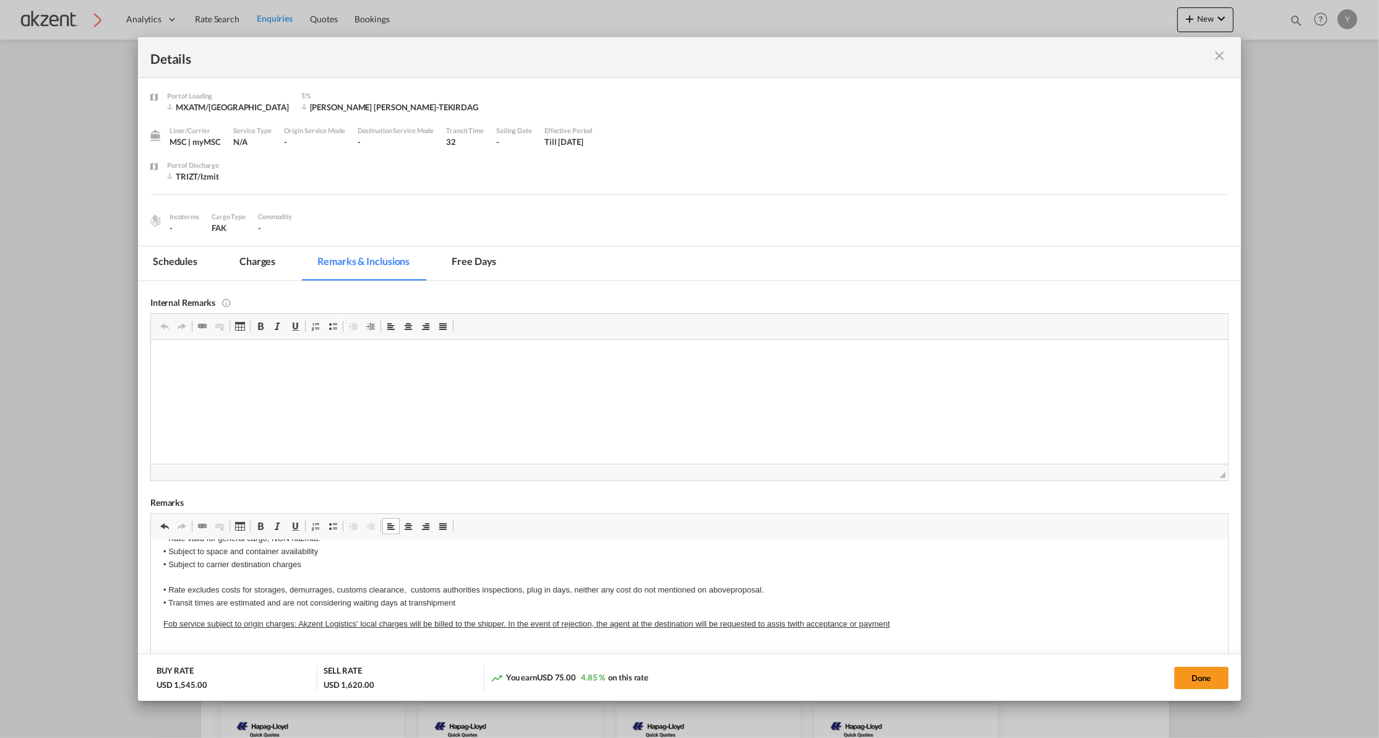
click at [191, 579] on p "* Shipment must be prepaid unless the agent is an active member of a mutual net…" at bounding box center [689, 551] width 1052 height 116
click at [466, 601] on p "* Shipment must be prepaid unless the agent is an active member of a mutual net…" at bounding box center [689, 557] width 1052 height 103
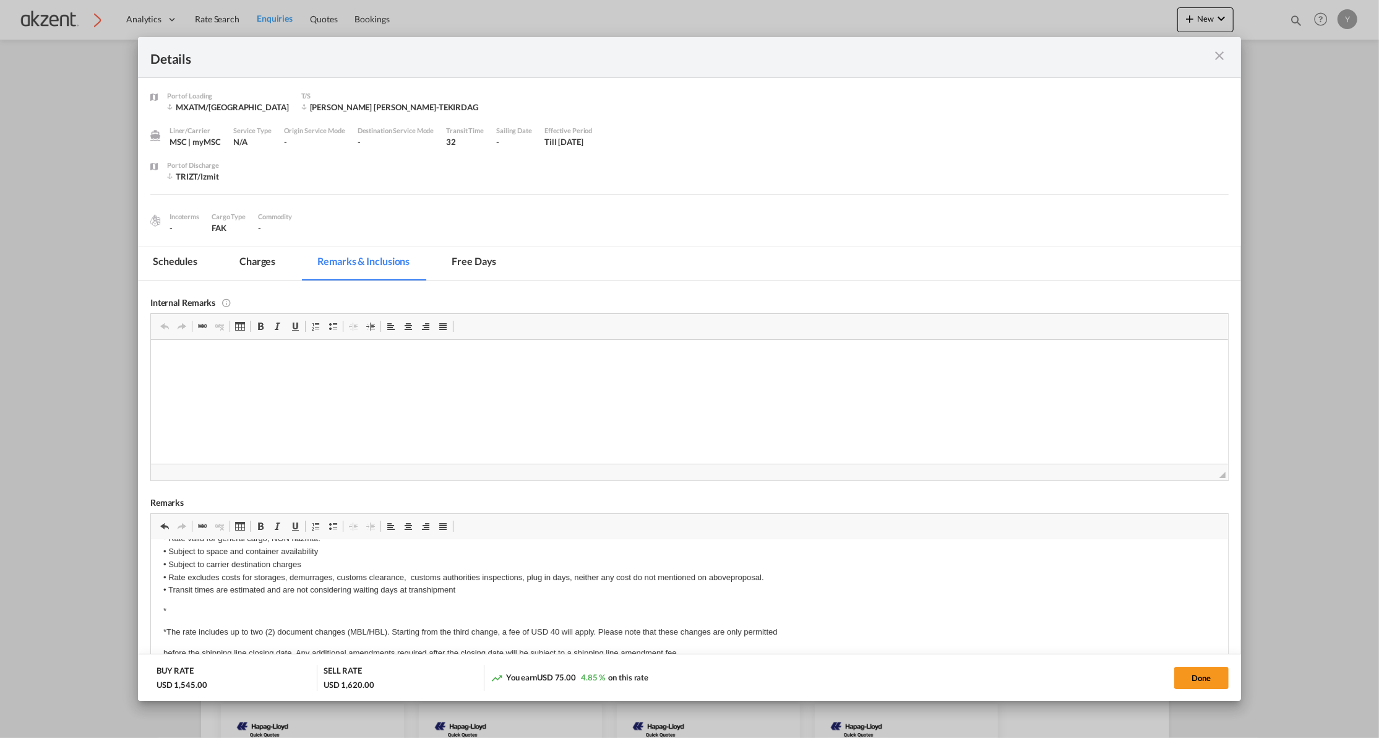
scroll to position [94, 0]
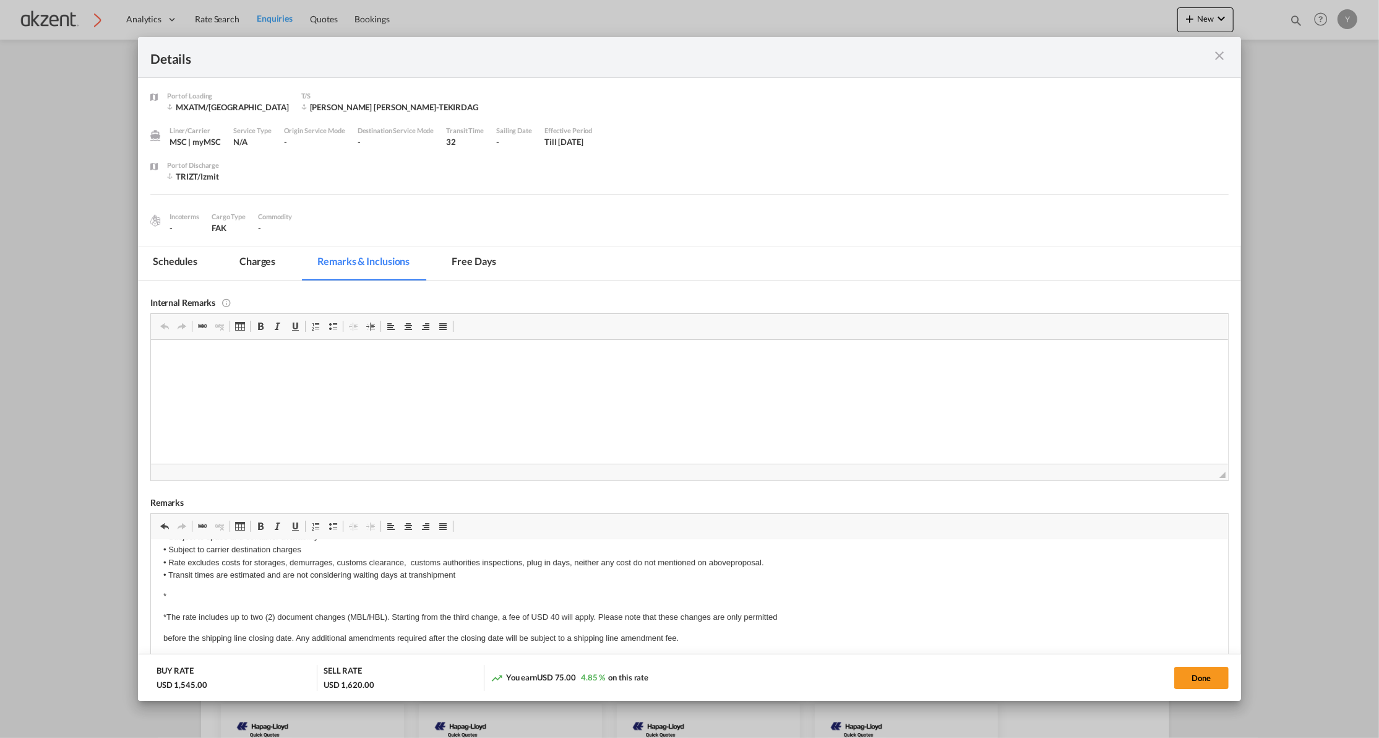
click at [163, 612] on p "*The rate includes up to two (2) document changes (MBL/HBL). Starting from the …" at bounding box center [689, 616] width 1052 height 13
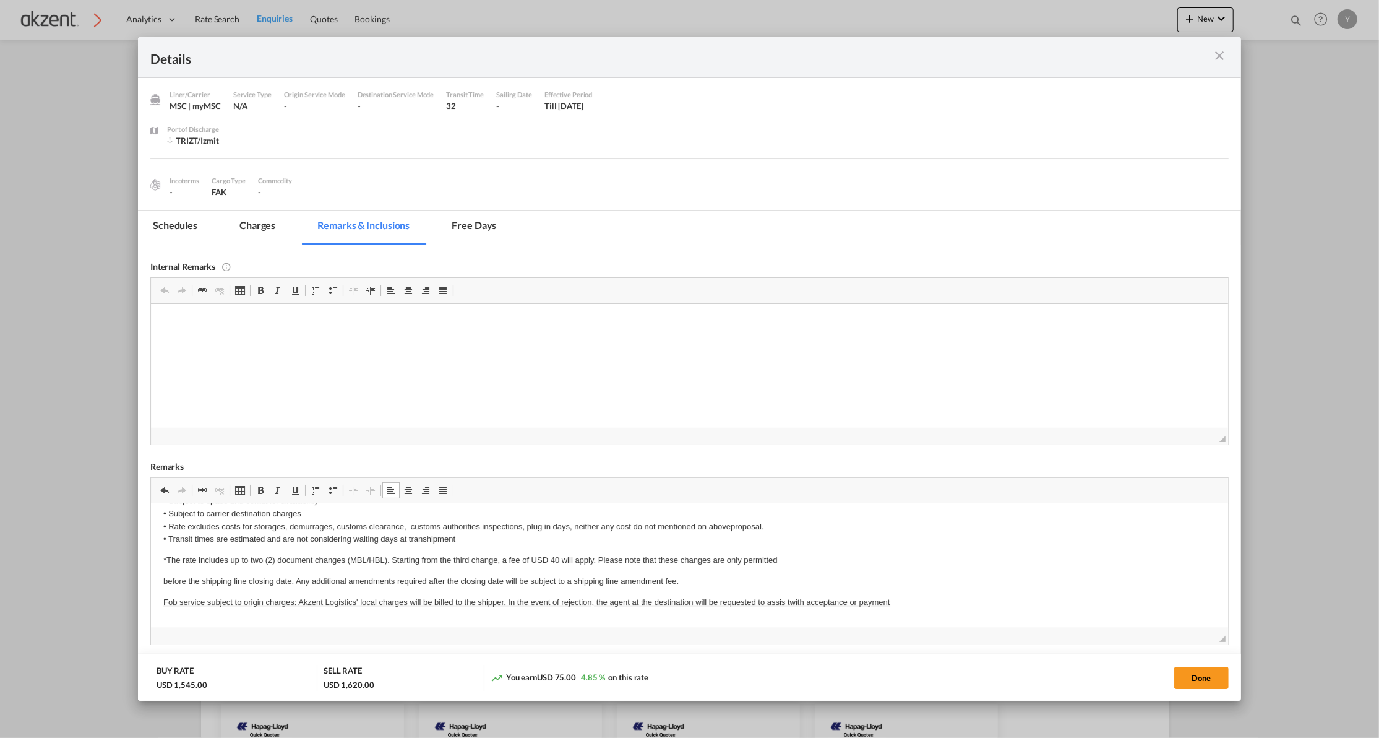
scroll to position [0, 0]
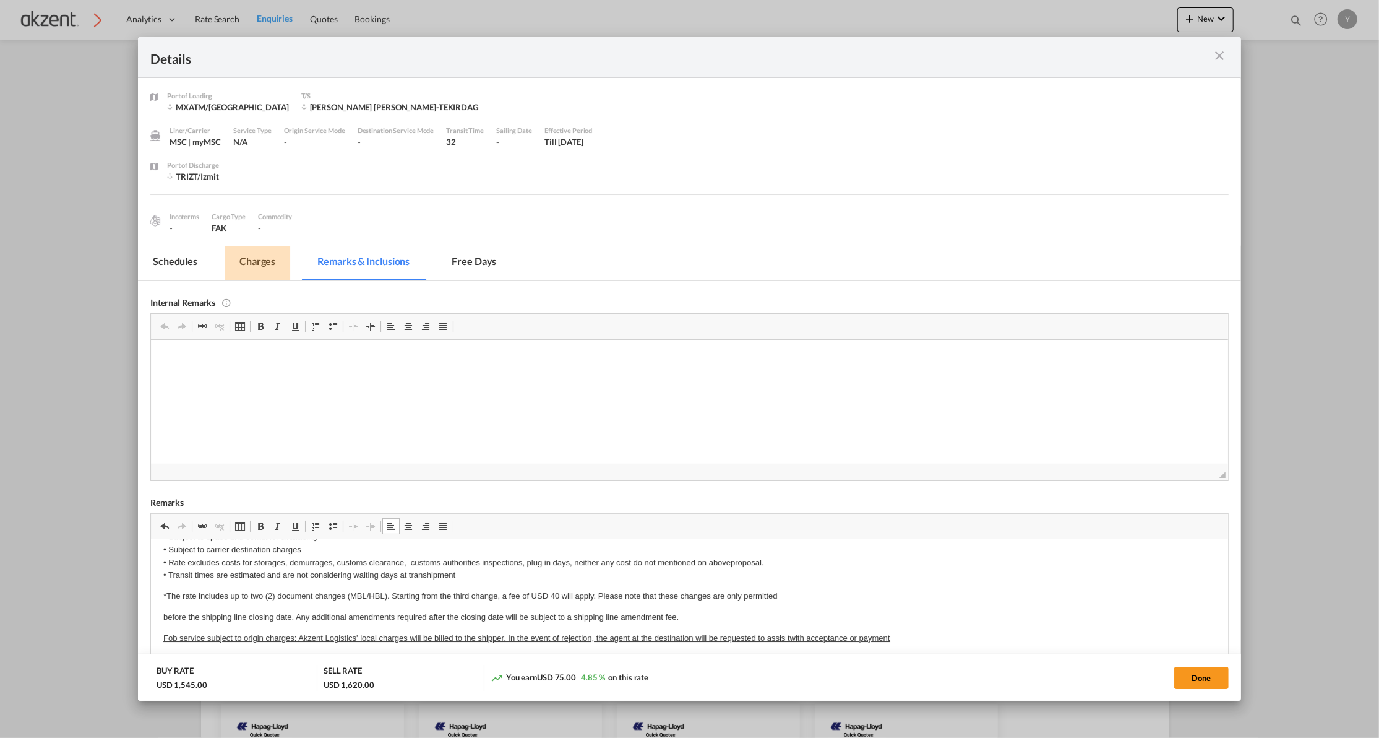
click at [246, 255] on md-tab-item "Charges" at bounding box center [258, 263] width 66 height 34
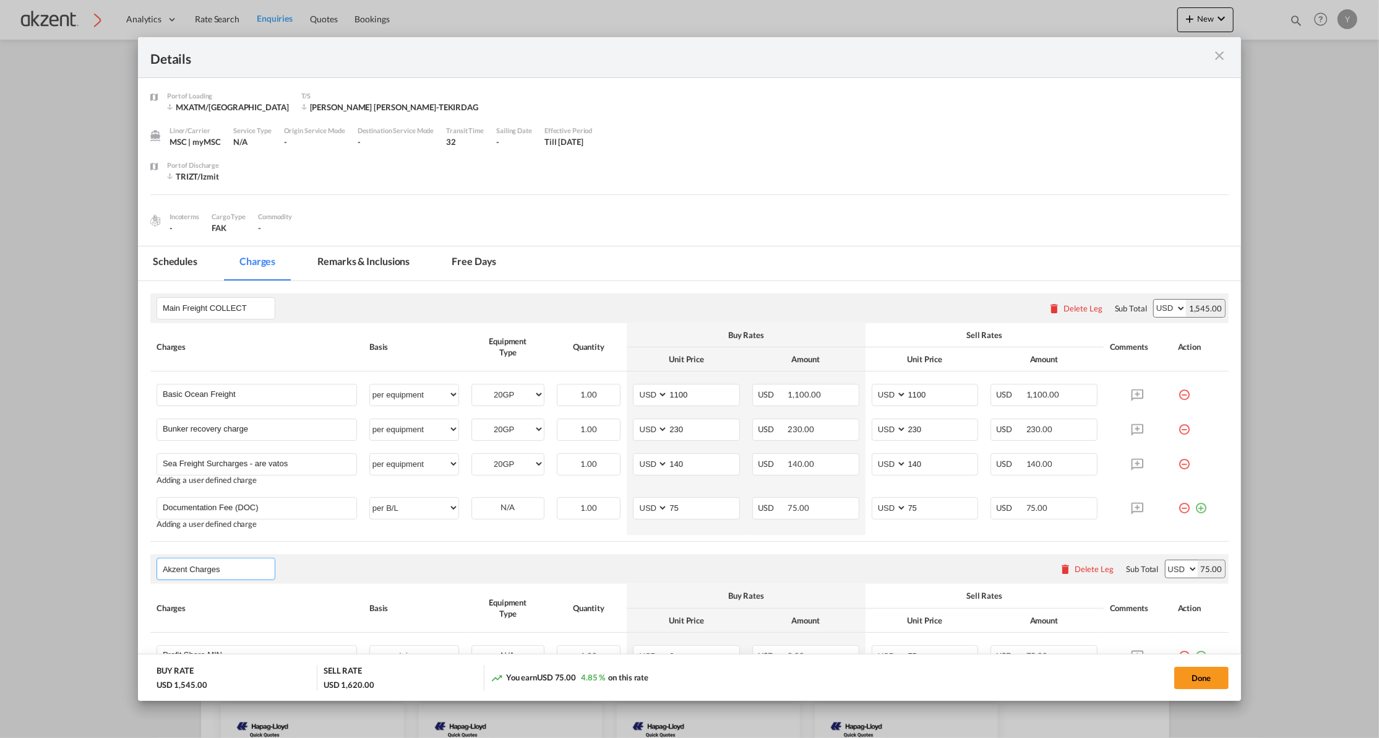
click at [207, 568] on input "Akzent Charges" at bounding box center [219, 568] width 112 height 19
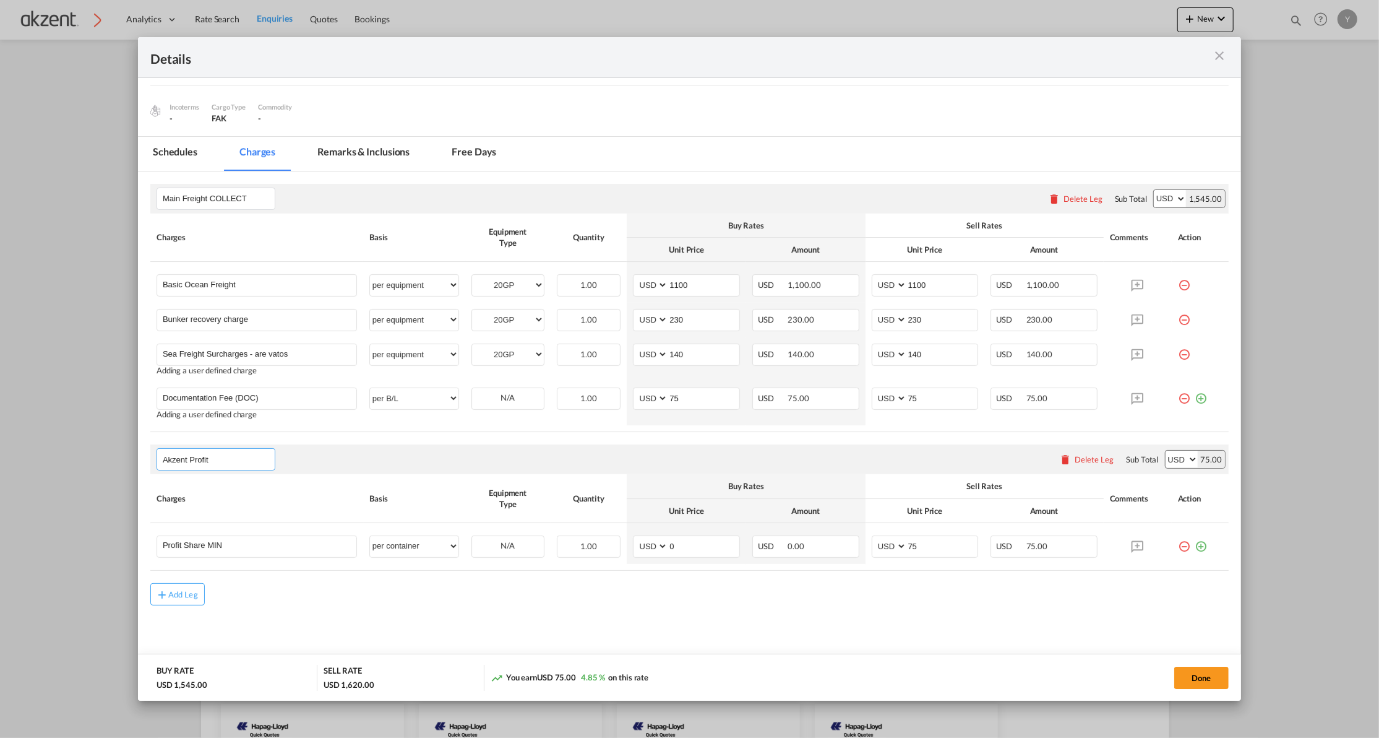
type input "Akzent Profit"
click at [300, 590] on div "Add Leg" at bounding box center [689, 594] width 1078 height 22
click at [441, 548] on select "per equipment per container per B/L per shipping bill per shipment per pallet p…" at bounding box center [414, 546] width 88 height 20
select select "per equipment"
click at [370, 536] on select "per equipment per container per B/L per shipping bill per shipment per pallet p…" at bounding box center [414, 546] width 88 height 20
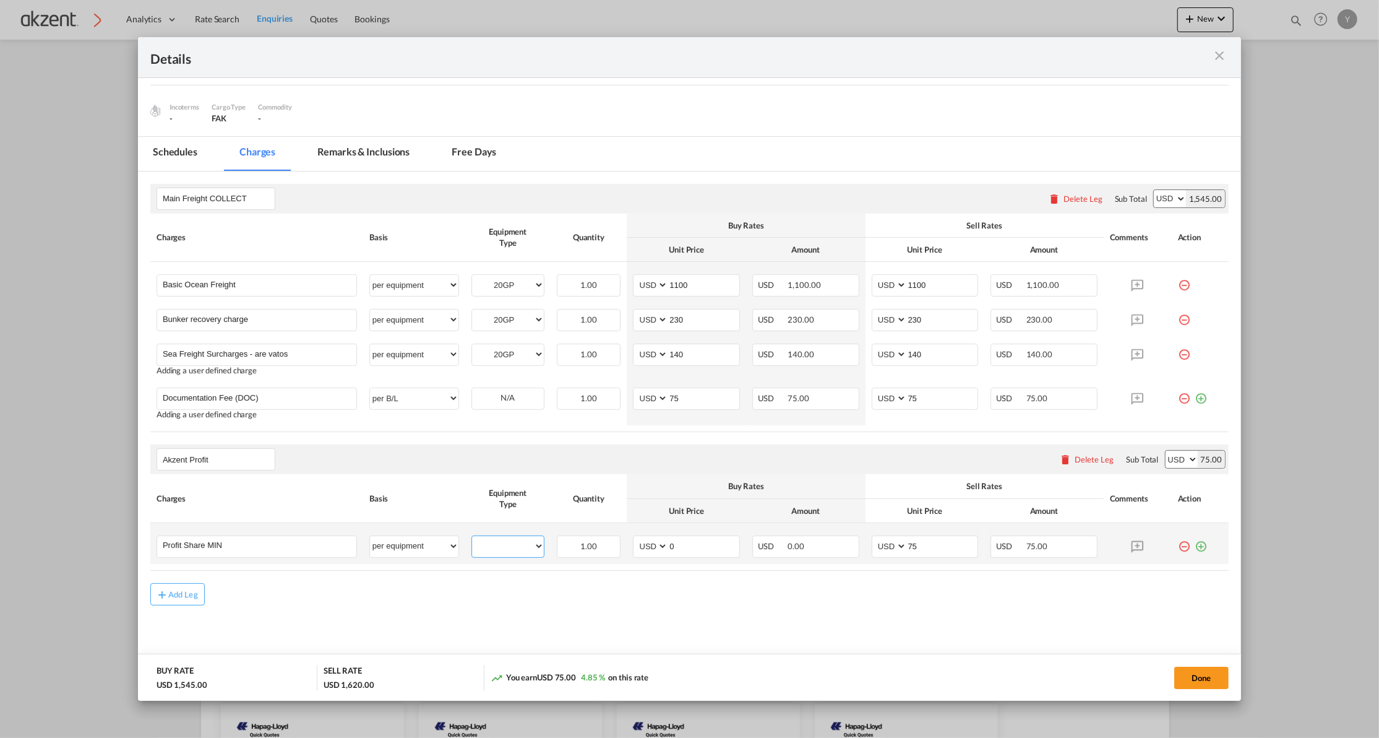
click at [509, 545] on select "20GP" at bounding box center [508, 546] width 72 height 17
select select "20GP"
click at [472, 538] on select "20GP" at bounding box center [508, 546] width 72 height 17
click at [665, 619] on md-content "Main Freight COLLECT Please enter leg name Leg Name Already Exists Delete Leg S…" at bounding box center [689, 426] width 1103 height 511
click at [665, 617] on md-content "Main Freight COLLECT Please enter leg name Leg Name Already Exists Delete Leg S…" at bounding box center [689, 426] width 1103 height 511
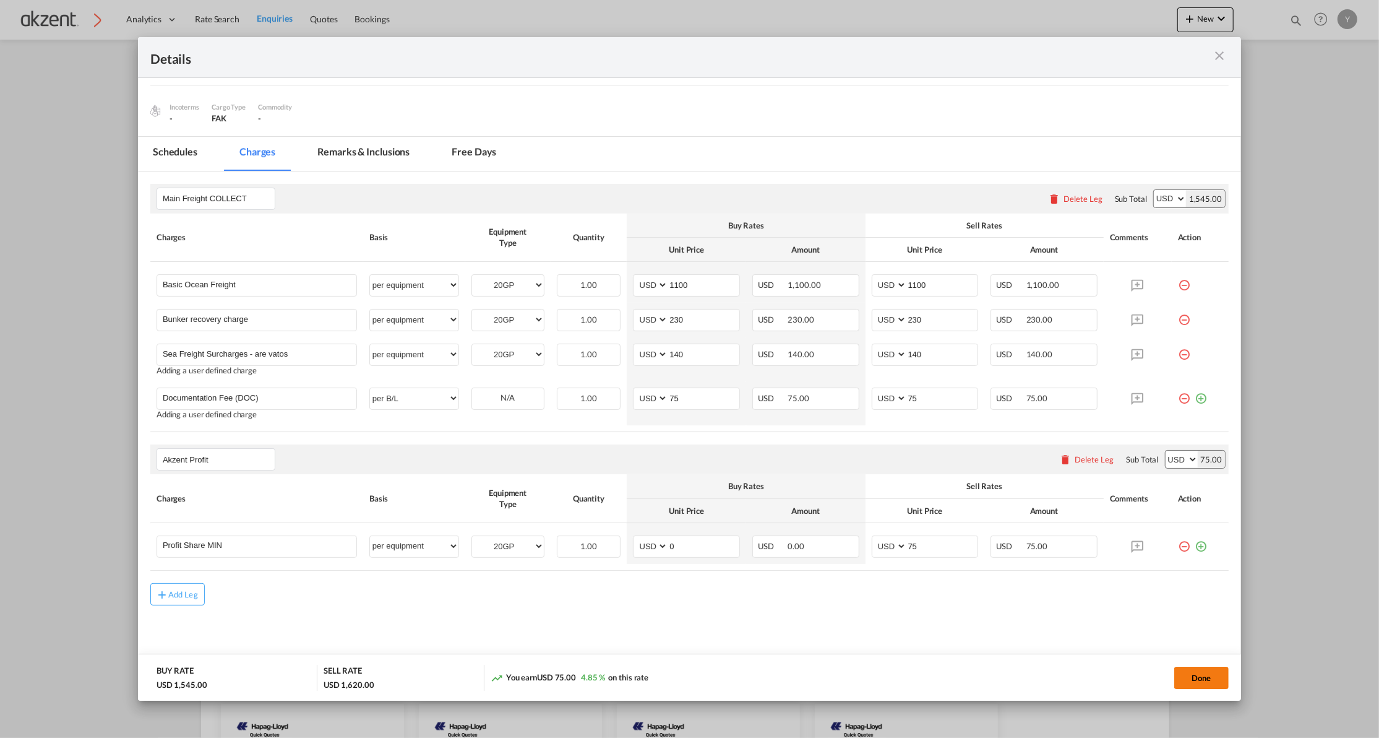
click at [1186, 686] on button "Done" at bounding box center [1201, 677] width 54 height 22
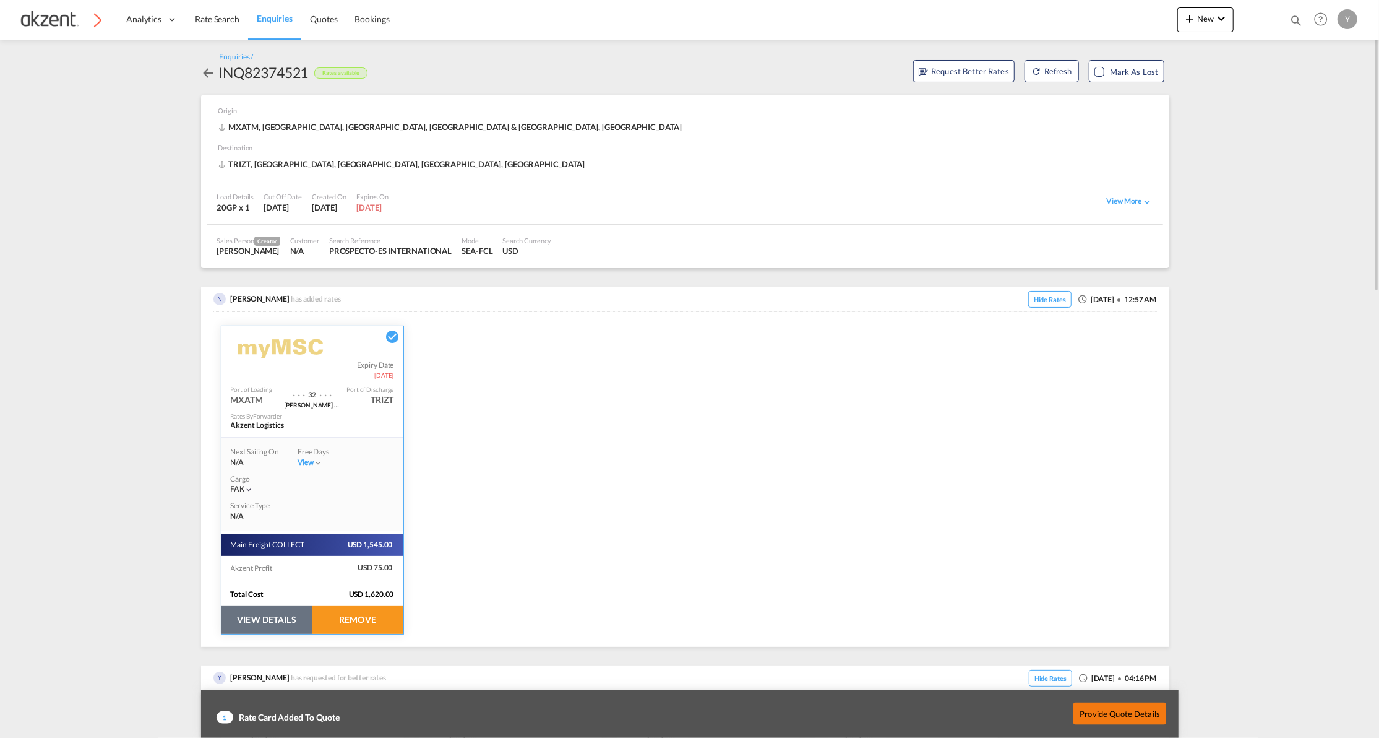
click at [1147, 710] on button "Provide Quote Details" at bounding box center [1120, 713] width 93 height 22
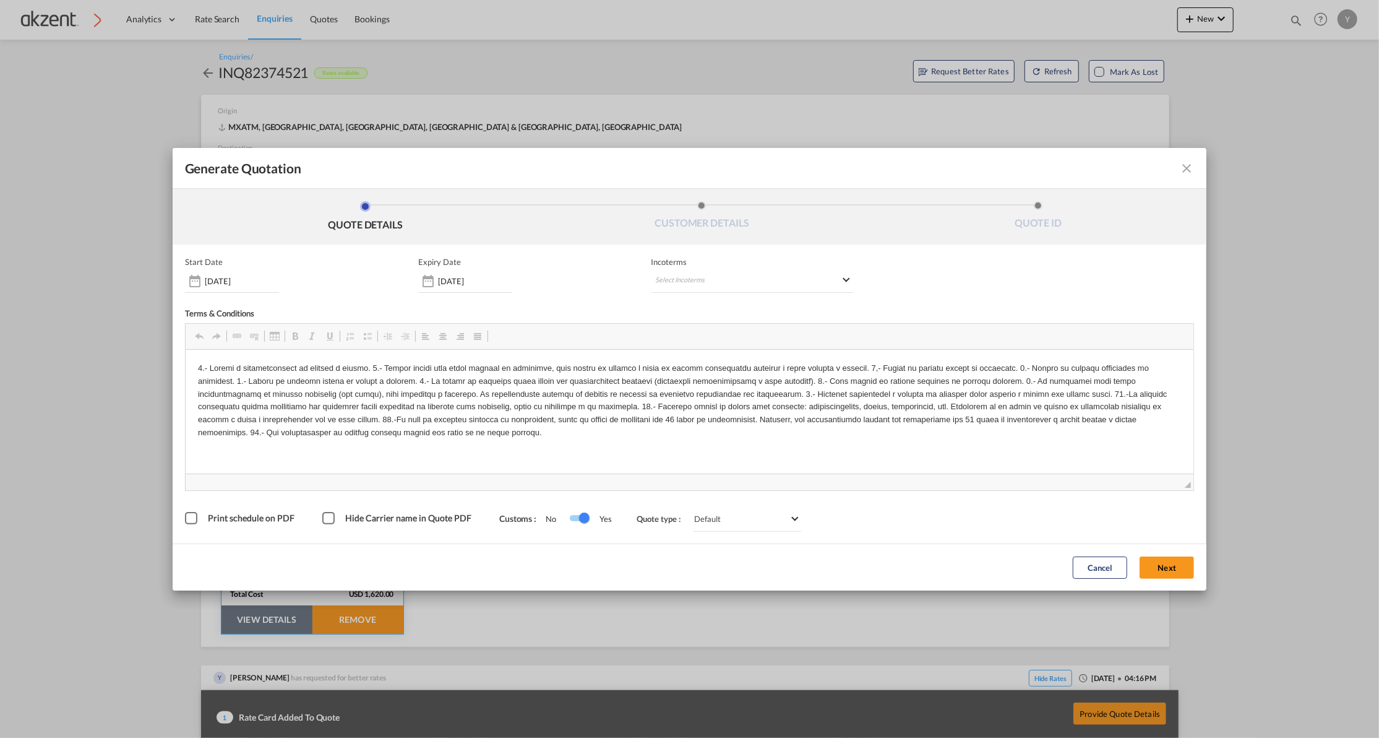
scroll to position [0, 0]
click at [741, 280] on md-select "Select Incoterms FOB - import Free on Board CIF - import Cost,Insurance and Fre…" at bounding box center [753, 281] width 202 height 22
click at [718, 397] on div "FOB - export" at bounding box center [720, 395] width 118 height 10
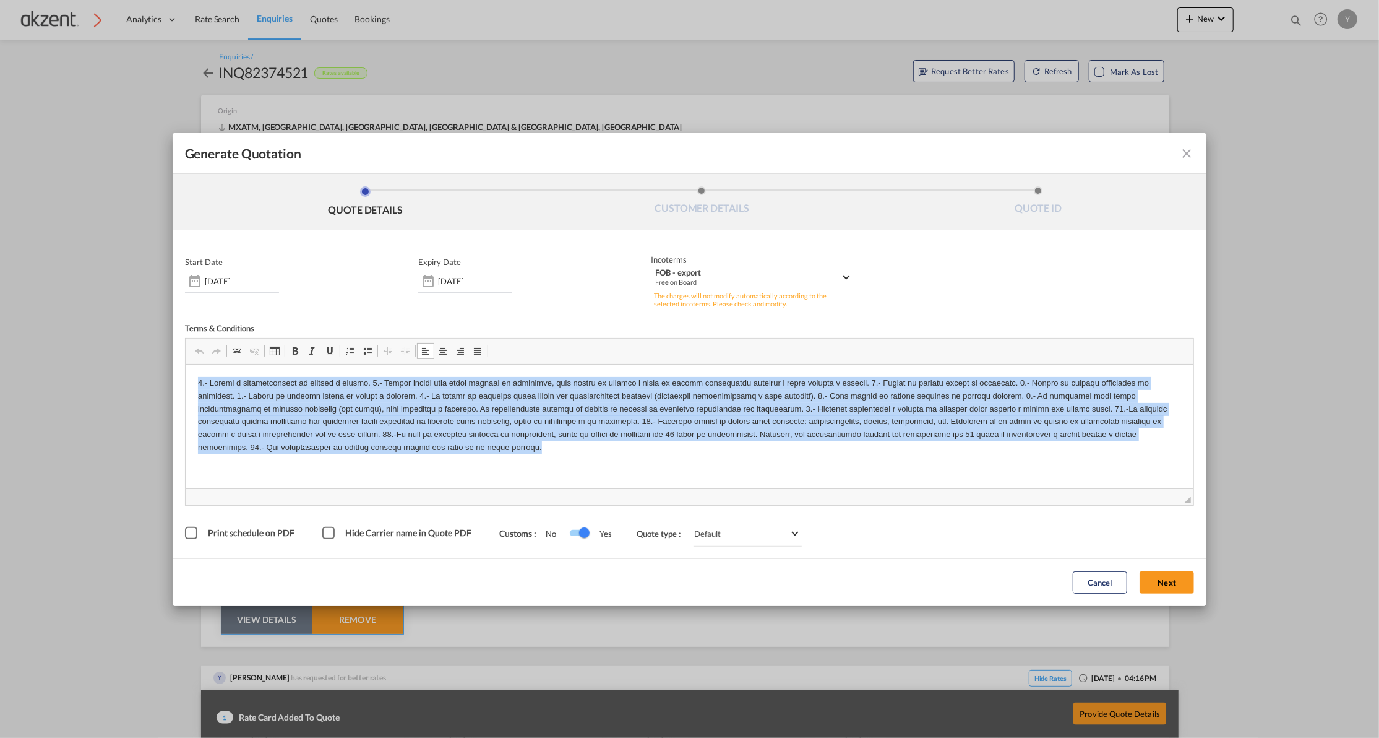
drag, startPoint x: 419, startPoint y: 475, endPoint x: 183, endPoint y: 382, distance: 253.6
click at [185, 382] on html at bounding box center [689, 415] width 1009 height 102
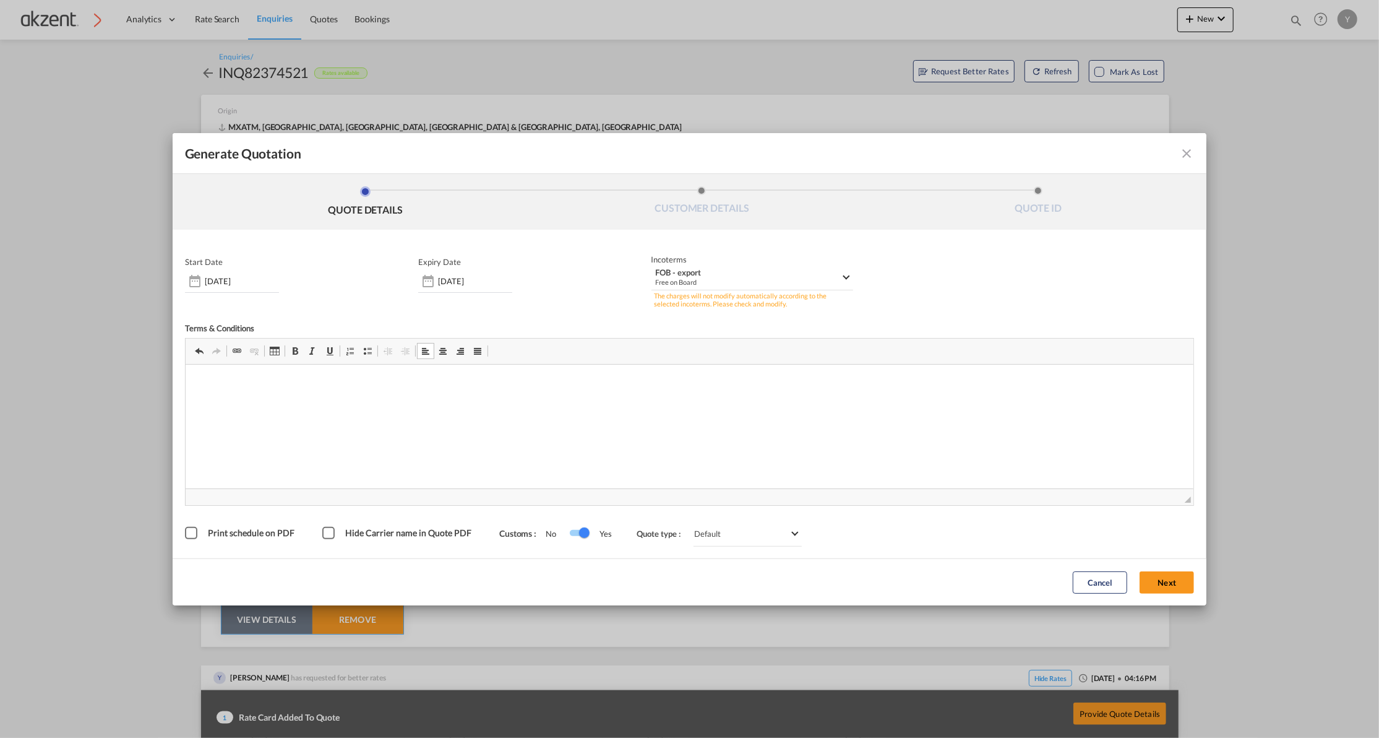
click at [570, 535] on div "Switch 1" at bounding box center [579, 533] width 19 height 6
click at [745, 540] on md-select-value "Default" at bounding box center [748, 535] width 108 height 23
click at [867, 428] on md-backdrop at bounding box center [689, 369] width 1379 height 738
click at [1159, 580] on button "Next" at bounding box center [1167, 582] width 54 height 22
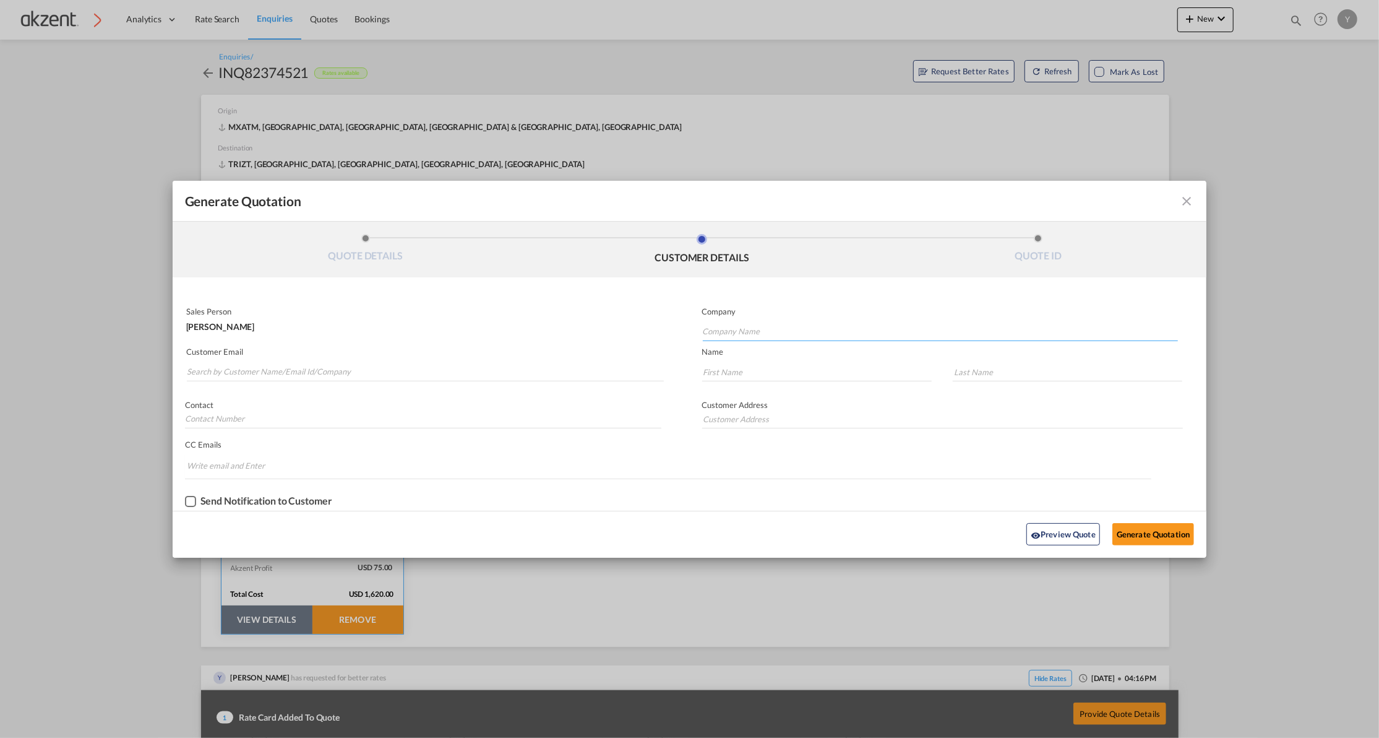
click at [765, 335] on input "Company Name" at bounding box center [940, 331] width 475 height 19
click at [818, 330] on input "Company Name" at bounding box center [940, 331] width 475 height 19
paste input "ES ULUSLARARASI TASIMACILIK VE DENIZCILIK TIC.A.S"
type input "ES ULUSLARARASI TASIMACILIK VE DENIZCILIK TIC.A.S"
click at [418, 367] on input "Search by Customer Name/Email Id/Company" at bounding box center [426, 372] width 478 height 19
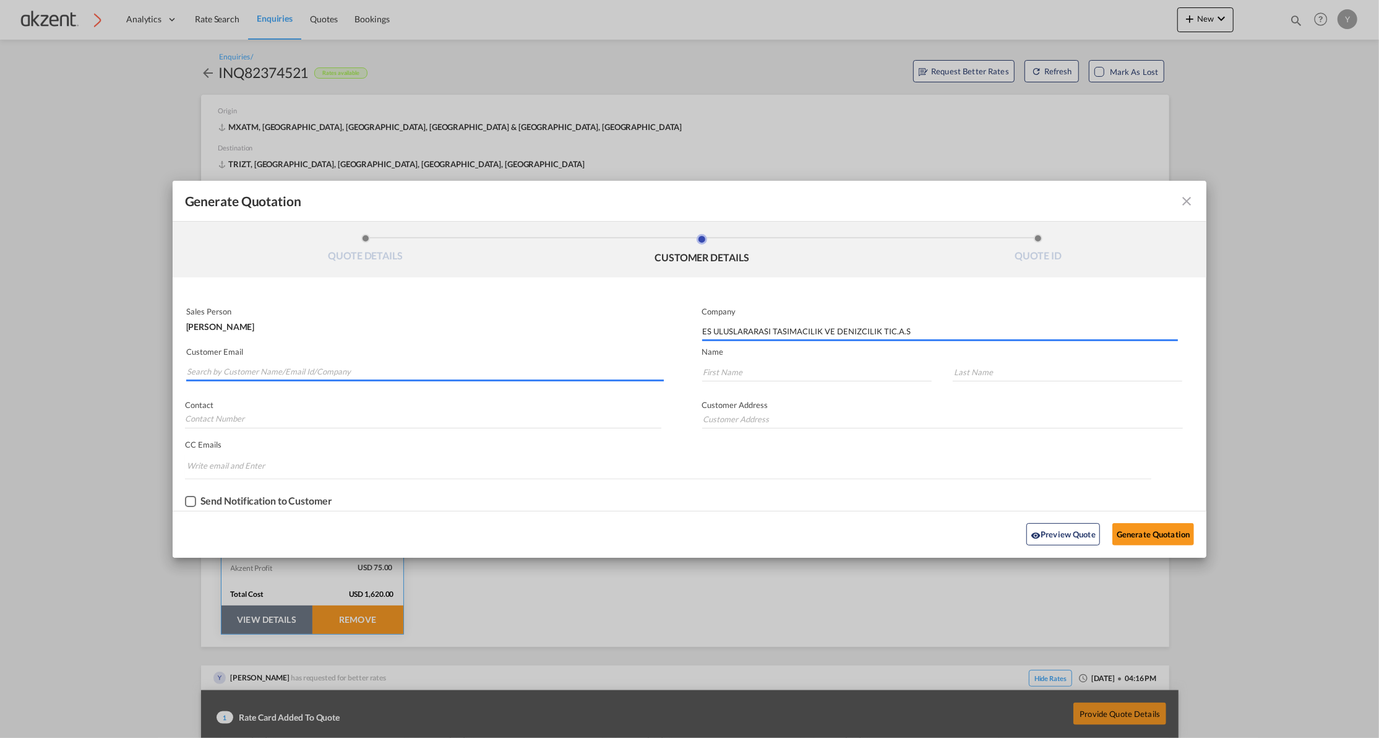
paste input "[EMAIL_ADDRESS][DOMAIN_NAME]"
type input "[EMAIL_ADDRESS][DOMAIN_NAME]"
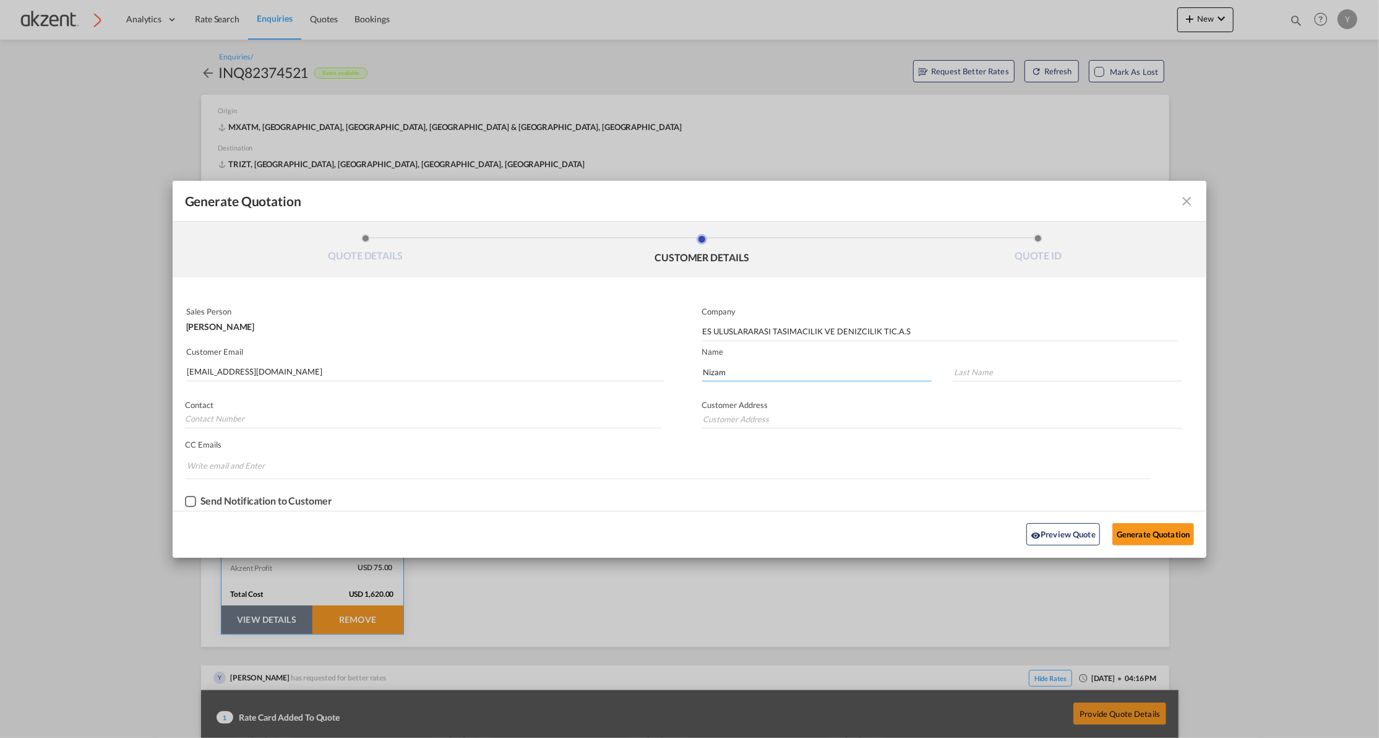
type input "Nizam"
click at [1038, 369] on input "Generate QuotationQUOTE ..." at bounding box center [1068, 372] width 230 height 19
paste input "ACIKGOZ"
type input "ACIKGOZ"
drag, startPoint x: 300, startPoint y: 432, endPoint x: 296, endPoint y: 424, distance: 8.6
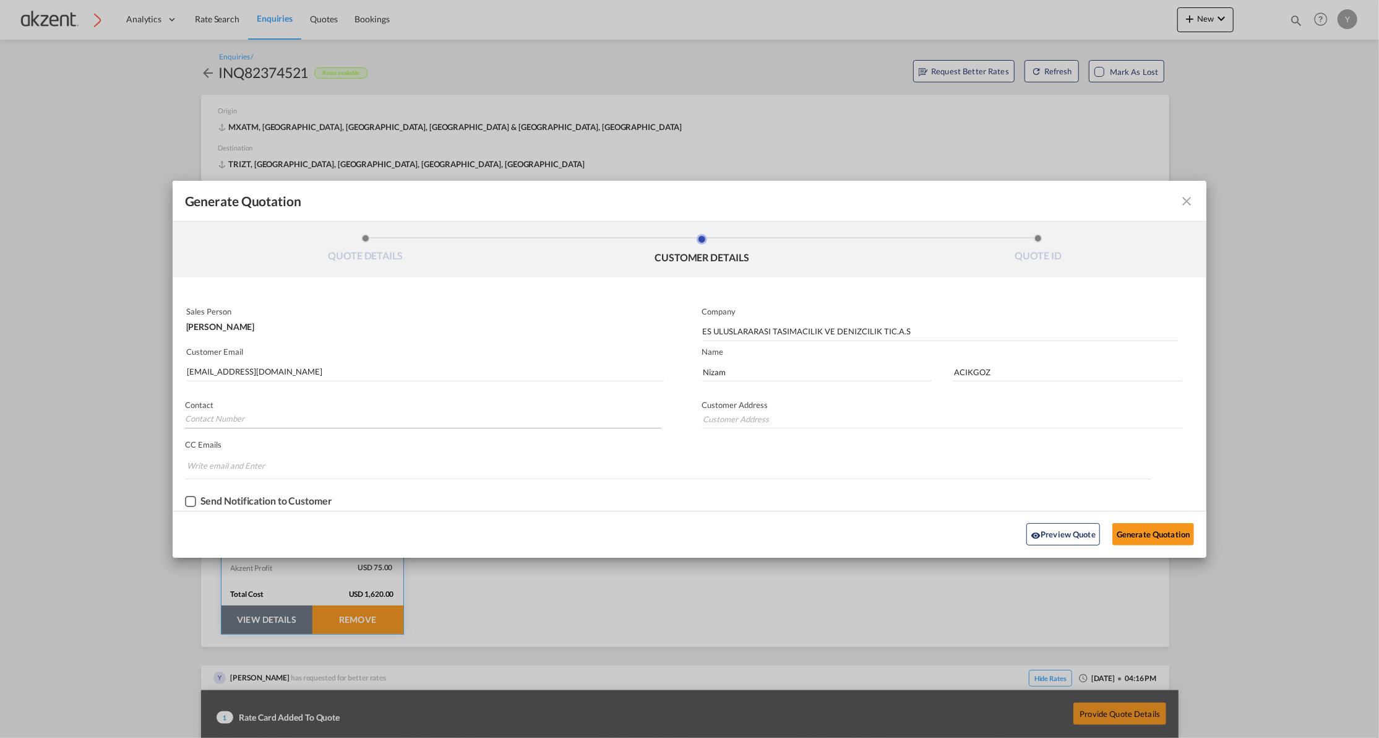
click at [299, 431] on div "Generate QuotationQUOTE ..." at bounding box center [423, 431] width 476 height 6
click at [295, 423] on input "Generate QuotationQUOTE ..." at bounding box center [423, 419] width 477 height 19
paste input "[PHONE_NUMBER]"
type input "[PHONE_NUMBER]"
click at [758, 421] on input "Generate QuotationQUOTE ..." at bounding box center [942, 419] width 481 height 19
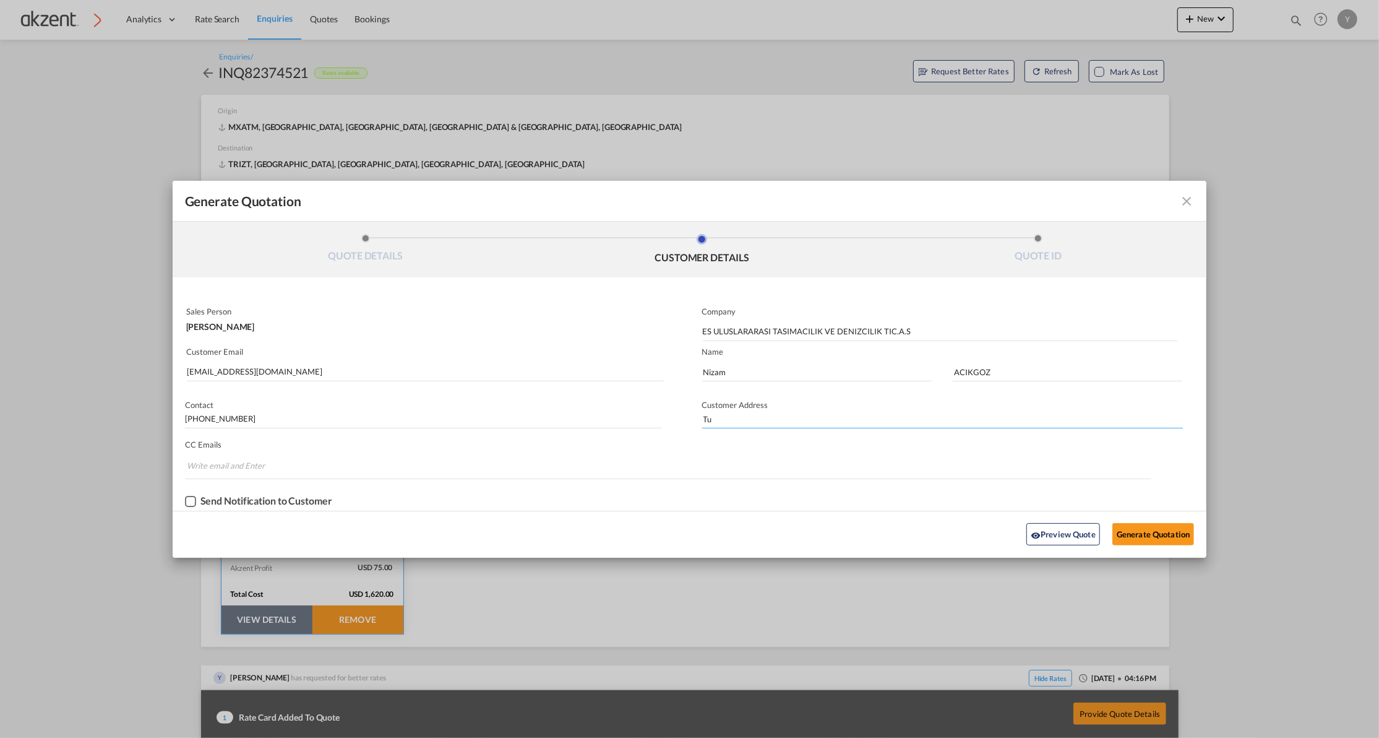
type input "[GEOGRAPHIC_DATA]"
type input "[EMAIL_ADDRESS][DOMAIN_NAME]"
click at [328, 464] on md-icon "Remove ozgenur@albatrans.com.tr" at bounding box center [335, 464] width 15 height 15
click at [446, 468] on md-chips-wrap "Chips container. Enter the text area, then type text, and press enter to add a …" at bounding box center [668, 466] width 966 height 24
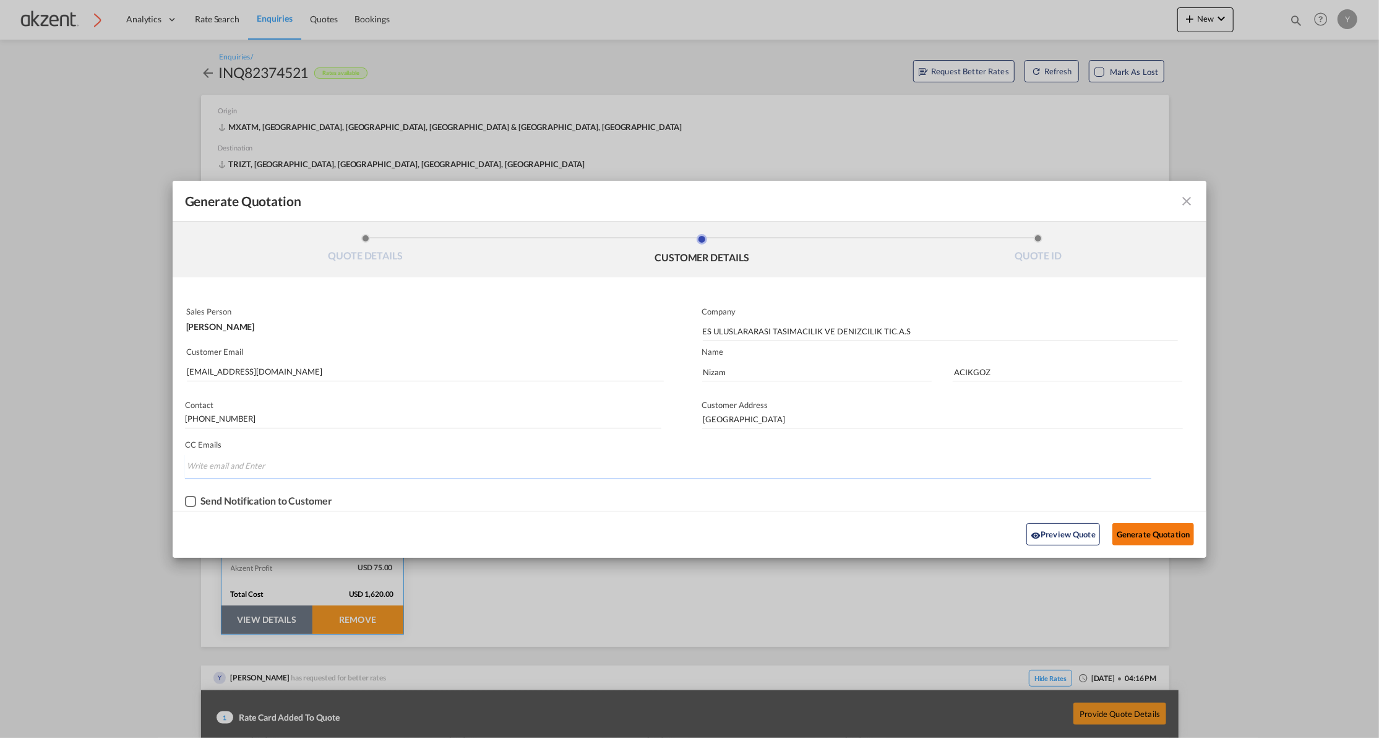
click at [1163, 538] on button "Generate Quotation" at bounding box center [1154, 534] width 82 height 22
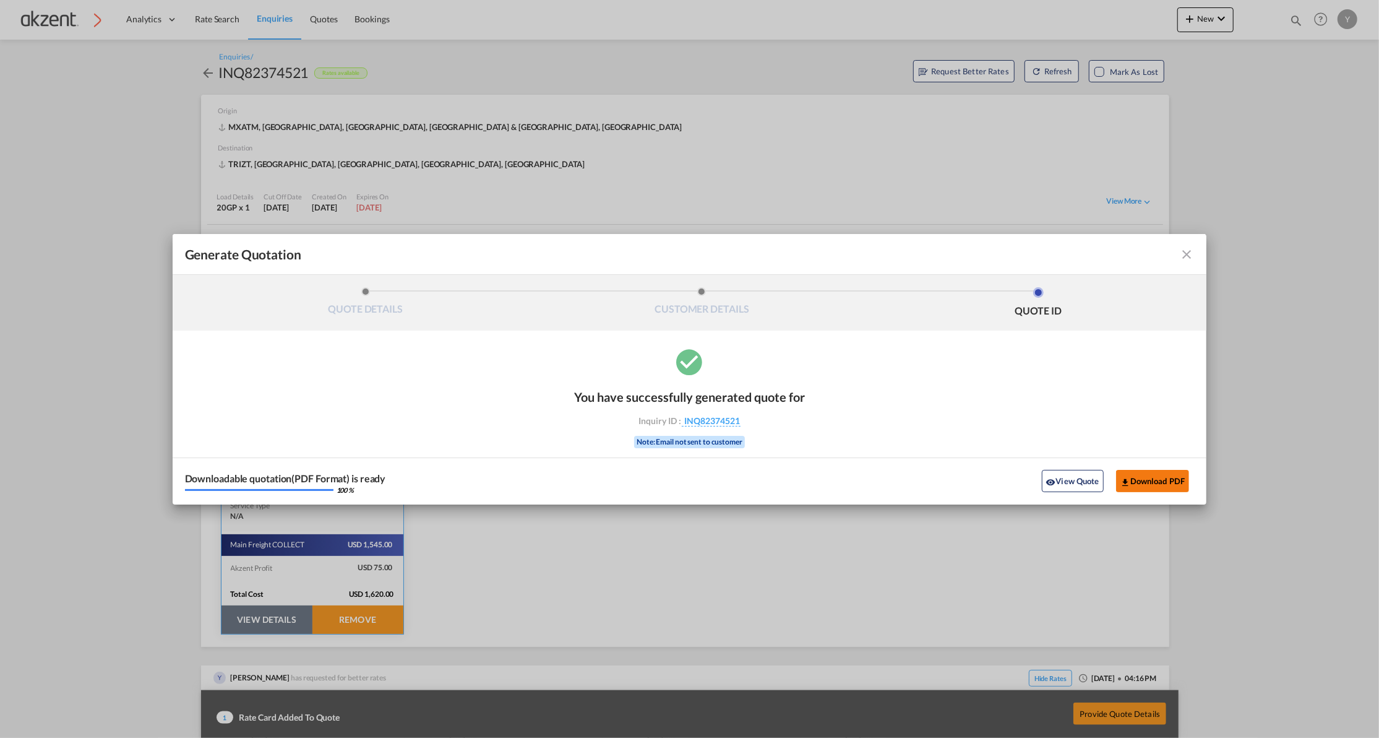
click at [1132, 481] on button "Download PDF" at bounding box center [1153, 481] width 74 height 22
click at [1057, 486] on button "View Quote" at bounding box center [1073, 481] width 62 height 22
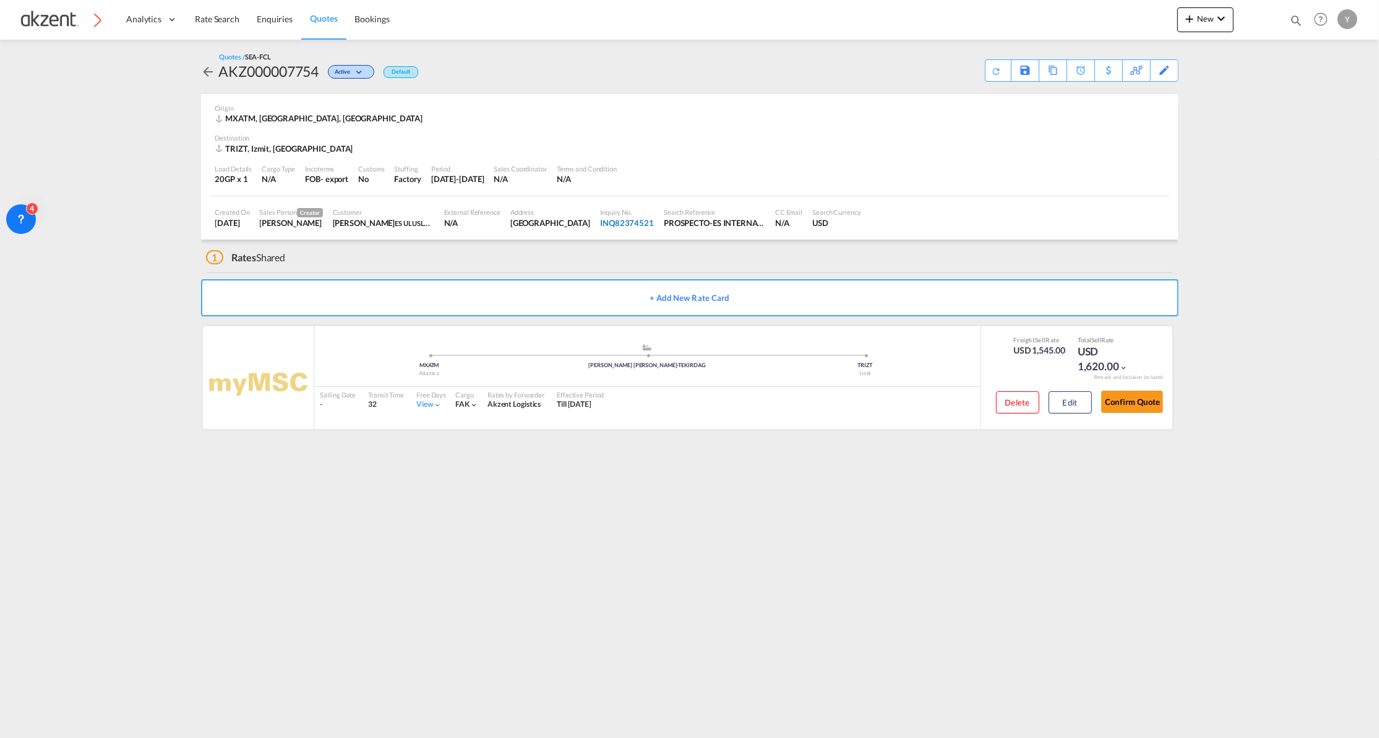
click at [600, 223] on div "INQ82374521" at bounding box center [627, 222] width 54 height 11
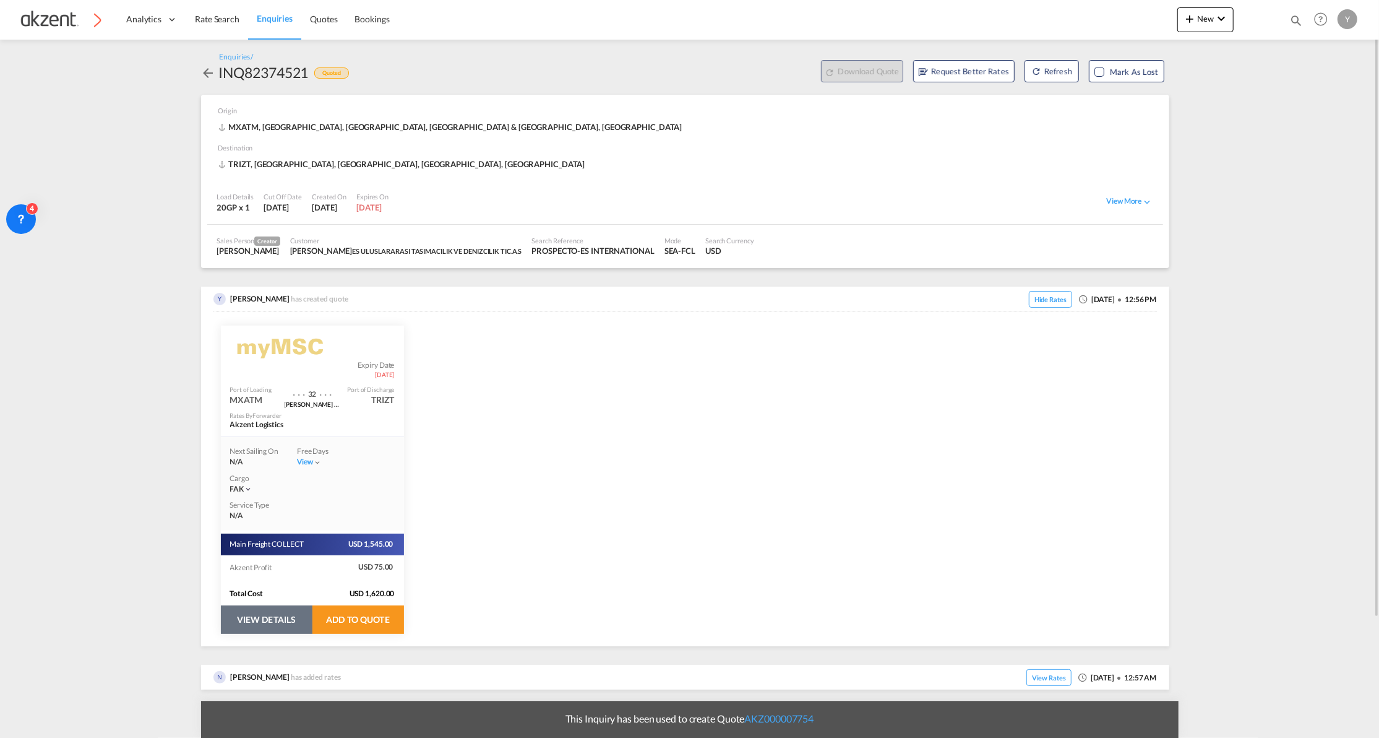
click at [267, 627] on button "VIEW DETAILS" at bounding box center [267, 619] width 92 height 28
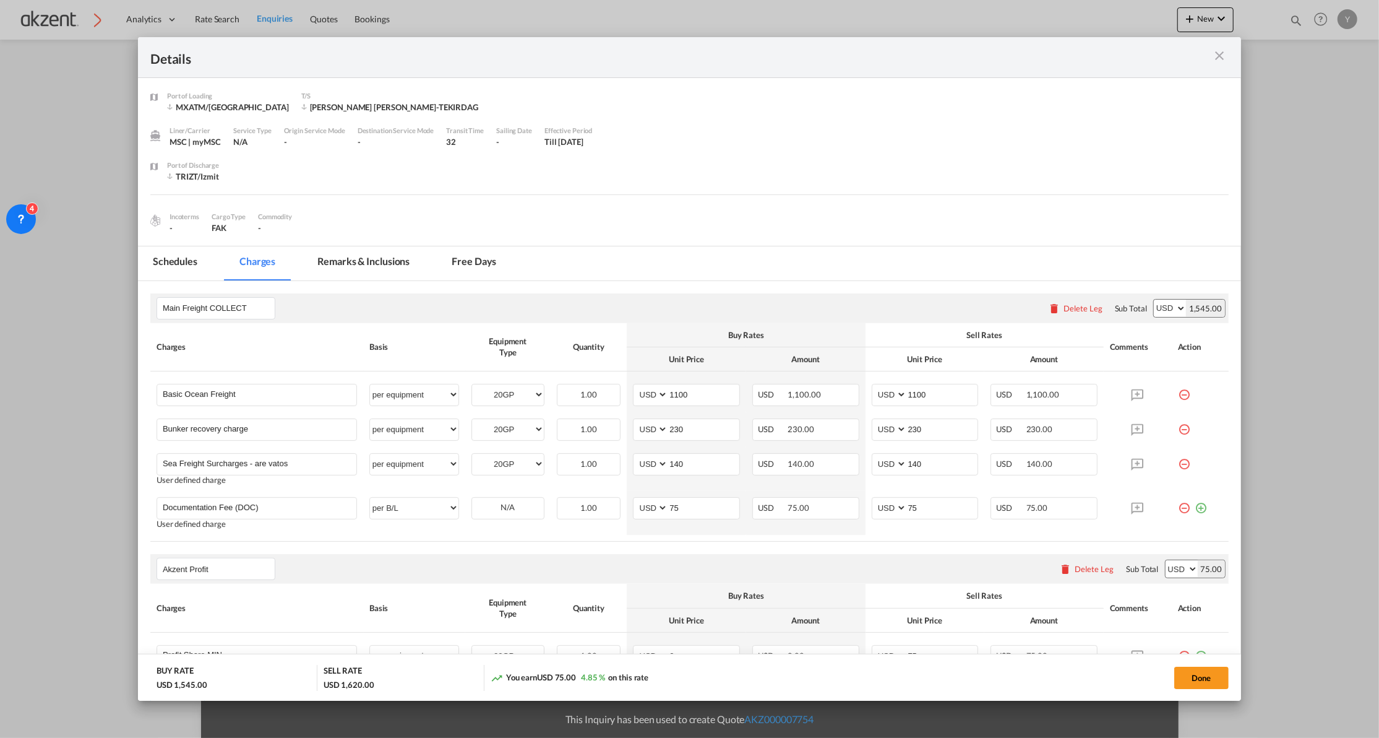
click at [397, 266] on md-tab-item "Remarks & Inclusions" at bounding box center [364, 263] width 122 height 34
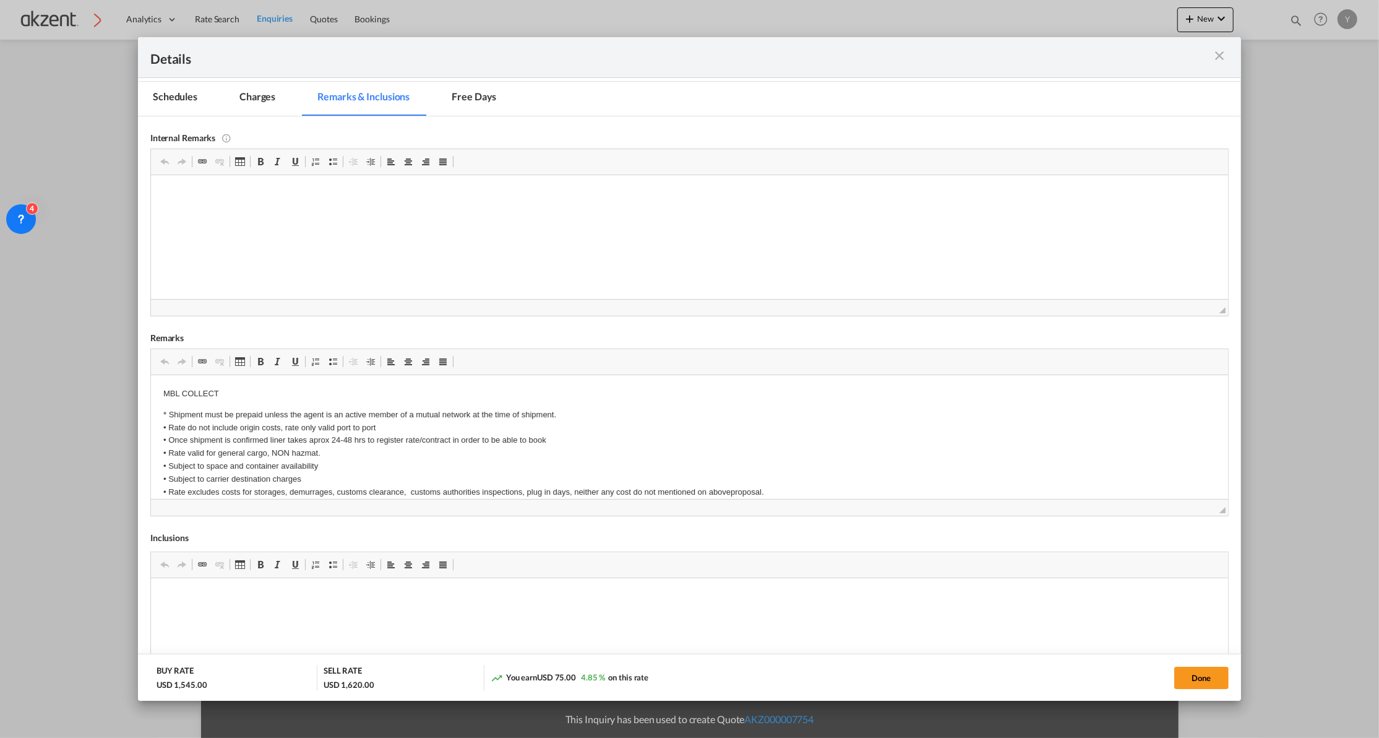
scroll to position [248, 0]
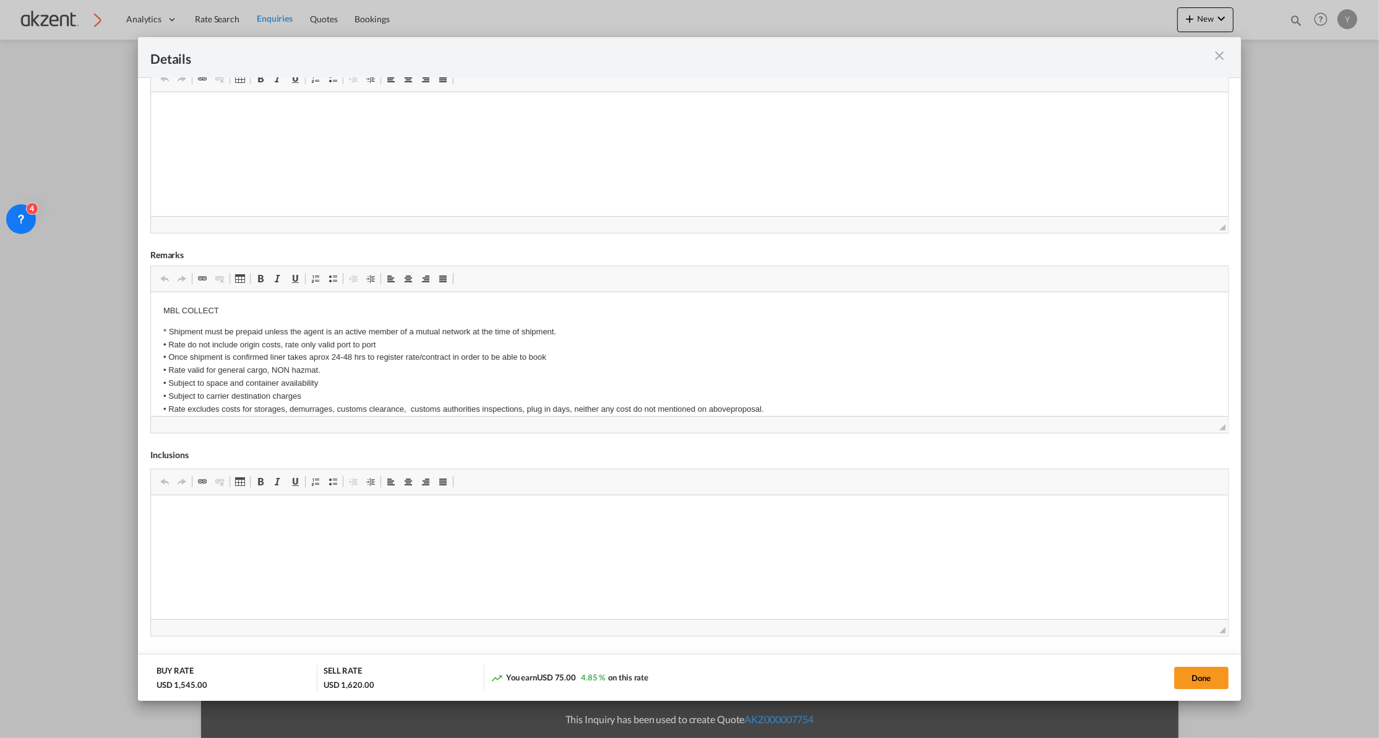
click at [1219, 55] on md-icon "icon-close m-3 fg-AAA8AD cursor" at bounding box center [1219, 55] width 15 height 15
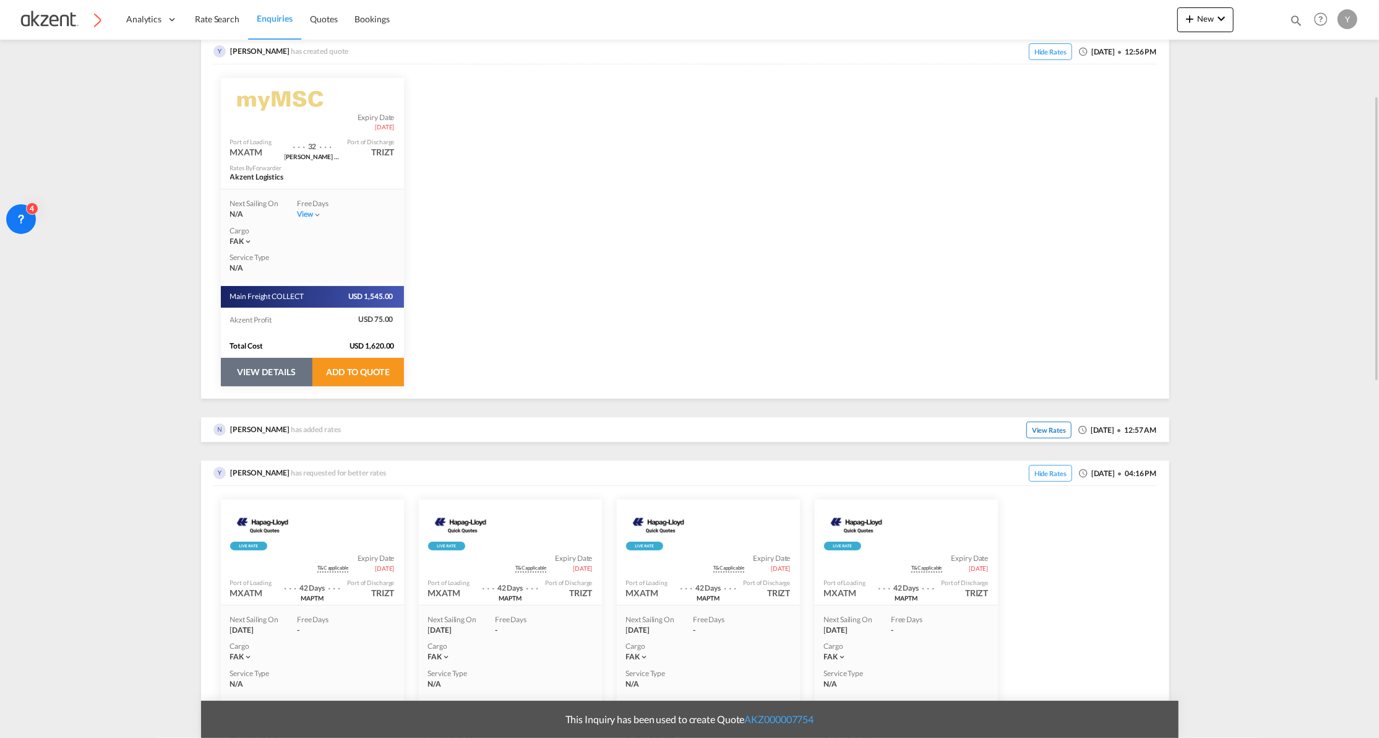
click at [1043, 432] on span "View Rates" at bounding box center [1049, 429] width 45 height 17
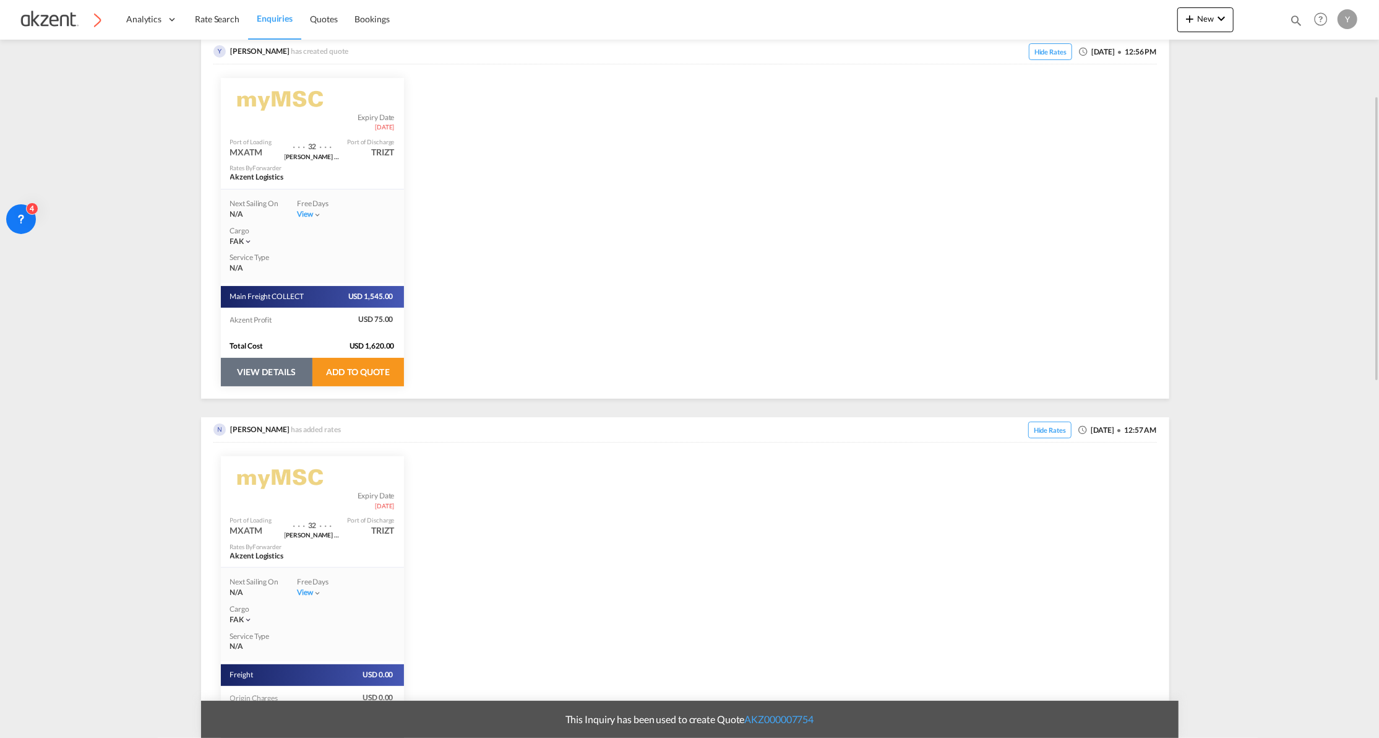
scroll to position [495, 0]
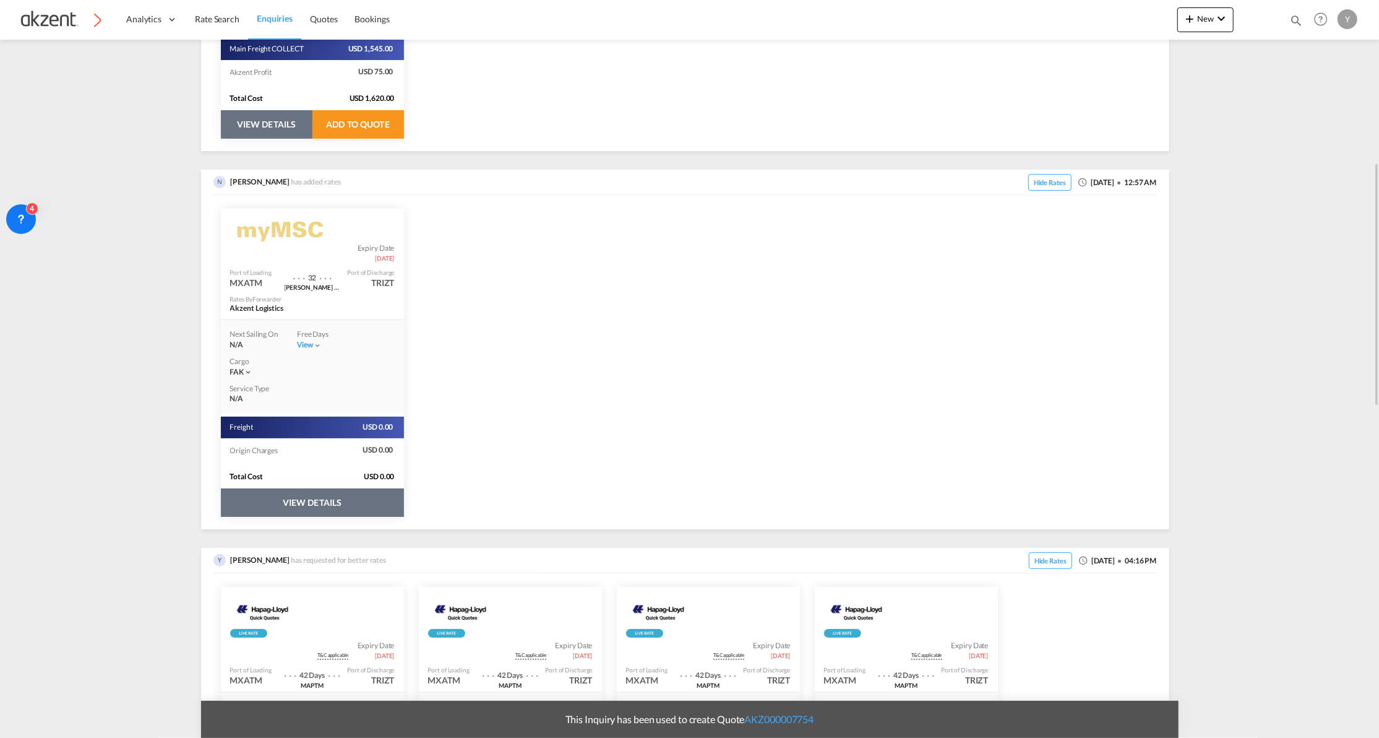
click at [270, 502] on button "VIEW DETAILS" at bounding box center [312, 502] width 183 height 28
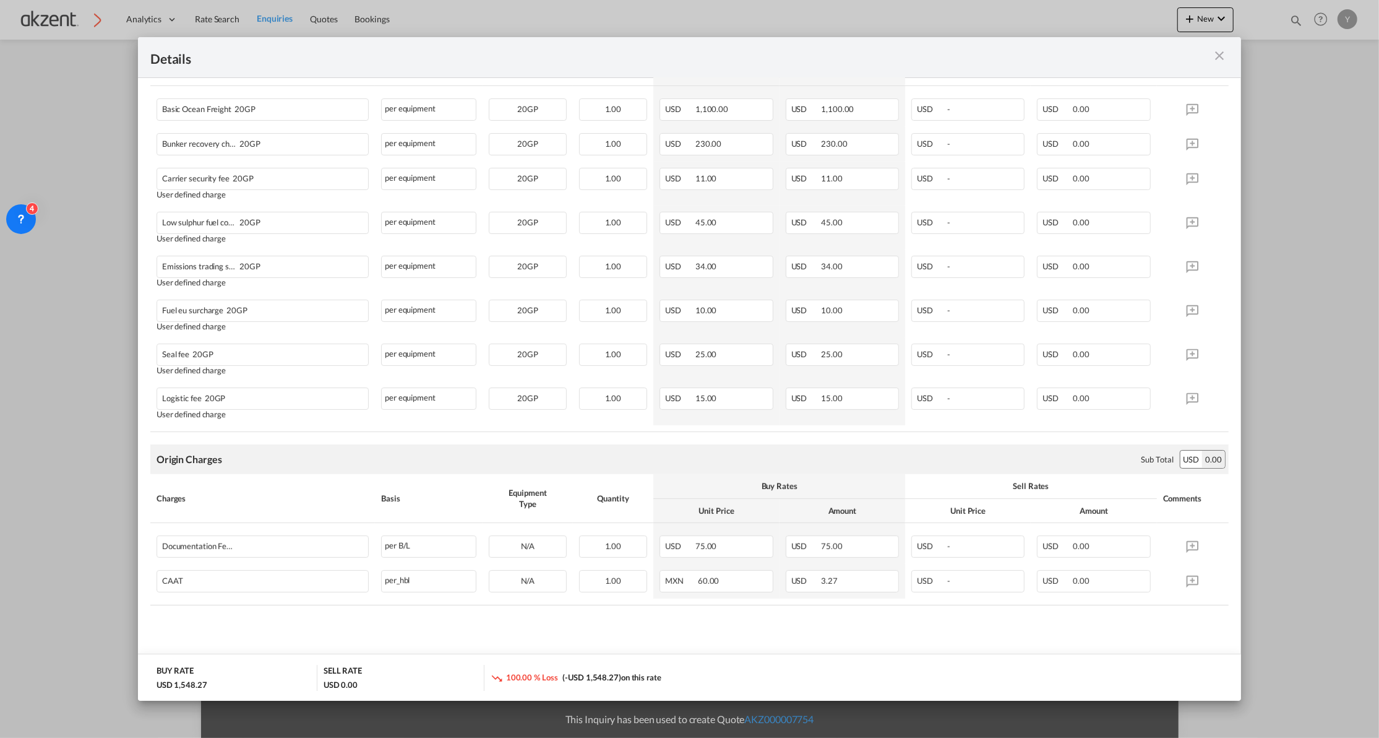
scroll to position [0, 0]
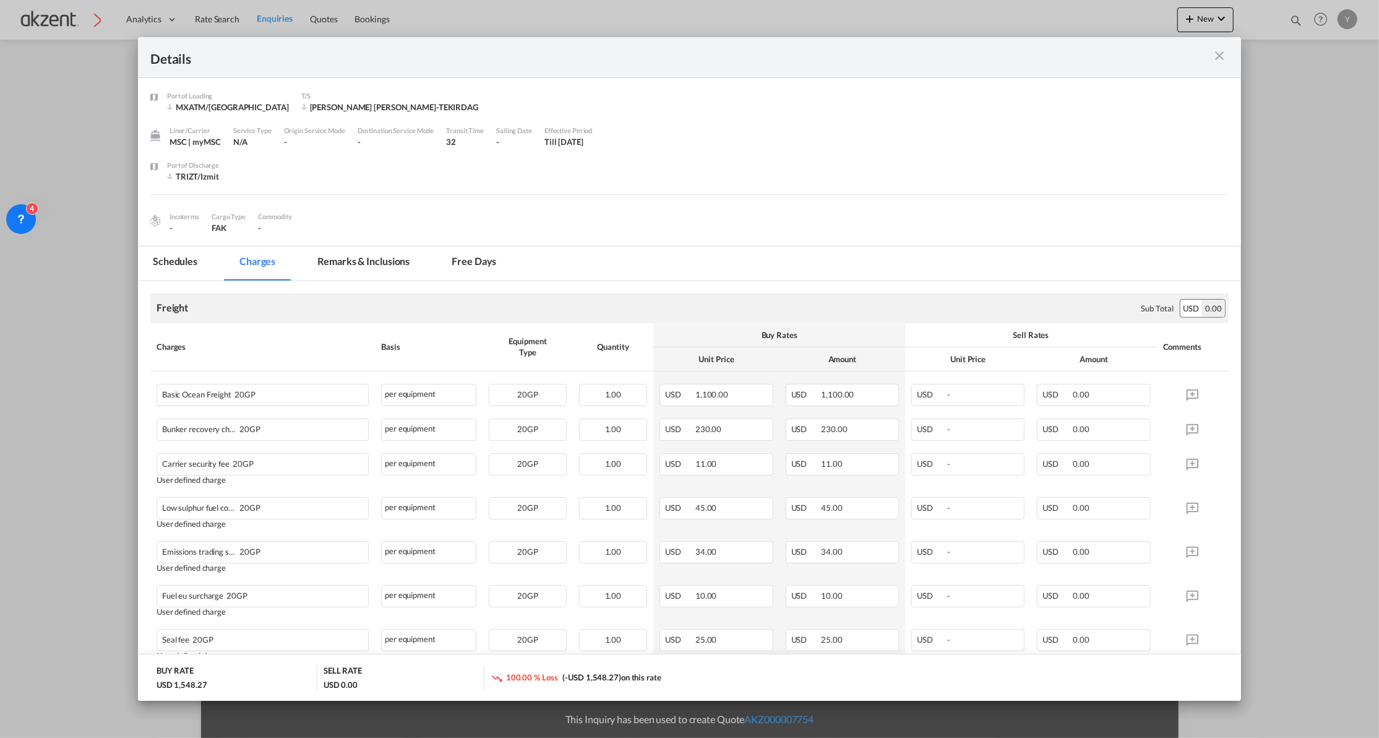
click at [333, 248] on md-tab-item "Remarks & Inclusions" at bounding box center [364, 263] width 122 height 34
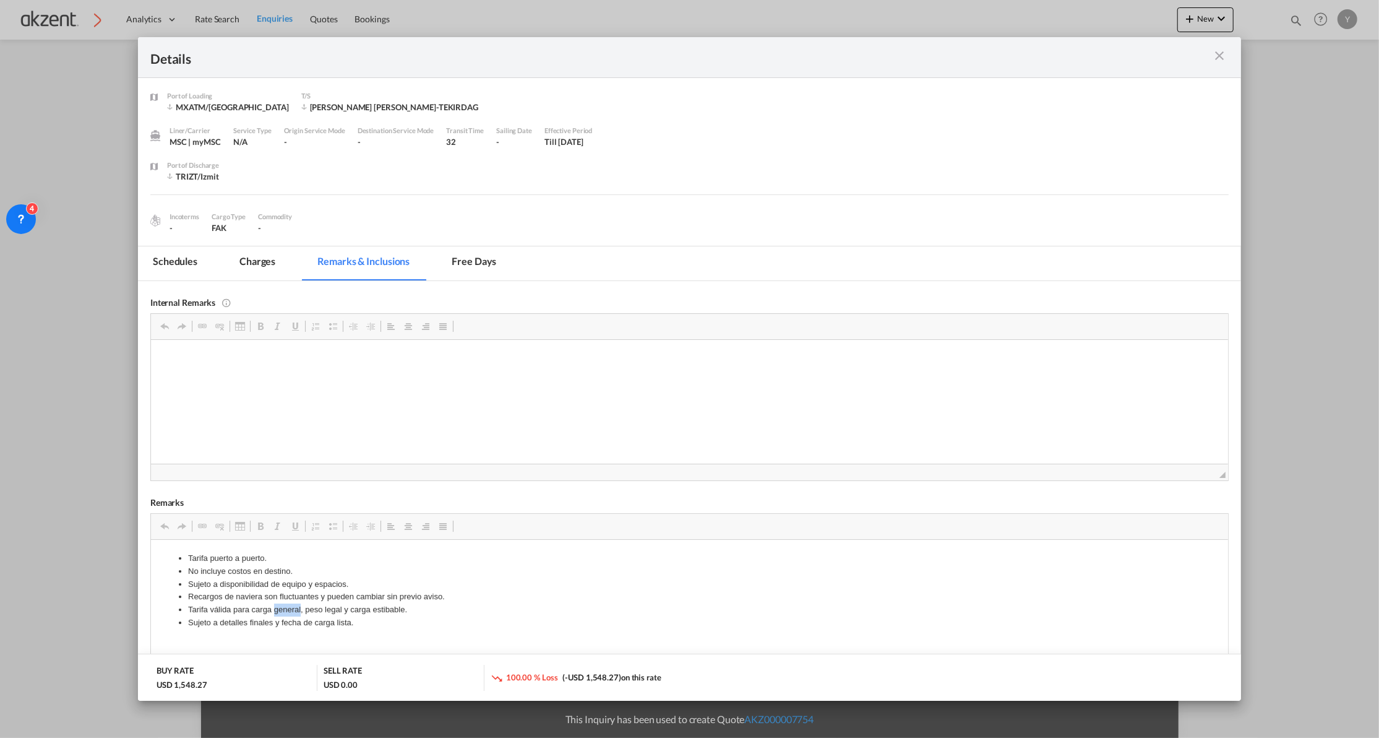
click at [280, 608] on li "Tarifa válida para carga general, peso legal y carga estibable." at bounding box center [688, 609] width 1003 height 13
click at [296, 614] on span "Copiar" at bounding box center [315, 618] width 38 height 18
copy li "Tarifa válida para carga general, peso legal y carga estibable."
click at [1226, 52] on md-icon "icon-close m-3 fg-AAA8AD cursor" at bounding box center [1219, 55] width 15 height 15
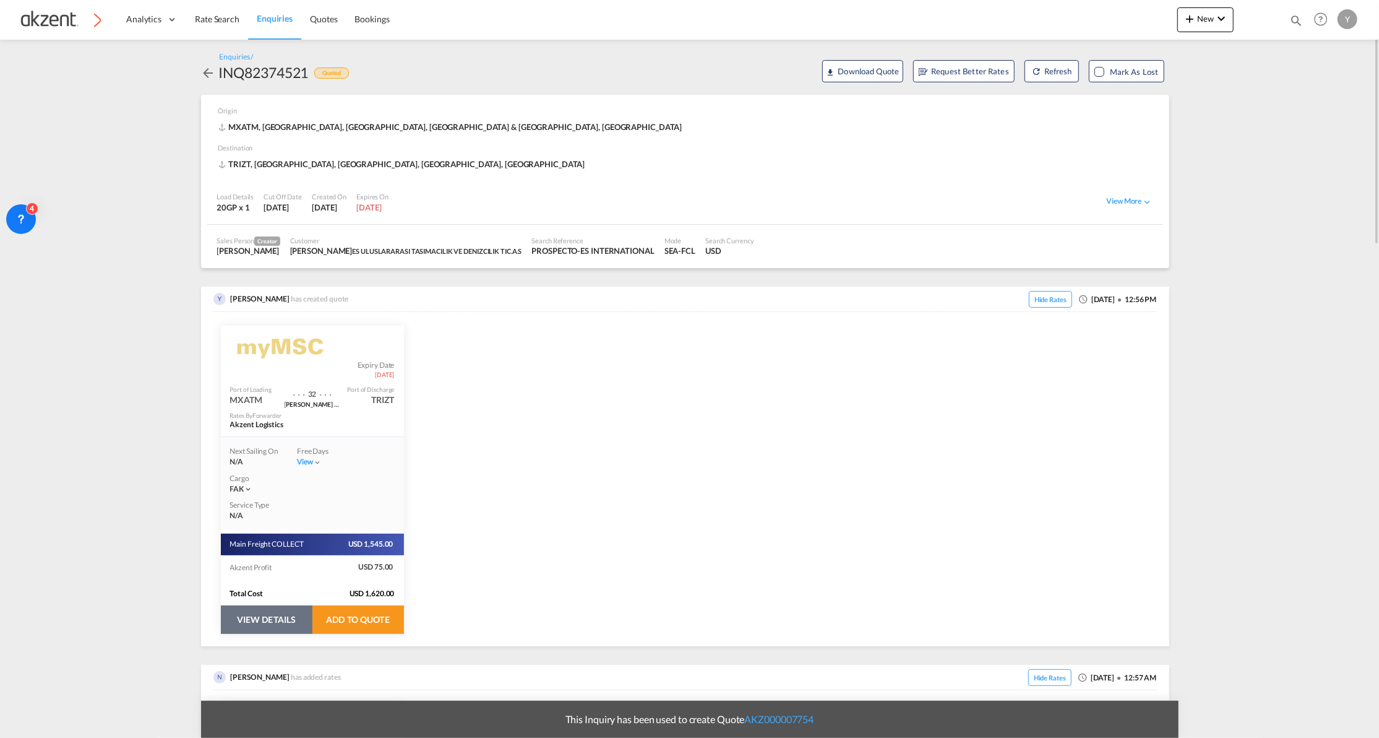
click at [210, 74] on md-icon "icon-arrow-left" at bounding box center [208, 73] width 15 height 15
